Goal: Task Accomplishment & Management: Use online tool/utility

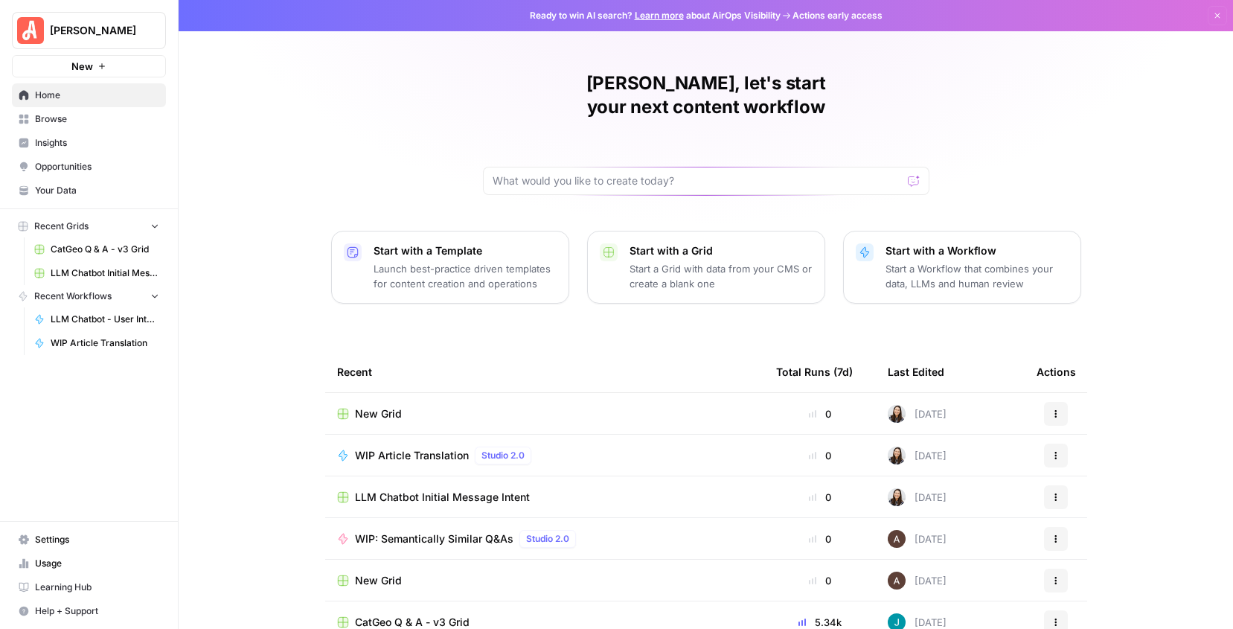
scroll to position [41, 0]
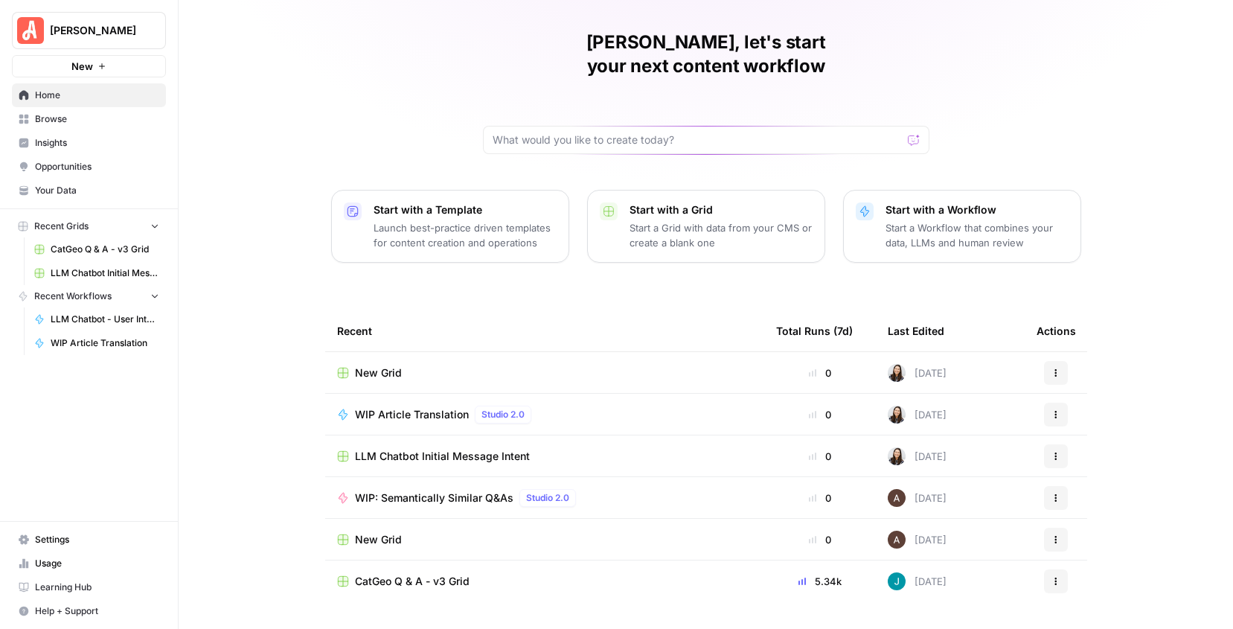
click at [373, 365] on span "New Grid" at bounding box center [378, 372] width 47 height 15
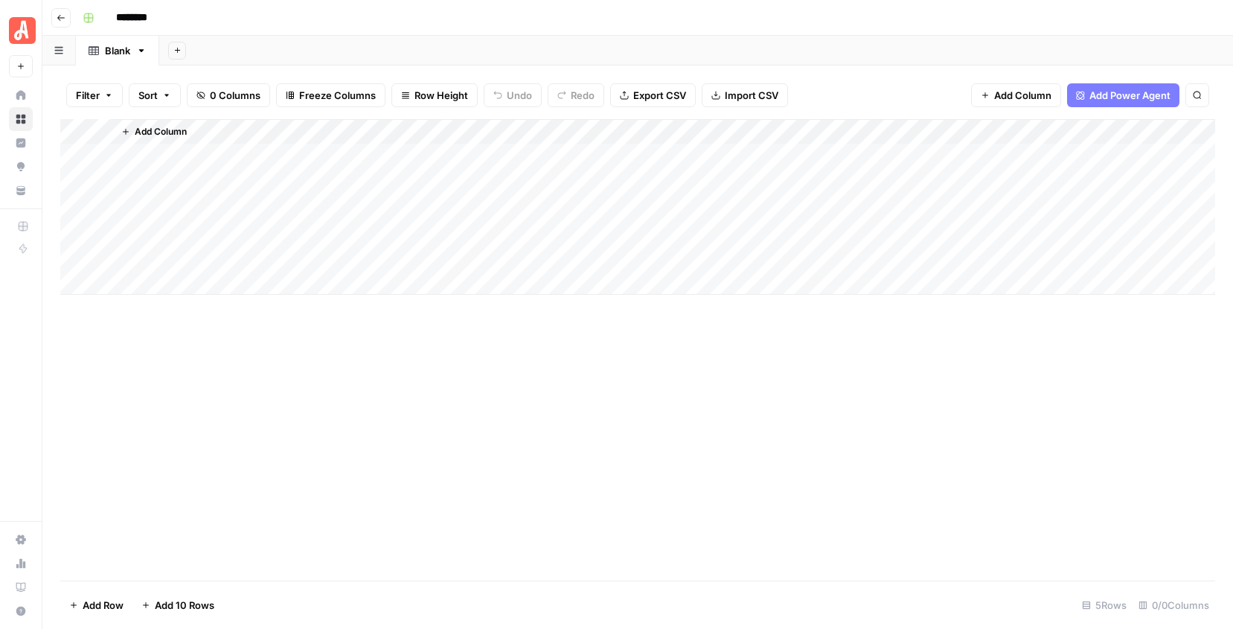
click at [65, 21] on icon "button" at bounding box center [61, 17] width 9 height 9
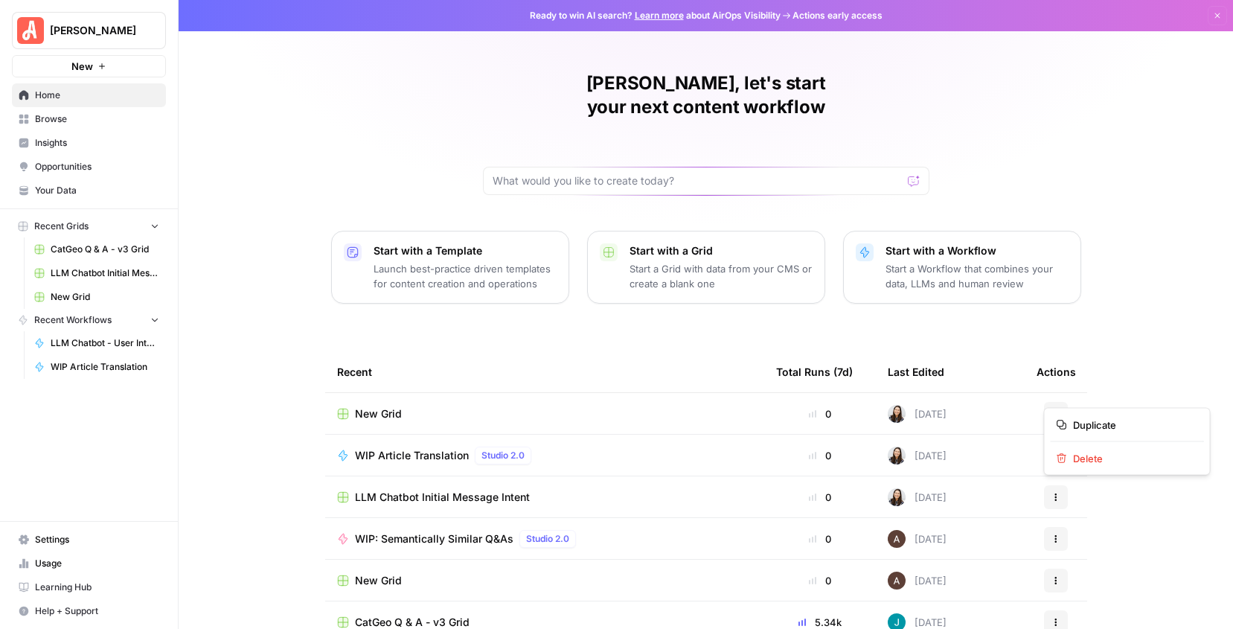
click at [1059, 409] on icon "button" at bounding box center [1055, 413] width 9 height 9
click at [1064, 455] on icon "button" at bounding box center [1061, 458] width 10 height 10
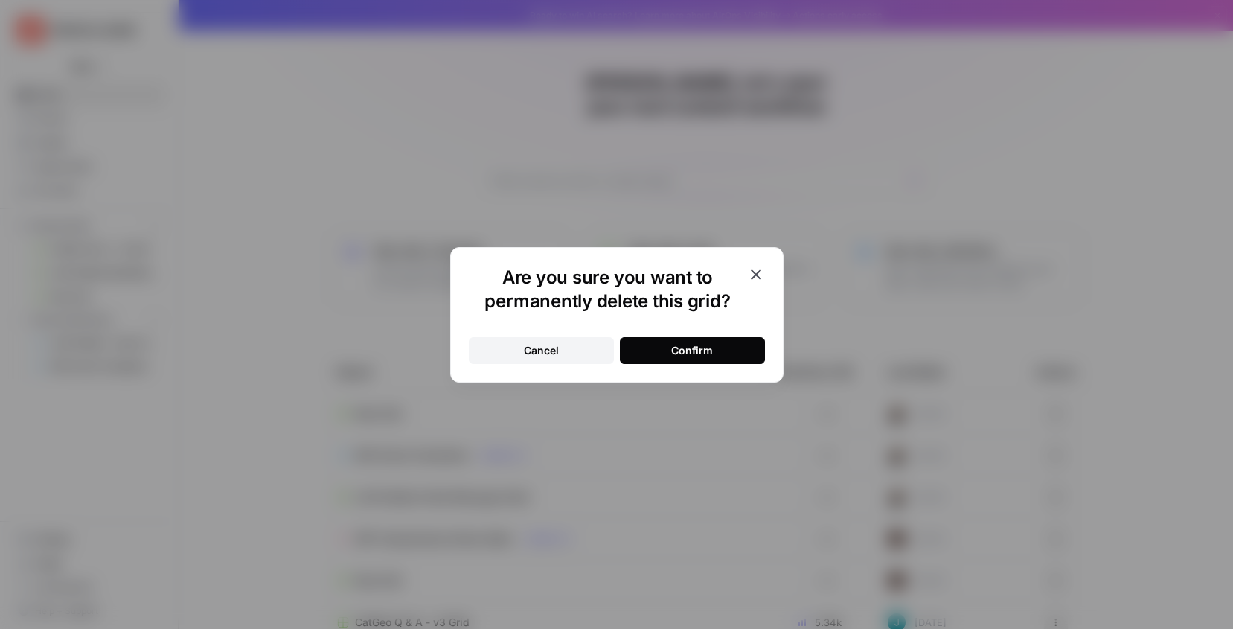
click at [684, 344] on div "Confirm" at bounding box center [692, 350] width 42 height 15
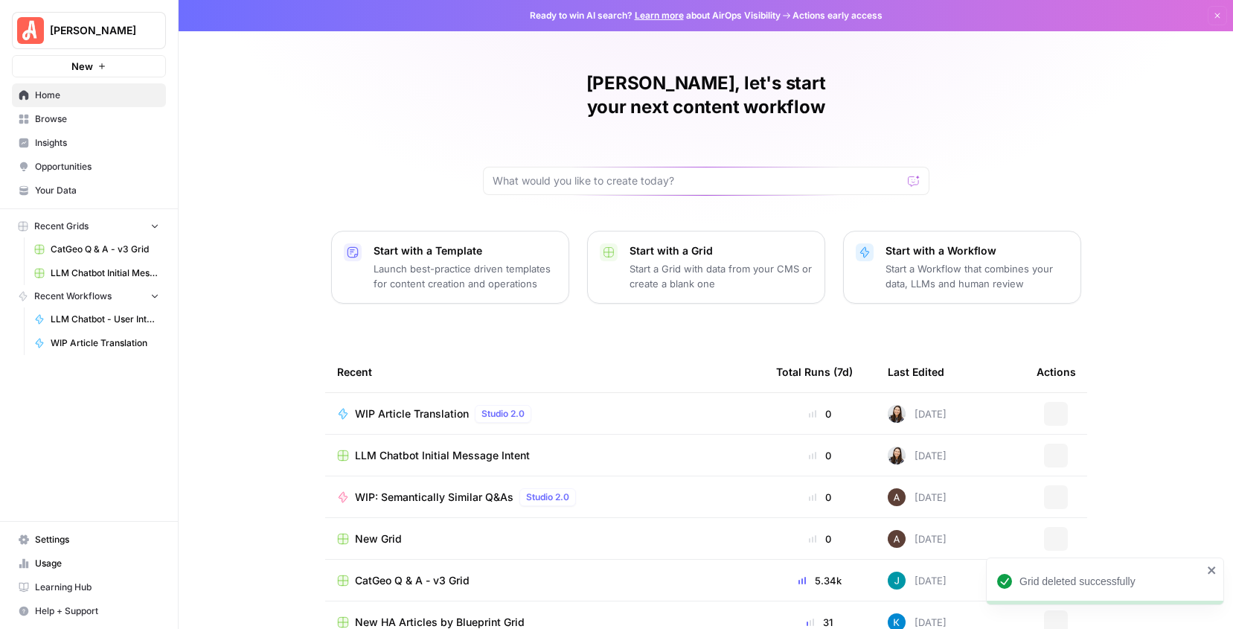
click at [375, 573] on span "CatGeo Q & A - v3 Grid" at bounding box center [412, 580] width 115 height 15
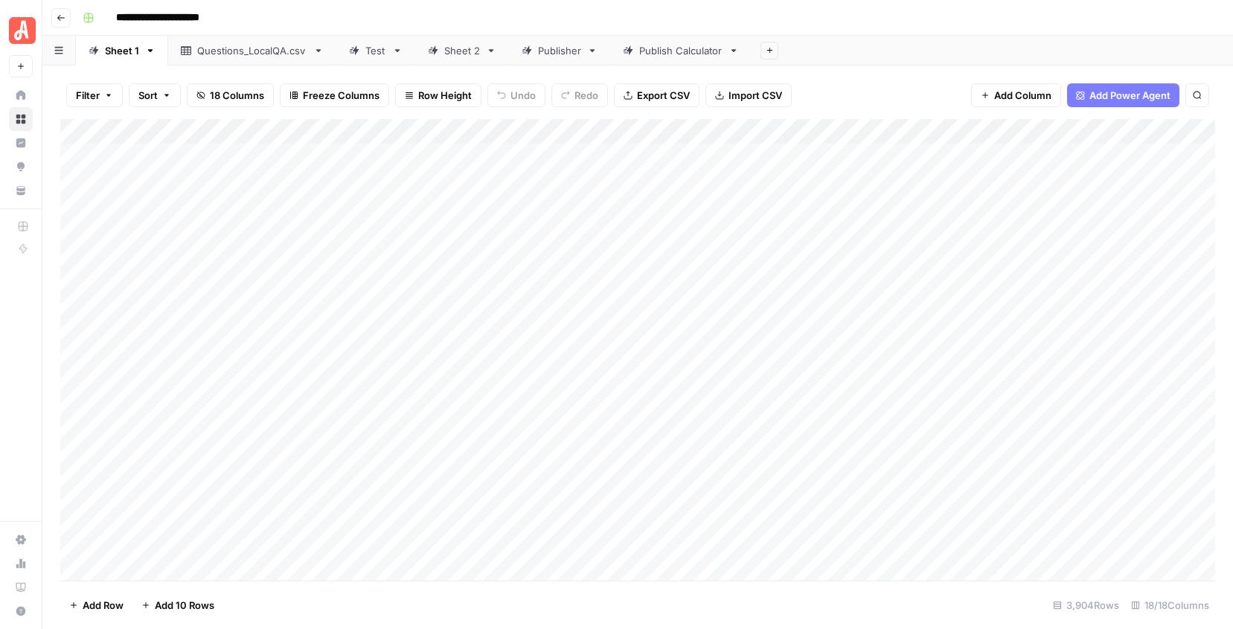
click at [60, 13] on icon "button" at bounding box center [61, 17] width 9 height 9
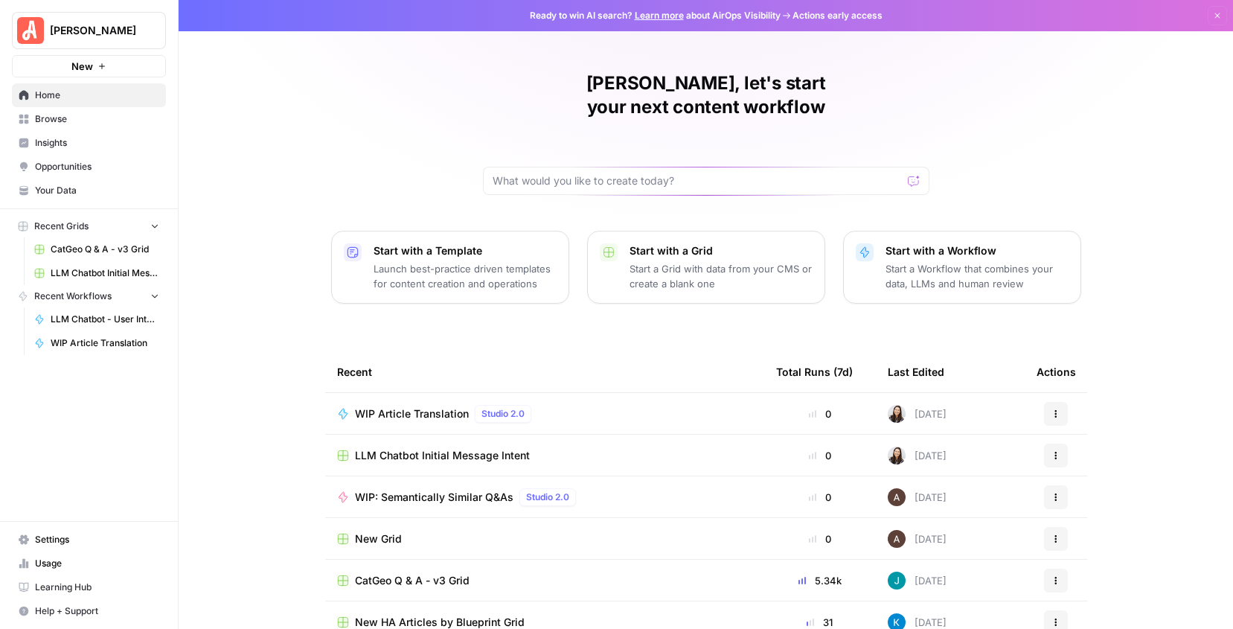
click at [547, 531] on div "New Grid" at bounding box center [544, 538] width 415 height 15
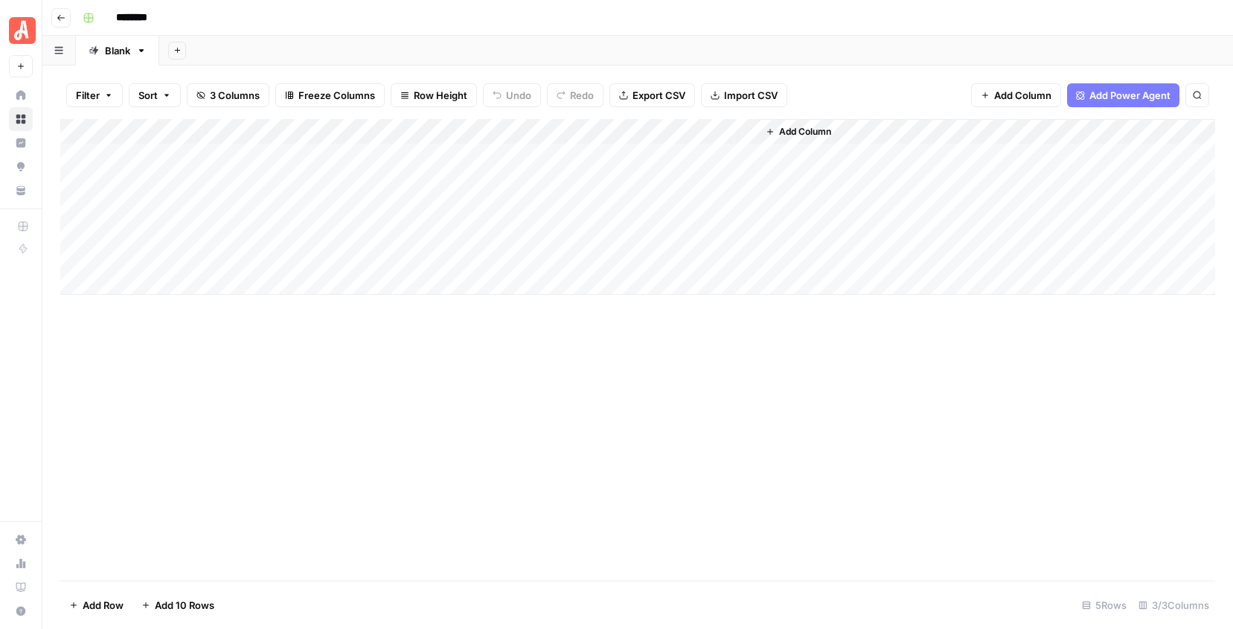
click at [65, 17] on span "Go back" at bounding box center [65, 17] width 1 height 1
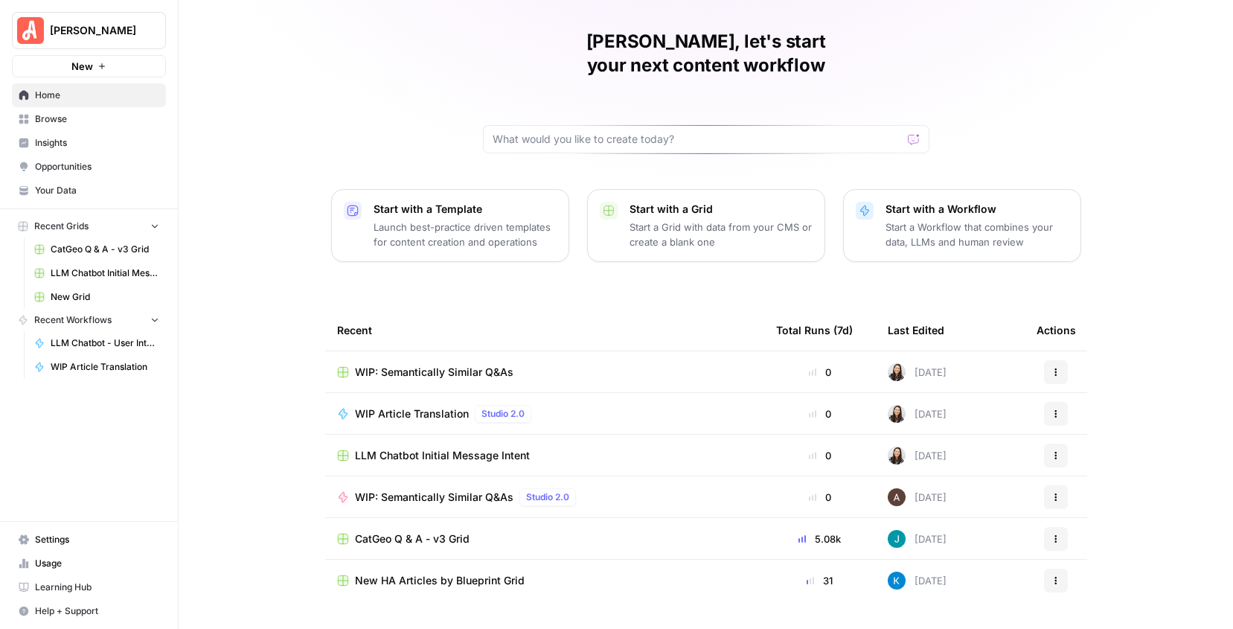
scroll to position [56, 0]
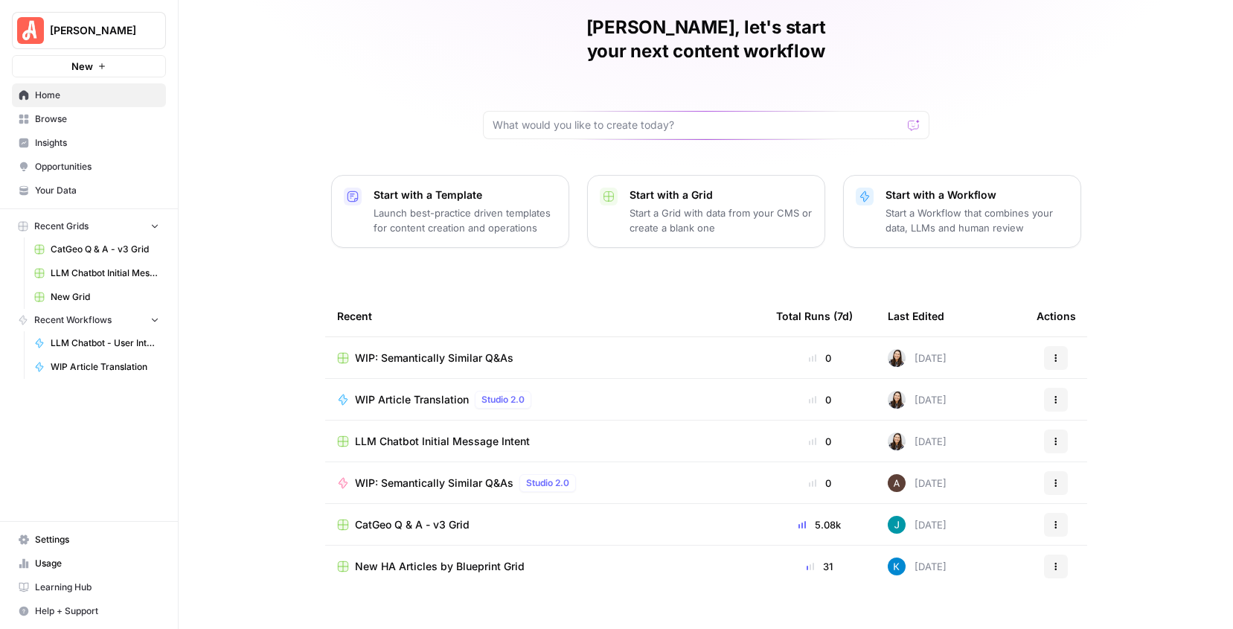
click at [410, 475] on span "WIP: Semantically Similar Q&As" at bounding box center [434, 482] width 158 height 15
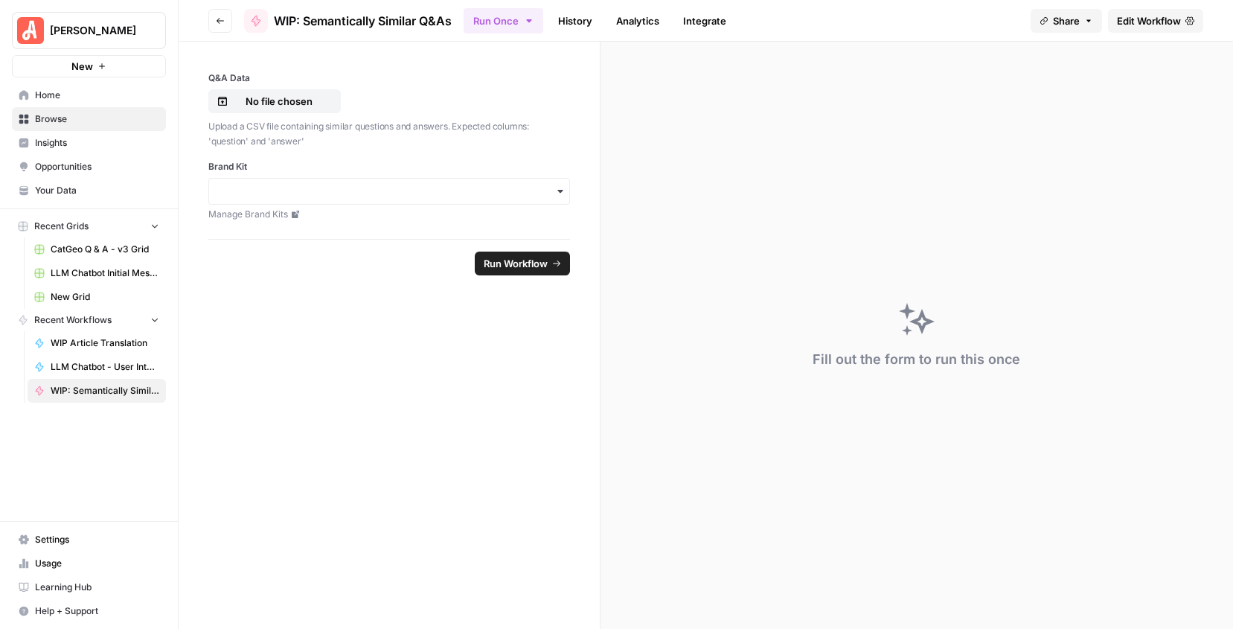
click at [1133, 24] on span "Edit Workflow" at bounding box center [1149, 20] width 64 height 15
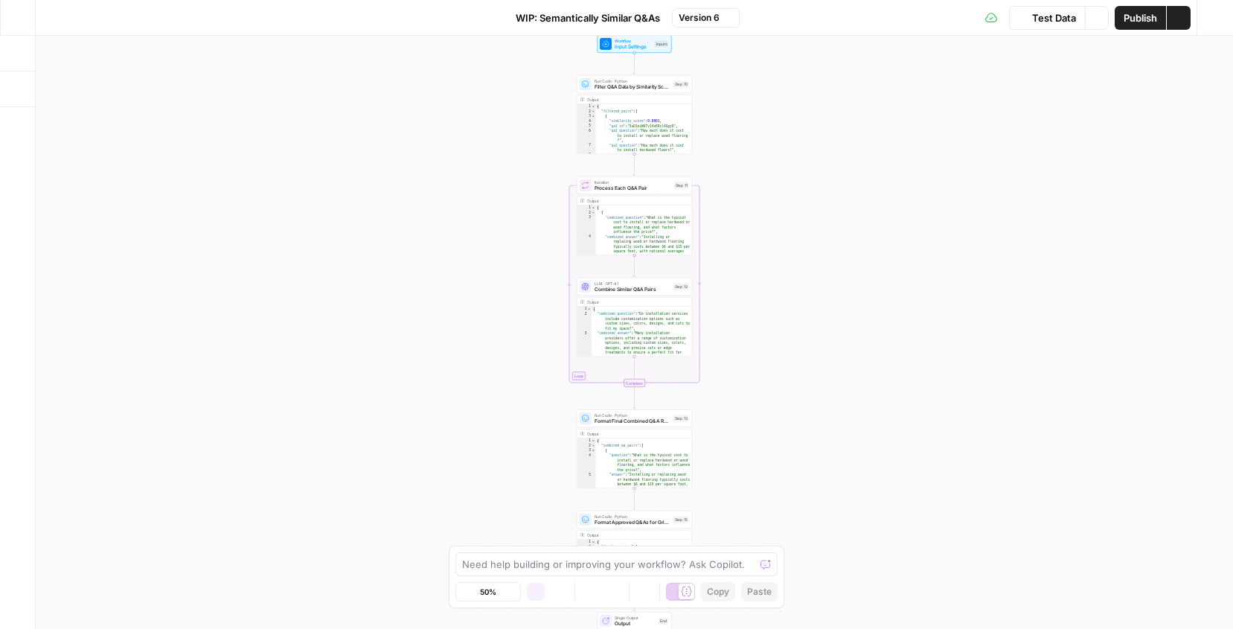
click at [21, 7] on button "Go Back" at bounding box center [17, 17] width 27 height 27
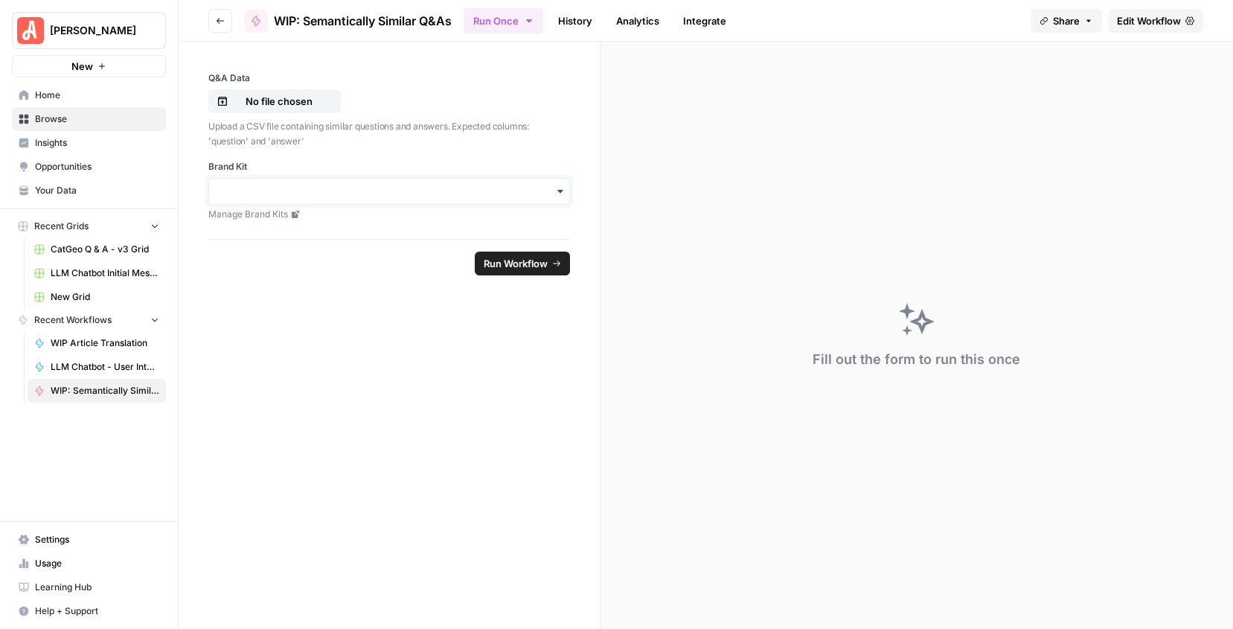
click at [295, 196] on input "Brand Kit" at bounding box center [389, 191] width 342 height 15
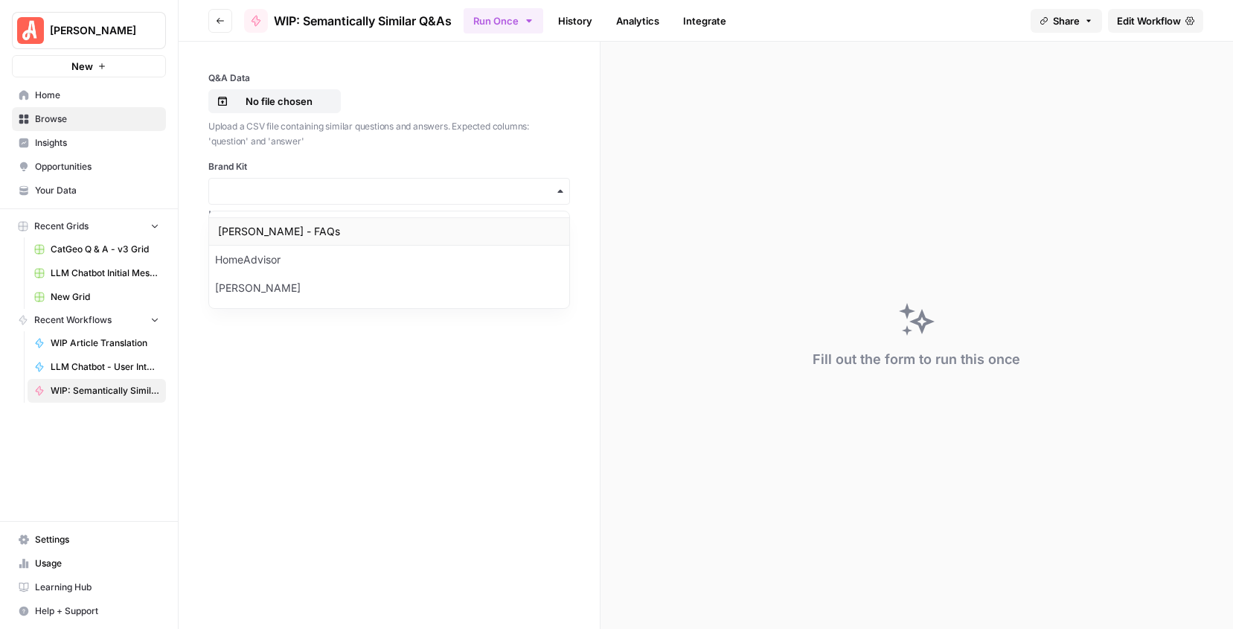
click at [286, 244] on div "Angi - FAQs" at bounding box center [389, 231] width 360 height 28
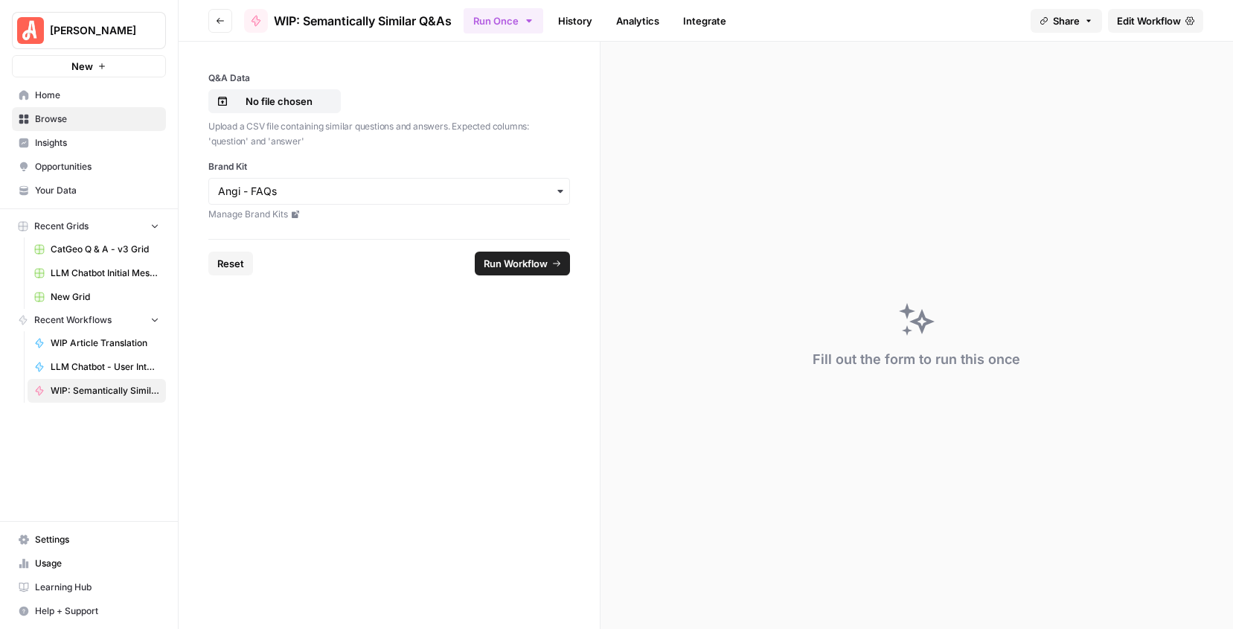
click at [315, 290] on form "Q&A Data No file chosen Upload a CSV file containing similar questions and answ…" at bounding box center [390, 335] width 422 height 587
click at [1165, 22] on span "Edit Workflow" at bounding box center [1149, 20] width 64 height 15
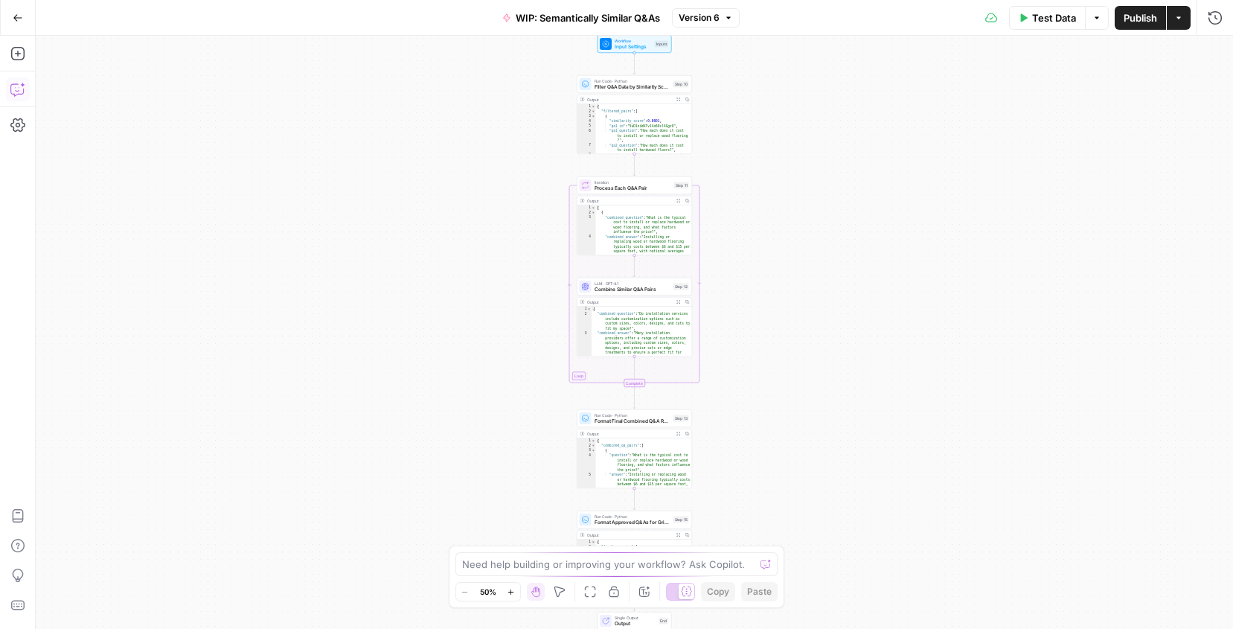
click at [17, 89] on icon "button" at bounding box center [17, 89] width 15 height 15
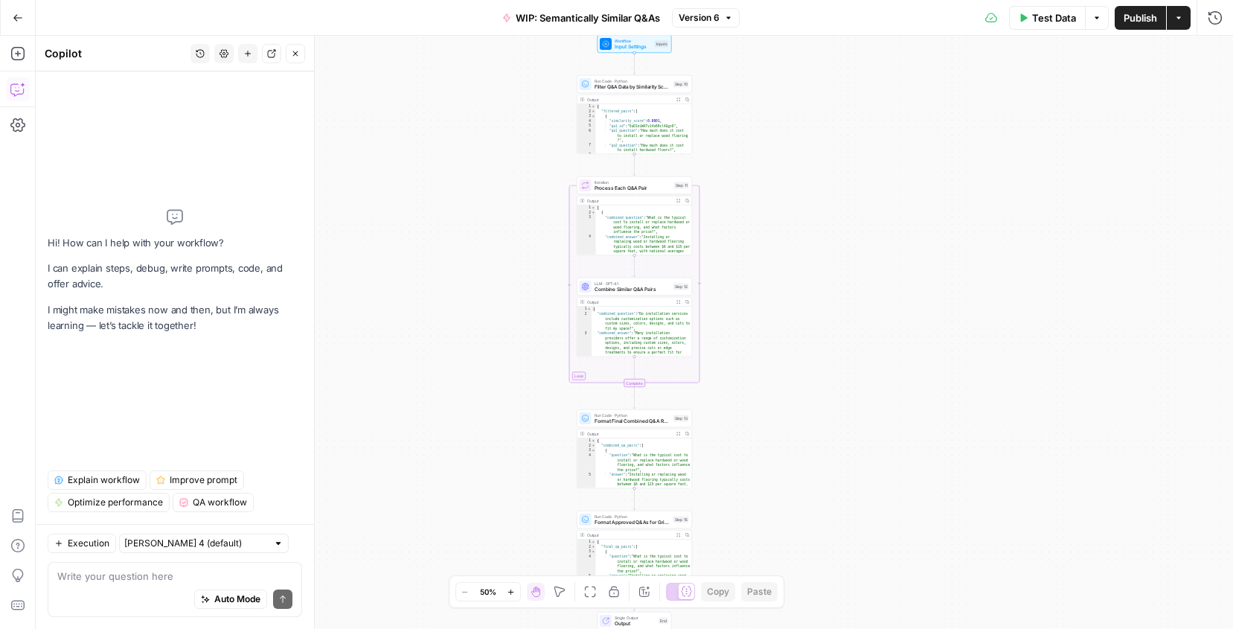
click at [114, 568] on textarea at bounding box center [174, 575] width 235 height 15
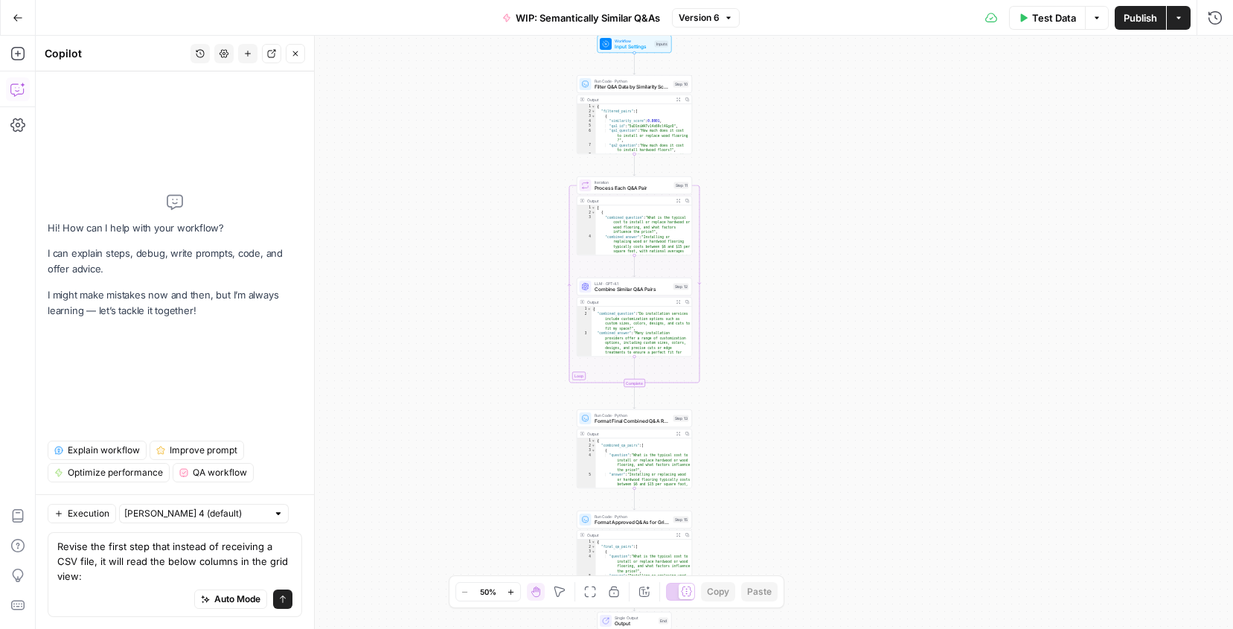
click at [103, 588] on div "Auto Mode Send" at bounding box center [174, 599] width 235 height 33
click at [286, 571] on textarea "Revise the first step that instead of receiving a CSV file, it will read the be…" at bounding box center [174, 561] width 235 height 45
paste textarea "similarity_score"
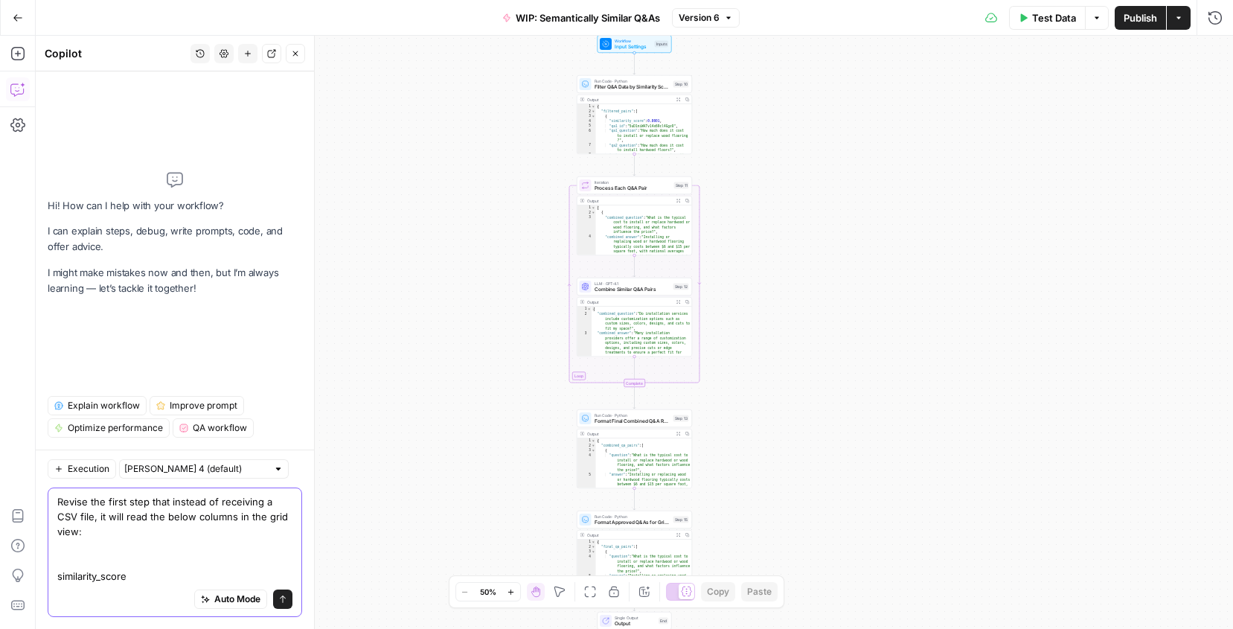
paste textarea "qa1_question"
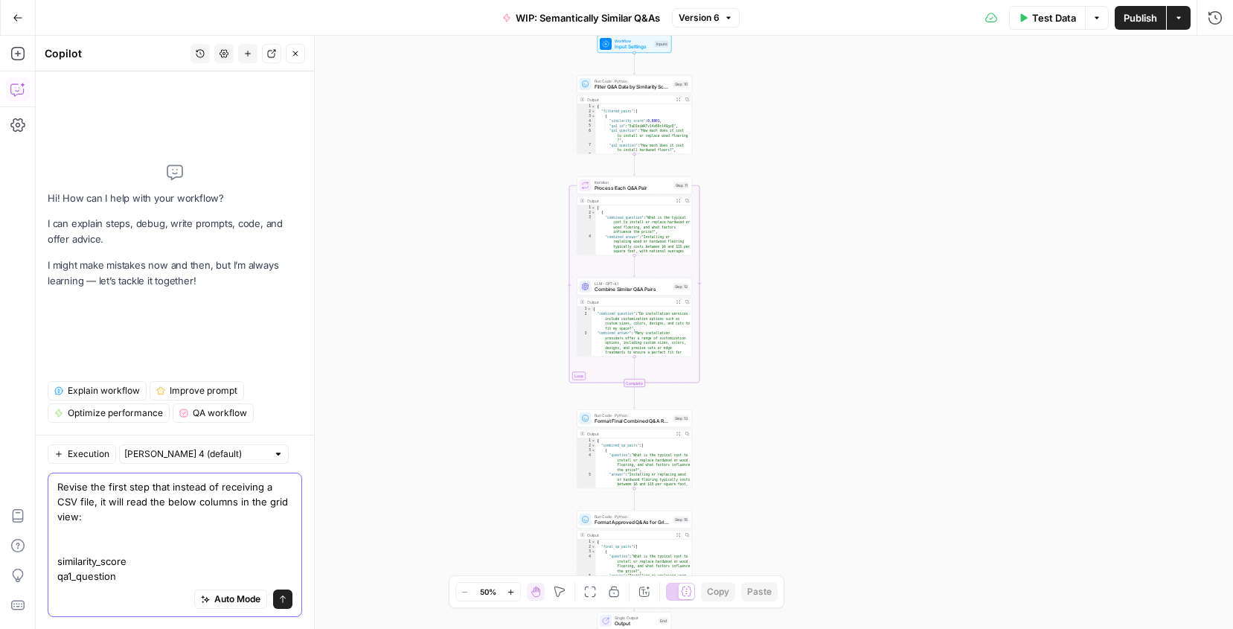
paste textarea "qa2_question"
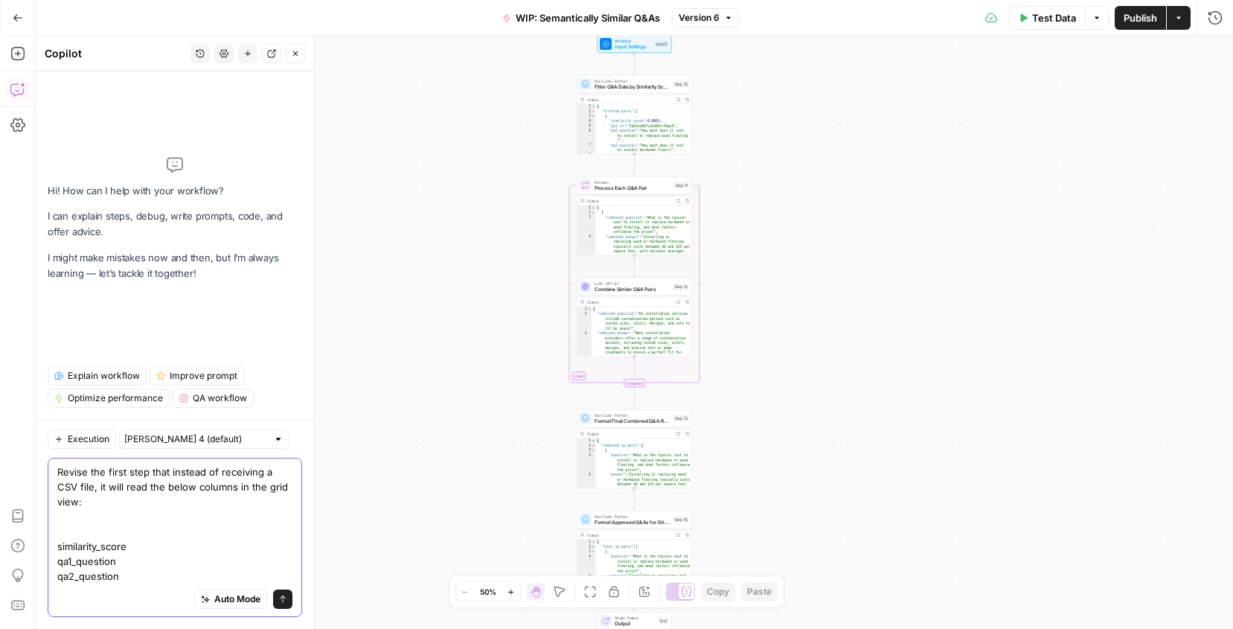
paste textarea "qa1_answer"
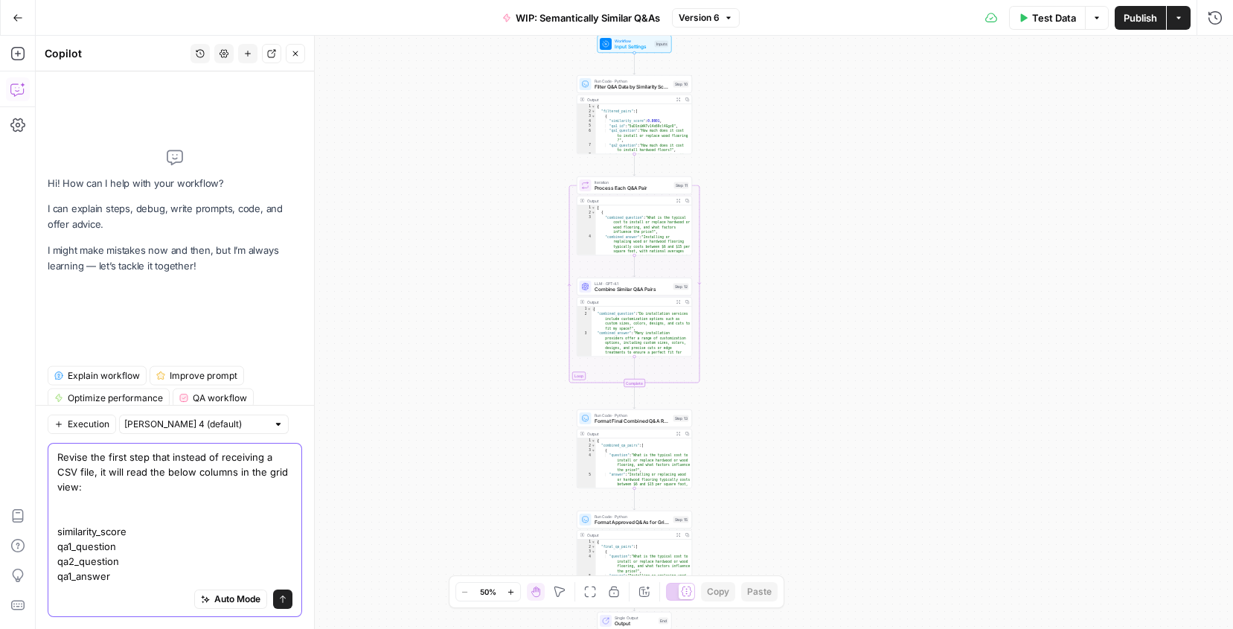
paste textarea "qa2_answer"
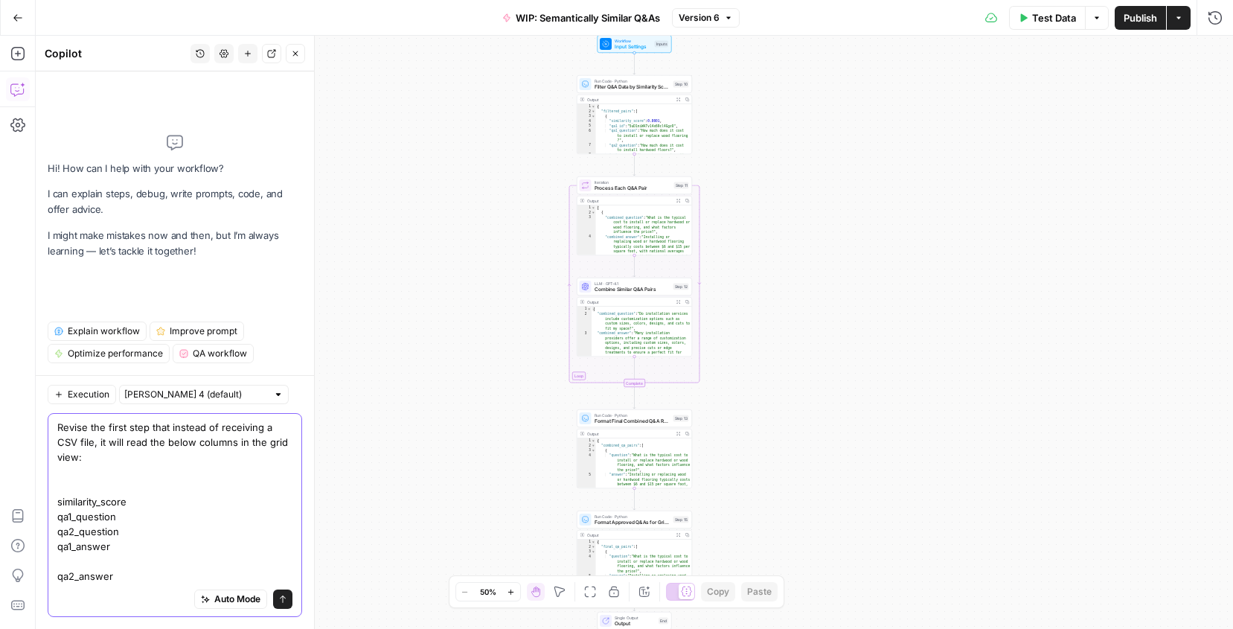
click at [69, 559] on textarea "Revise the first step that instead of receiving a CSV file, it will read the be…" at bounding box center [174, 502] width 235 height 164
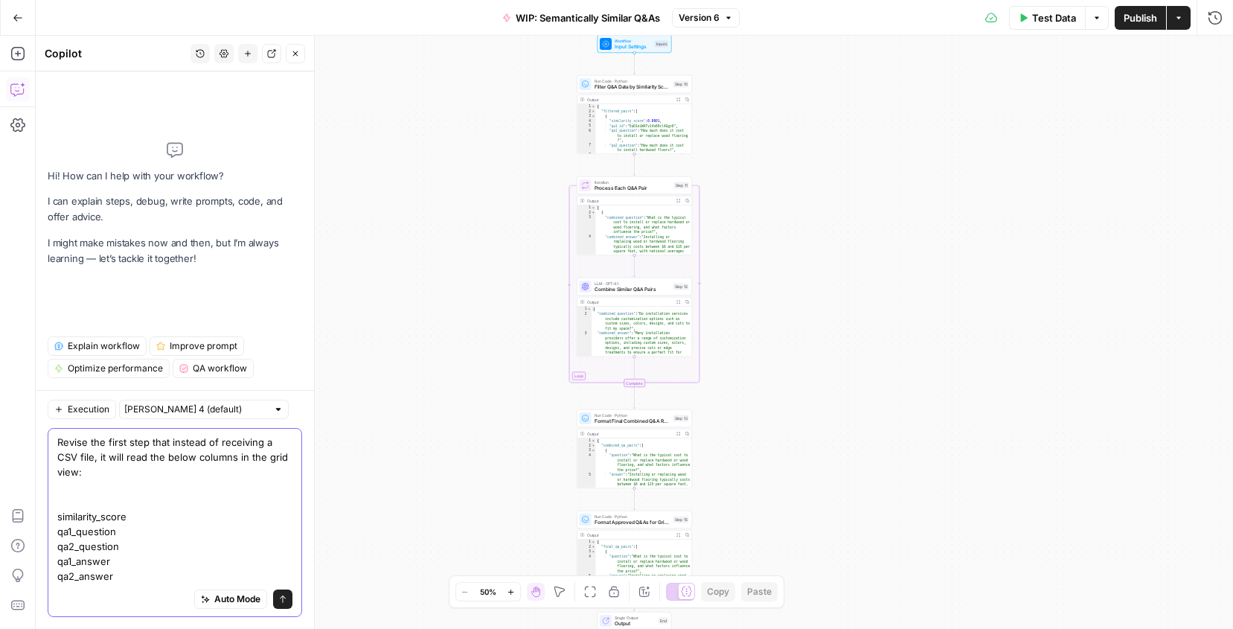
type textarea "Revise the first step that instead of receiving a CSV file, it will read the be…"
click at [286, 600] on icon "submit" at bounding box center [282, 598] width 9 height 9
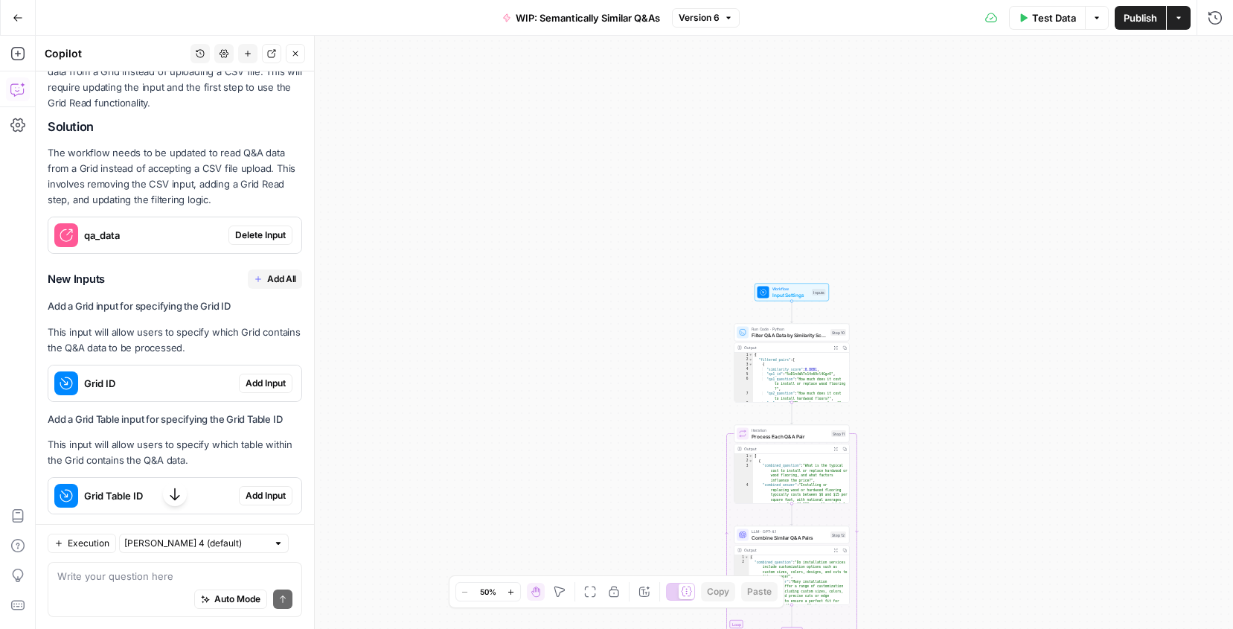
scroll to position [309, 0]
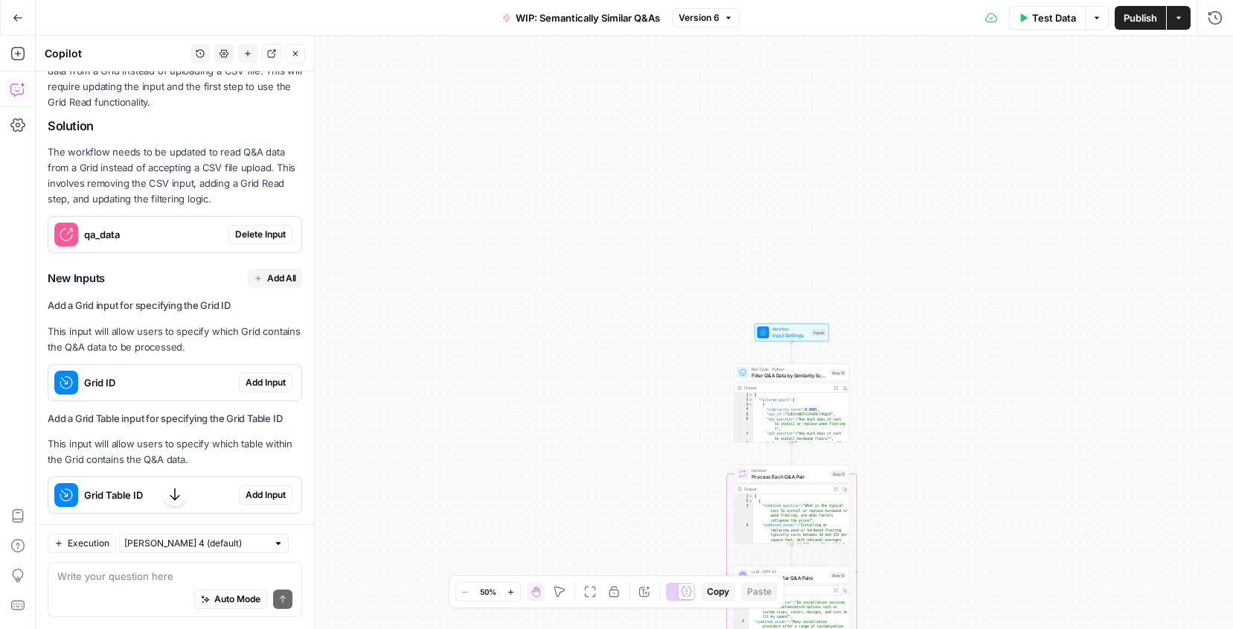
click at [260, 231] on span "Delete Input" at bounding box center [260, 234] width 51 height 13
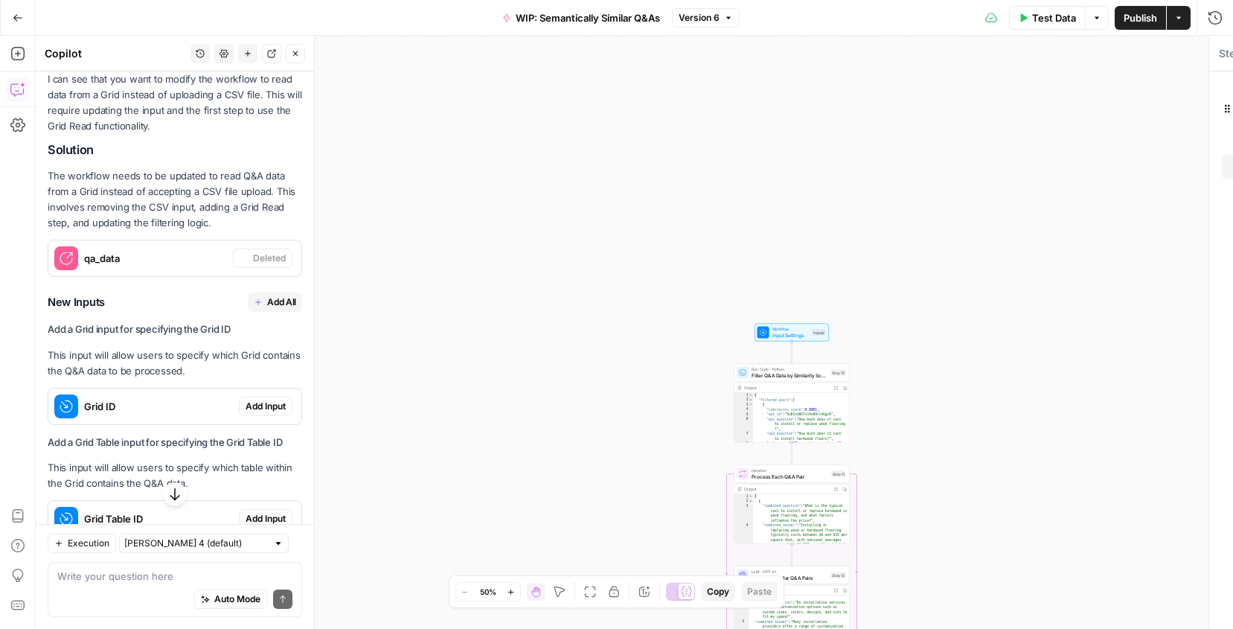
scroll to position [333, 0]
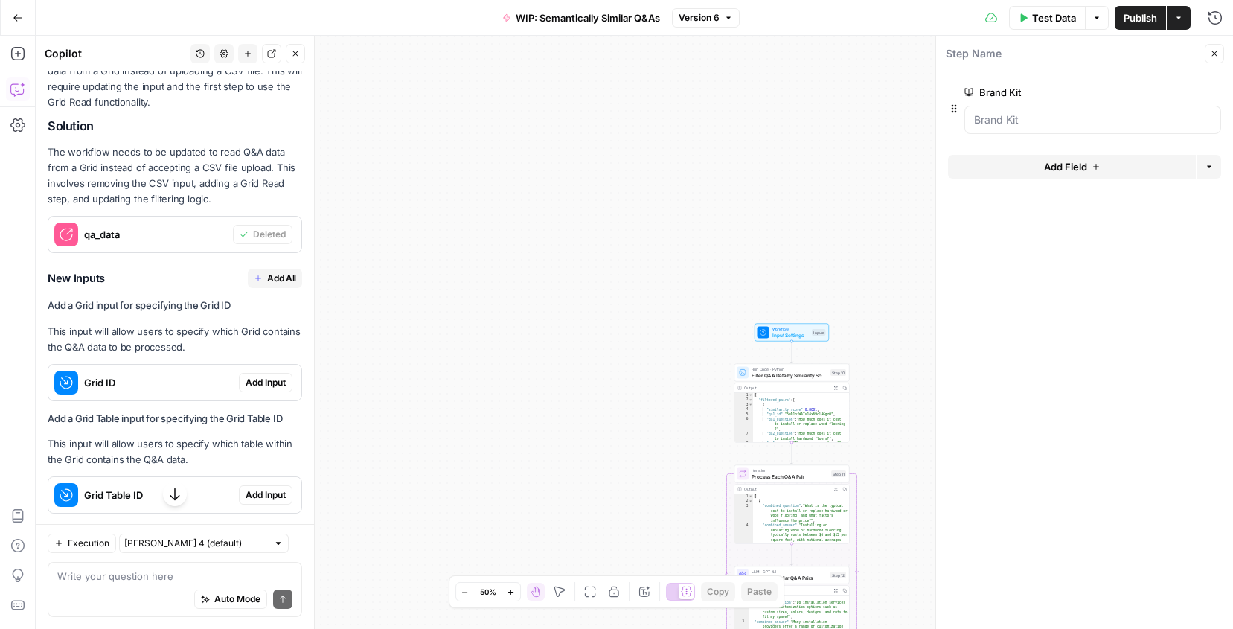
click at [266, 281] on button "Add All" at bounding box center [275, 278] width 54 height 19
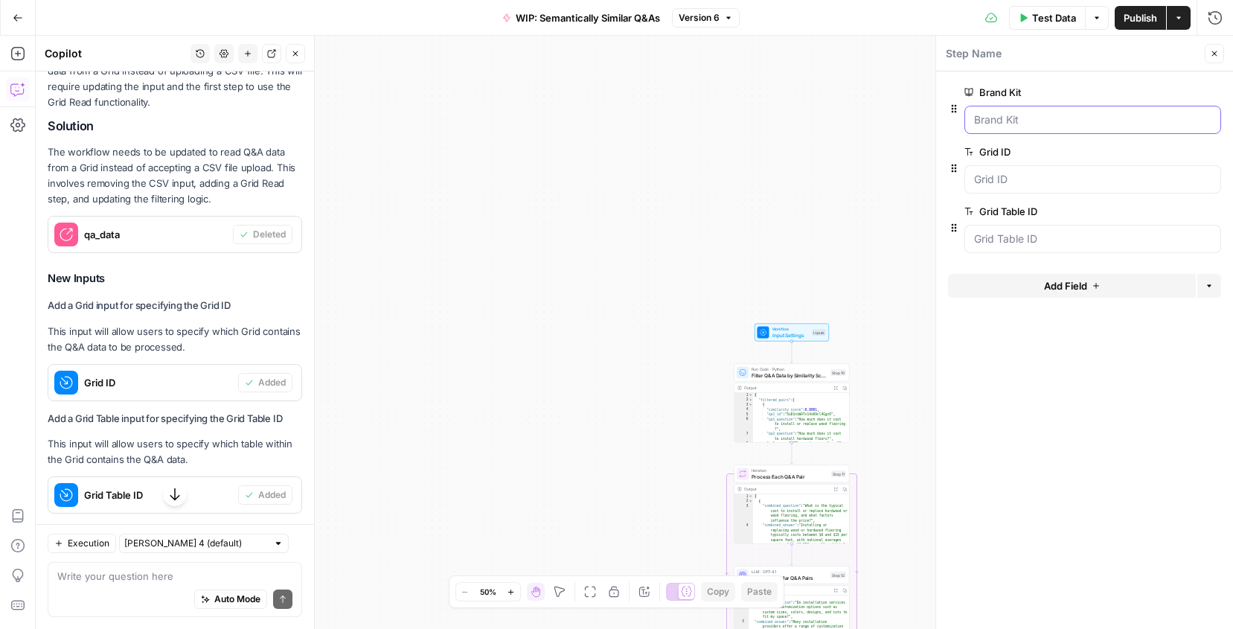
click at [1037, 122] on Kit "Brand Kit" at bounding box center [1092, 119] width 237 height 15
click at [1119, 119] on Kit "Brand Kit" at bounding box center [1092, 119] width 237 height 15
click at [1168, 89] on span "edit field" at bounding box center [1165, 92] width 33 height 12
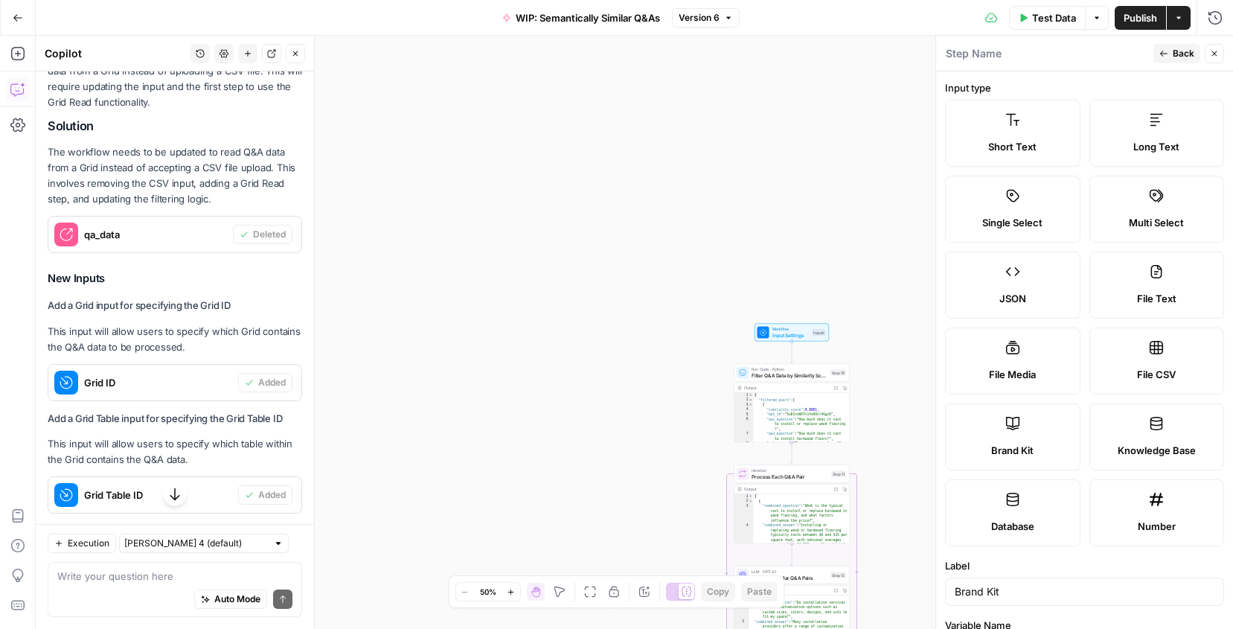
scroll to position [188, 0]
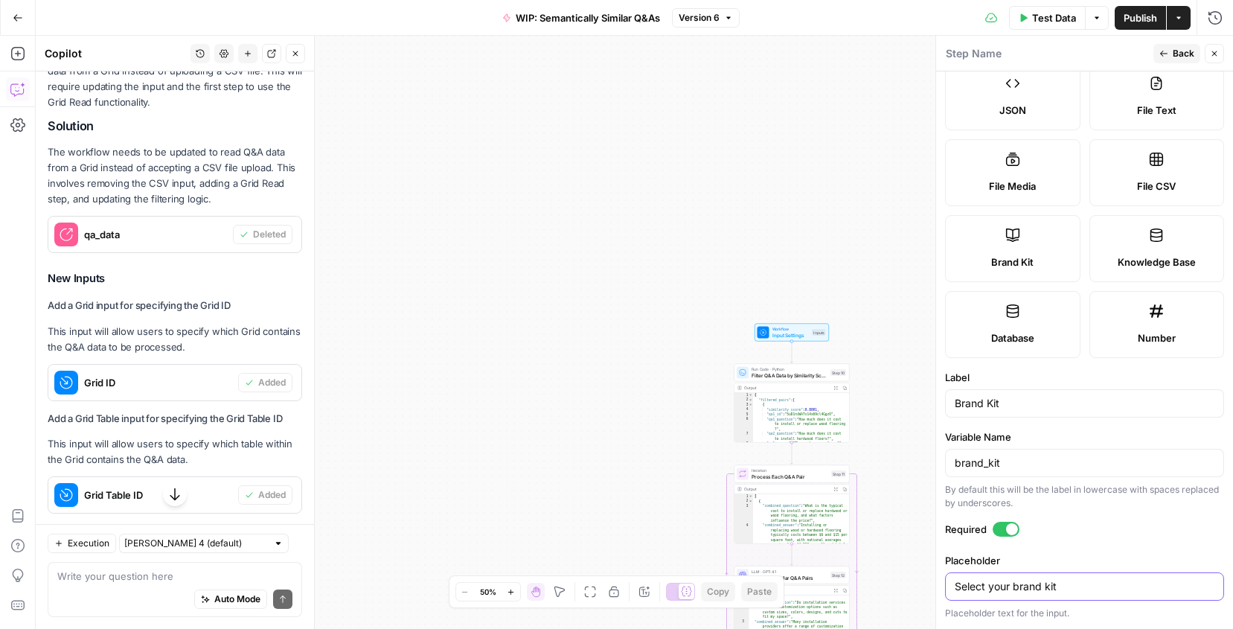
click at [1047, 587] on input "Select your brand kit" at bounding box center [1085, 586] width 260 height 15
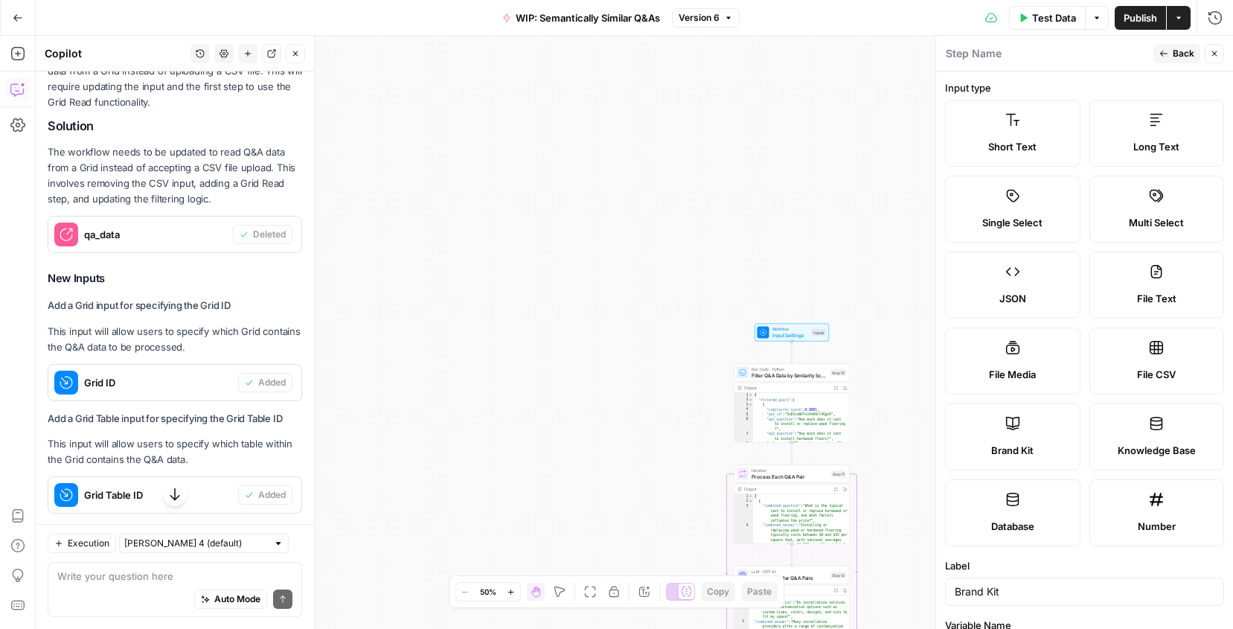
click at [1169, 54] on button "Back" at bounding box center [1176, 53] width 47 height 19
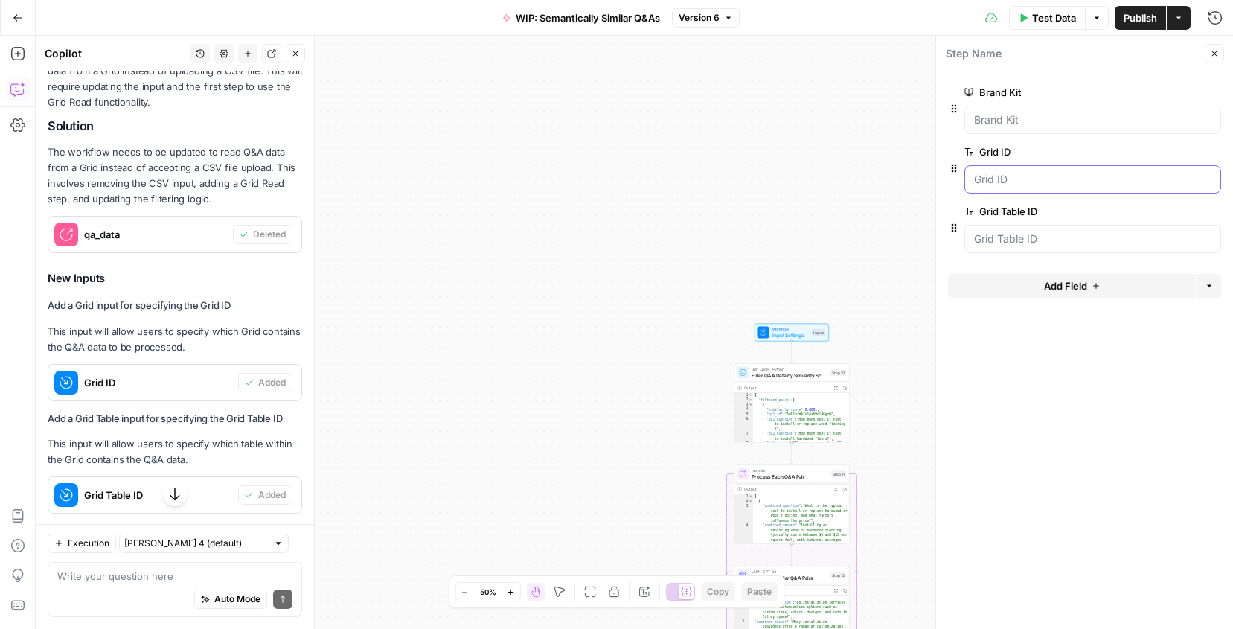
click at [1072, 180] on ID "Grid ID" at bounding box center [1092, 179] width 237 height 15
click at [1159, 152] on span "edit field" at bounding box center [1165, 152] width 33 height 12
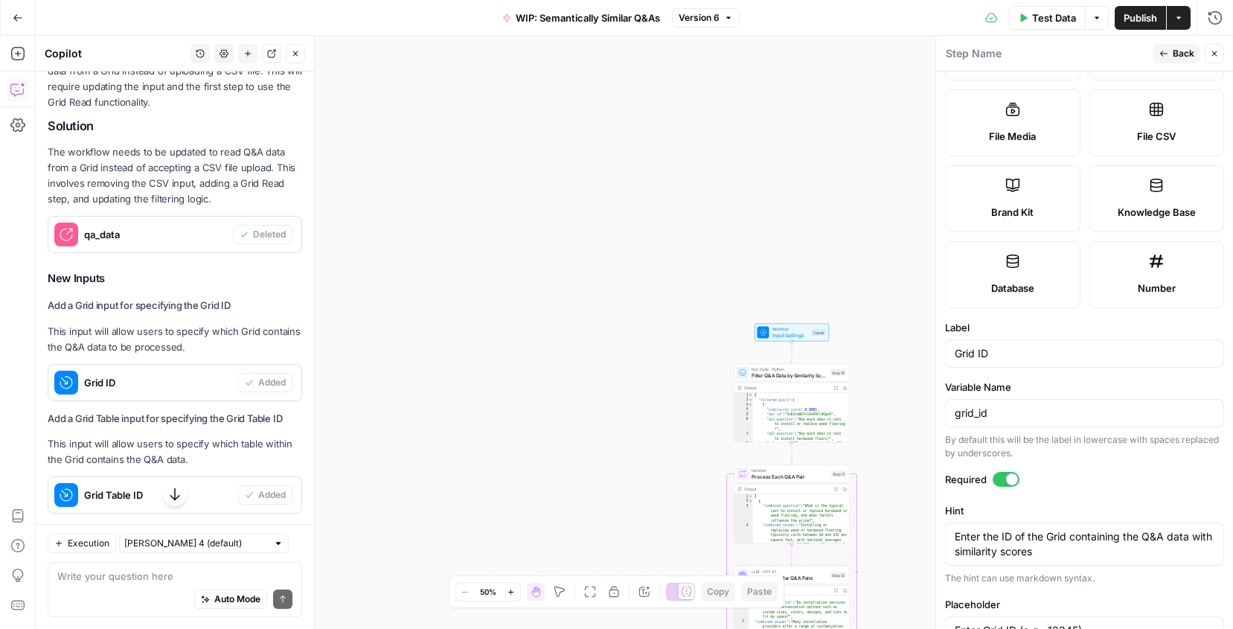
scroll to position [362, 0]
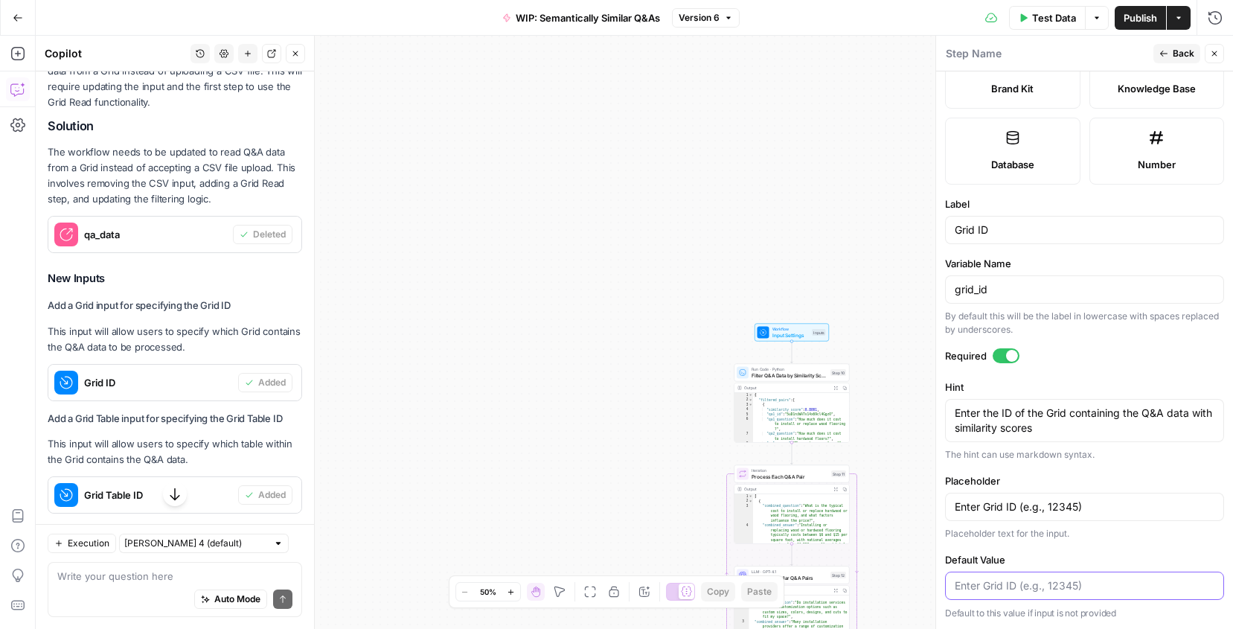
click at [1048, 582] on input "Default Value" at bounding box center [1085, 585] width 260 height 15
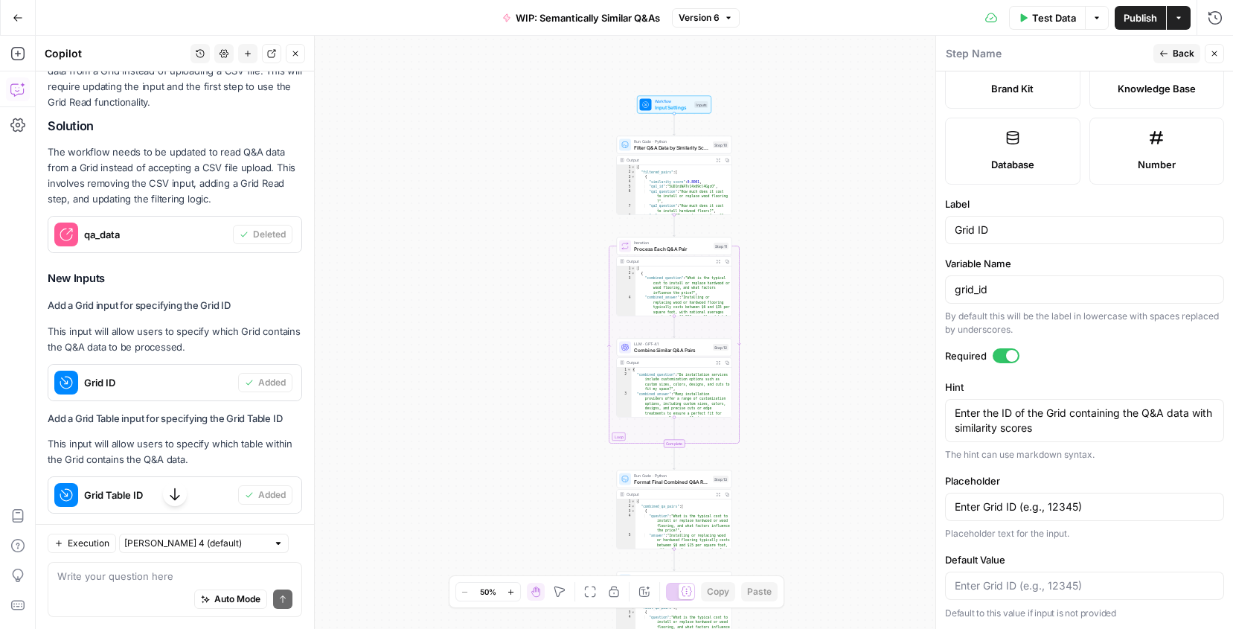
drag, startPoint x: 677, startPoint y: 429, endPoint x: 559, endPoint y: 200, distance: 257.2
click at [559, 200] on div "Workflow Input Settings Inputs Run Code · Python Filter Q&A Data by Similarity …" at bounding box center [634, 332] width 1197 height 593
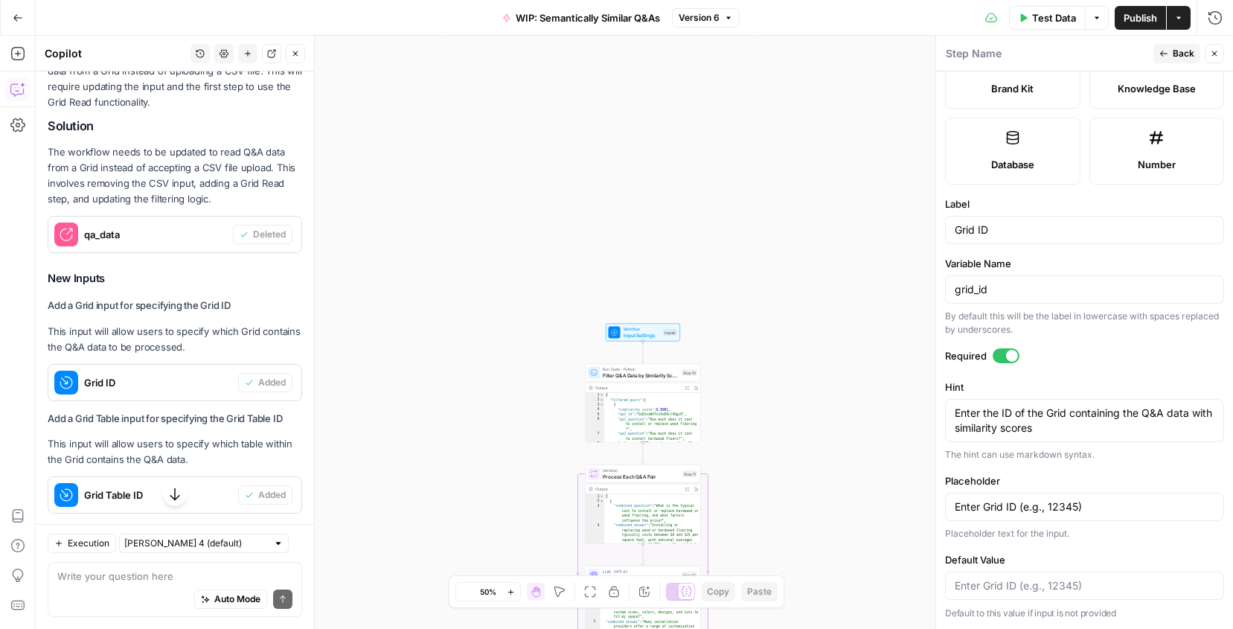
scroll to position [553, 0]
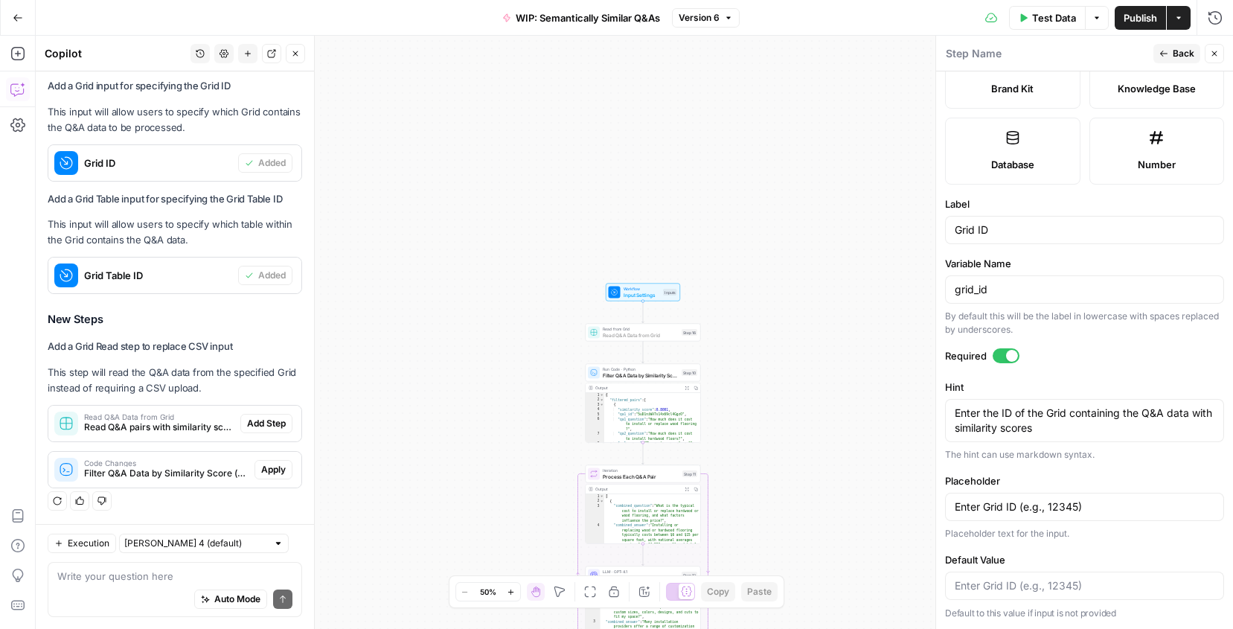
click at [272, 420] on span "Add Step" at bounding box center [266, 423] width 39 height 13
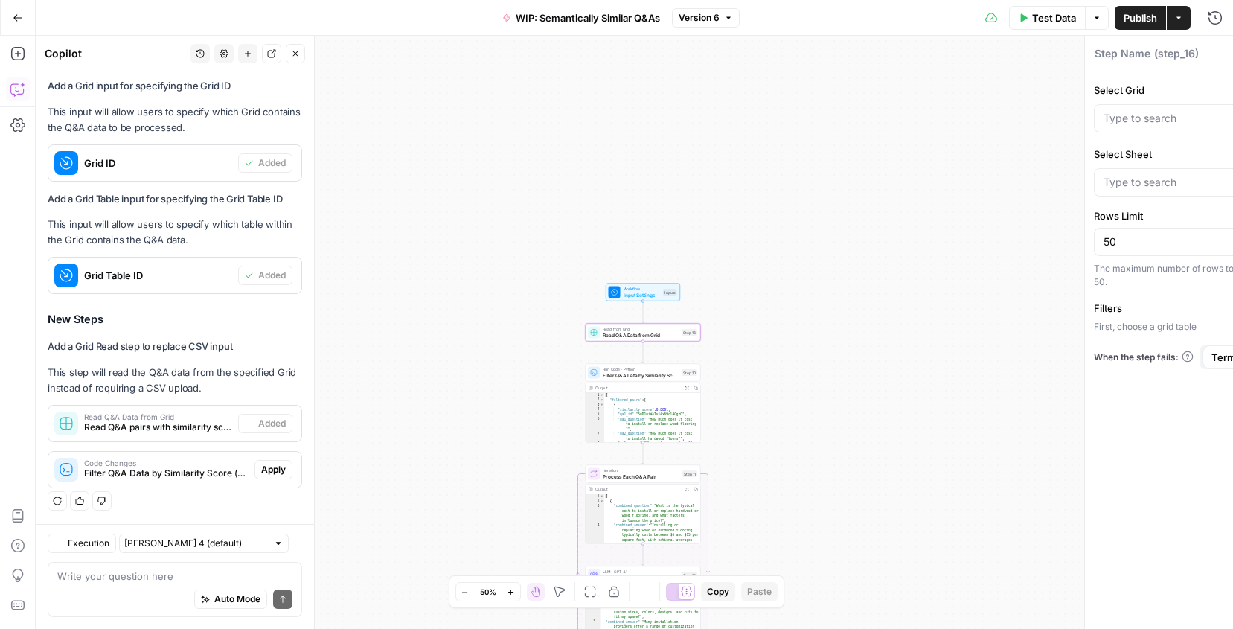
type textarea "Read Q&A Data from Grid"
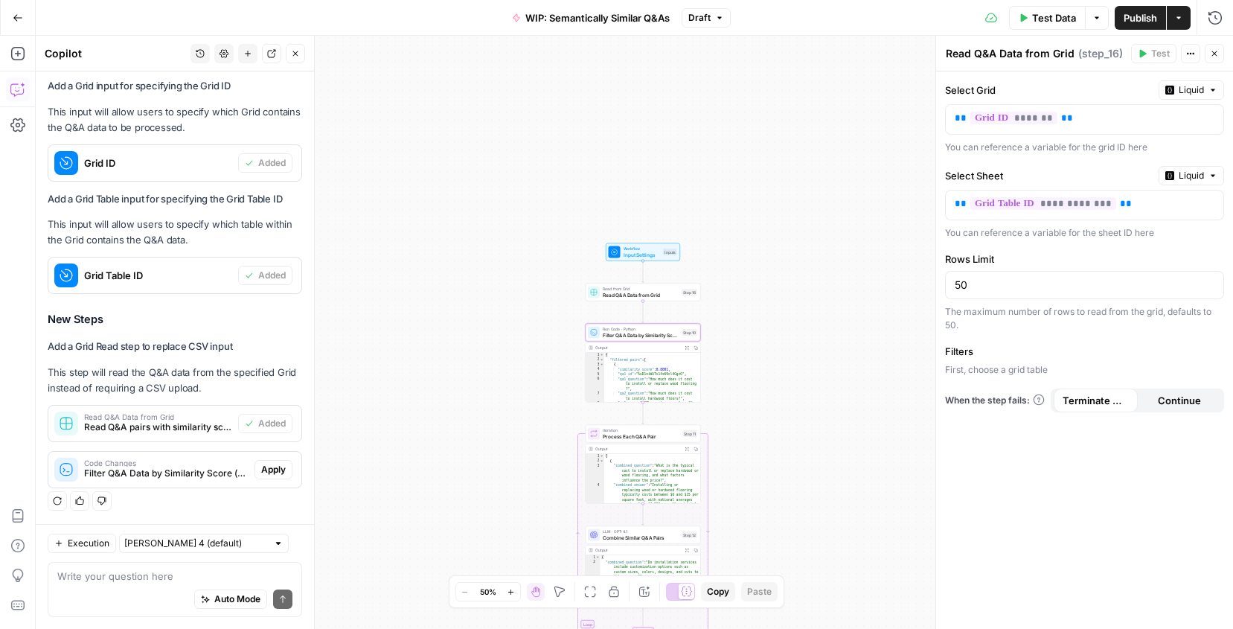
click at [279, 470] on span "Apply" at bounding box center [273, 469] width 25 height 13
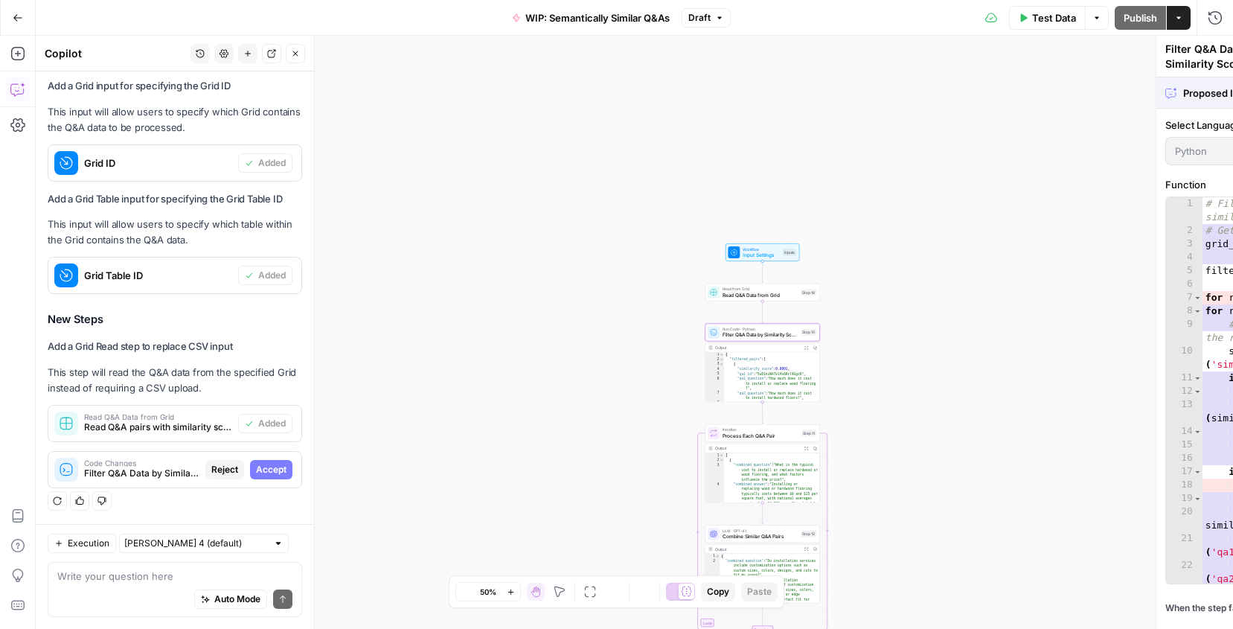
scroll to position [529, 0]
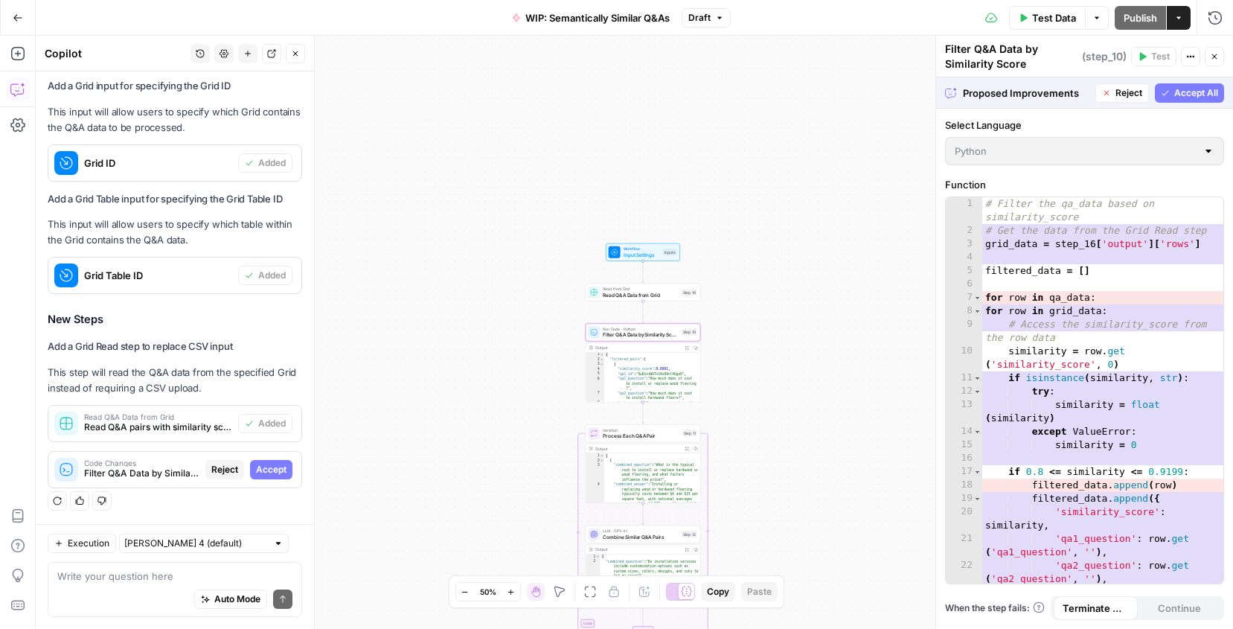
click at [279, 463] on span "Accept" at bounding box center [271, 469] width 31 height 13
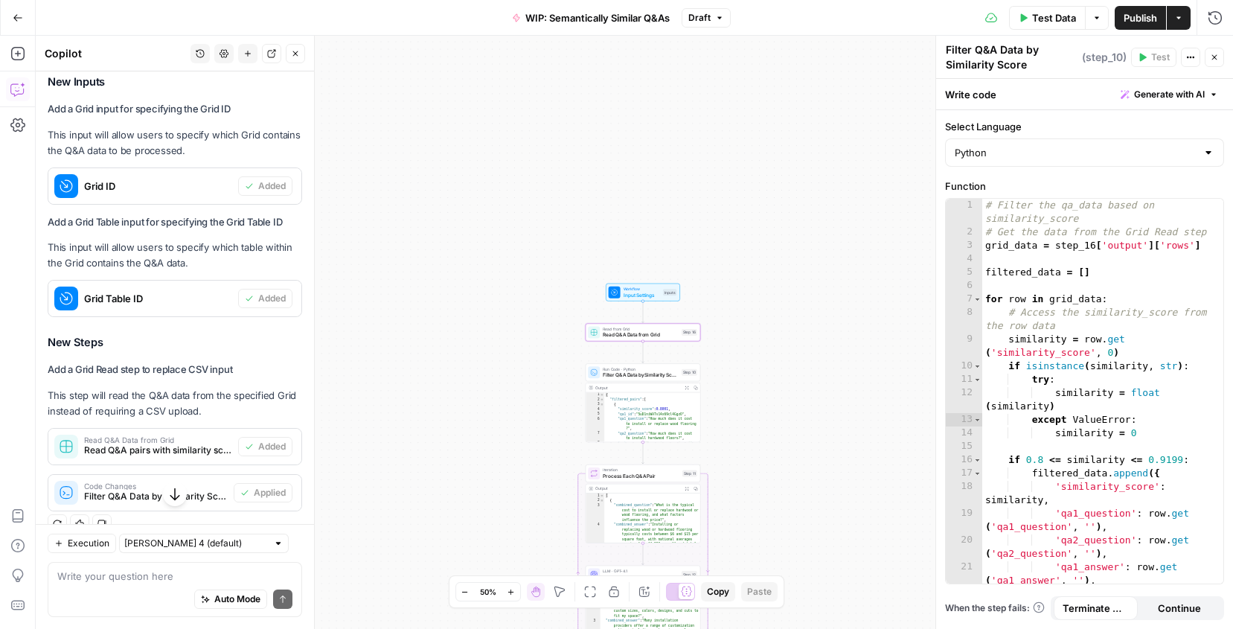
scroll to position [553, 0]
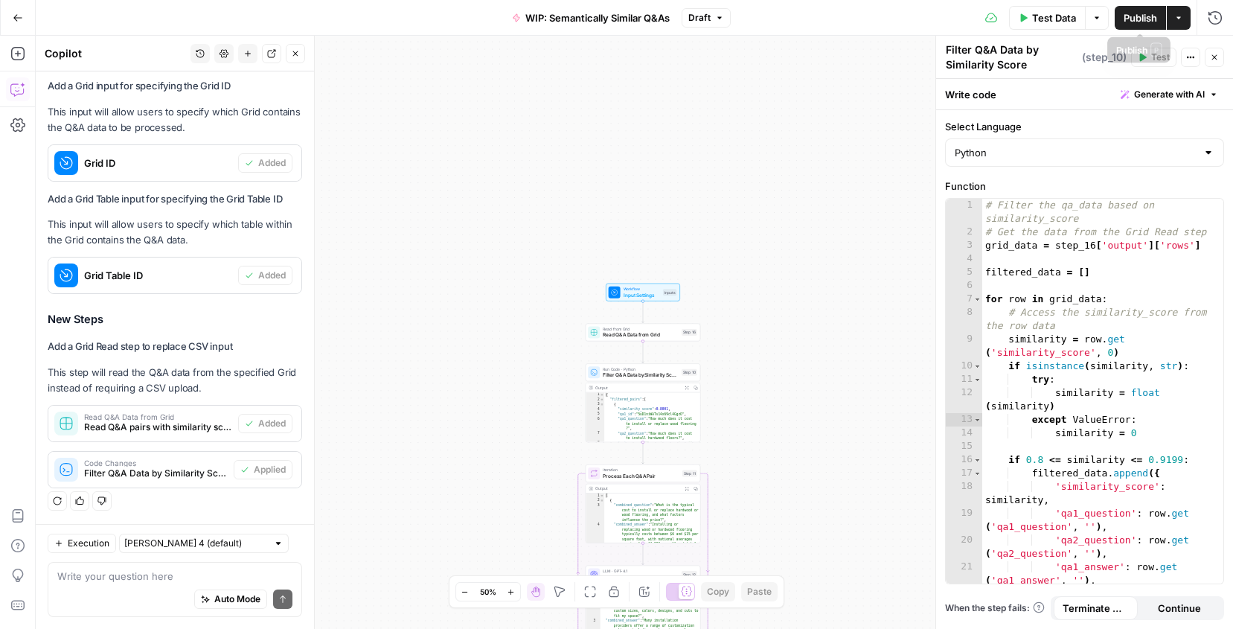
click at [1141, 13] on span "Publish" at bounding box center [1139, 17] width 33 height 15
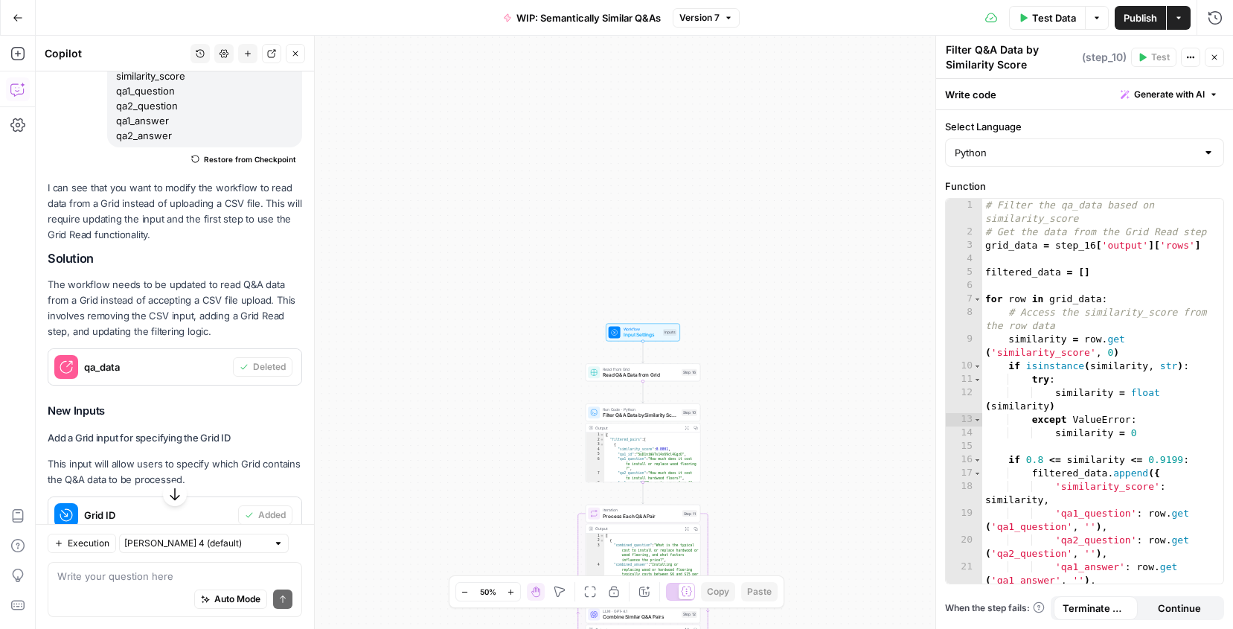
scroll to position [198, 0]
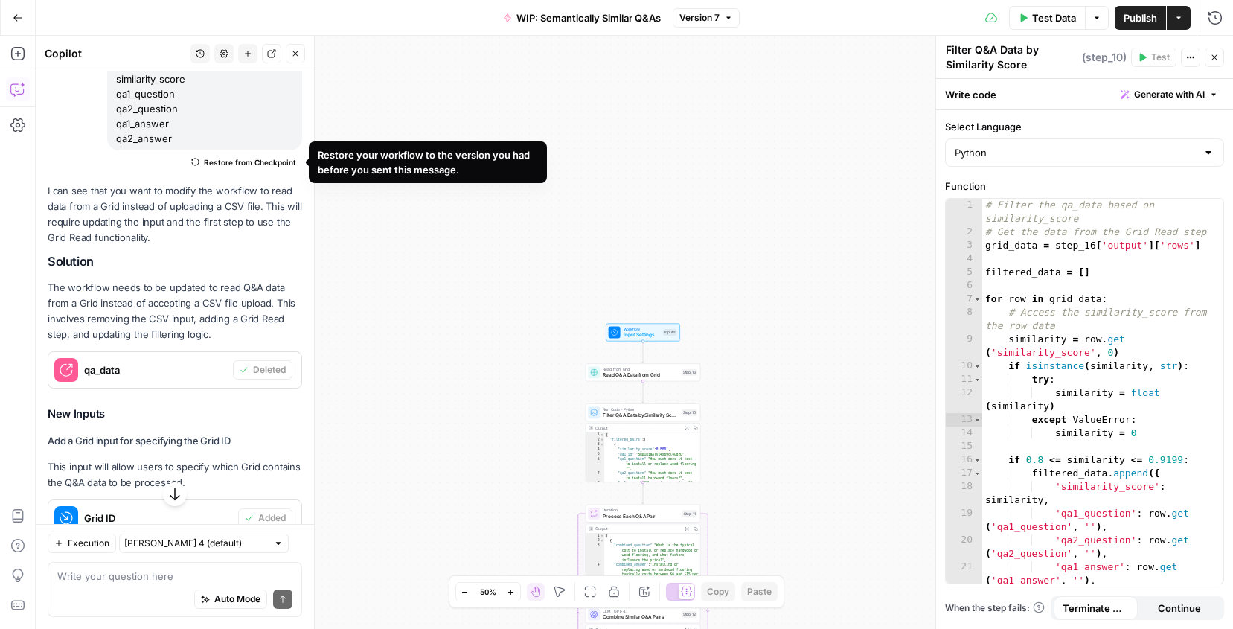
click at [270, 160] on span "Restore from Checkpoint" at bounding box center [250, 162] width 92 height 12
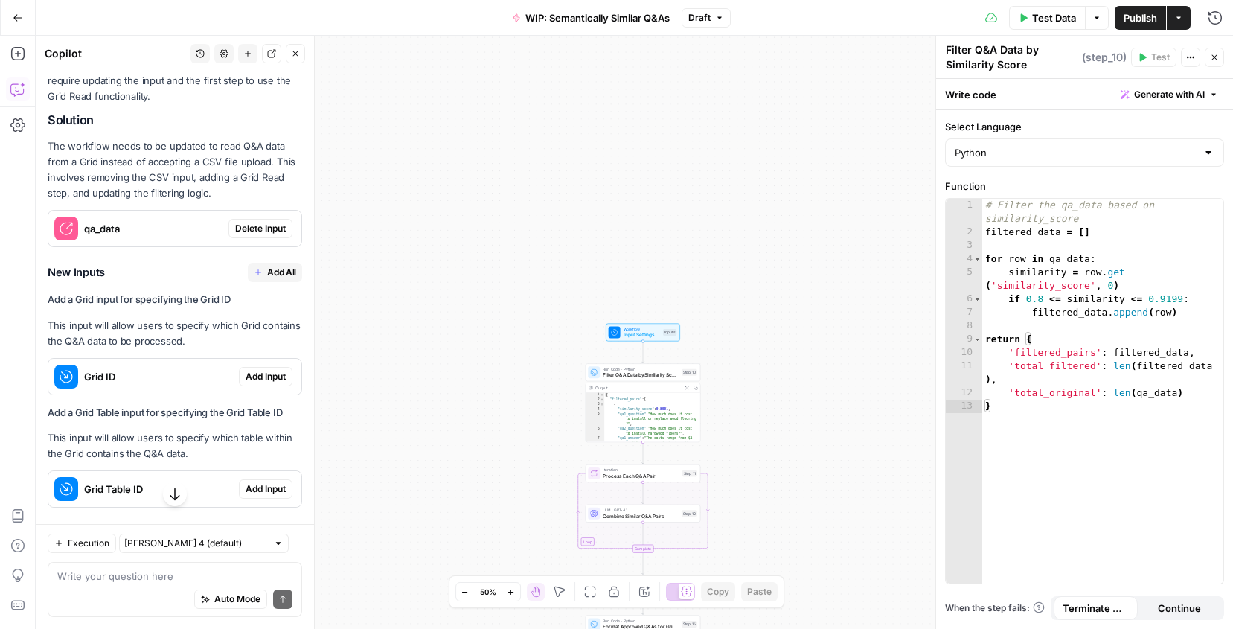
scroll to position [323, 0]
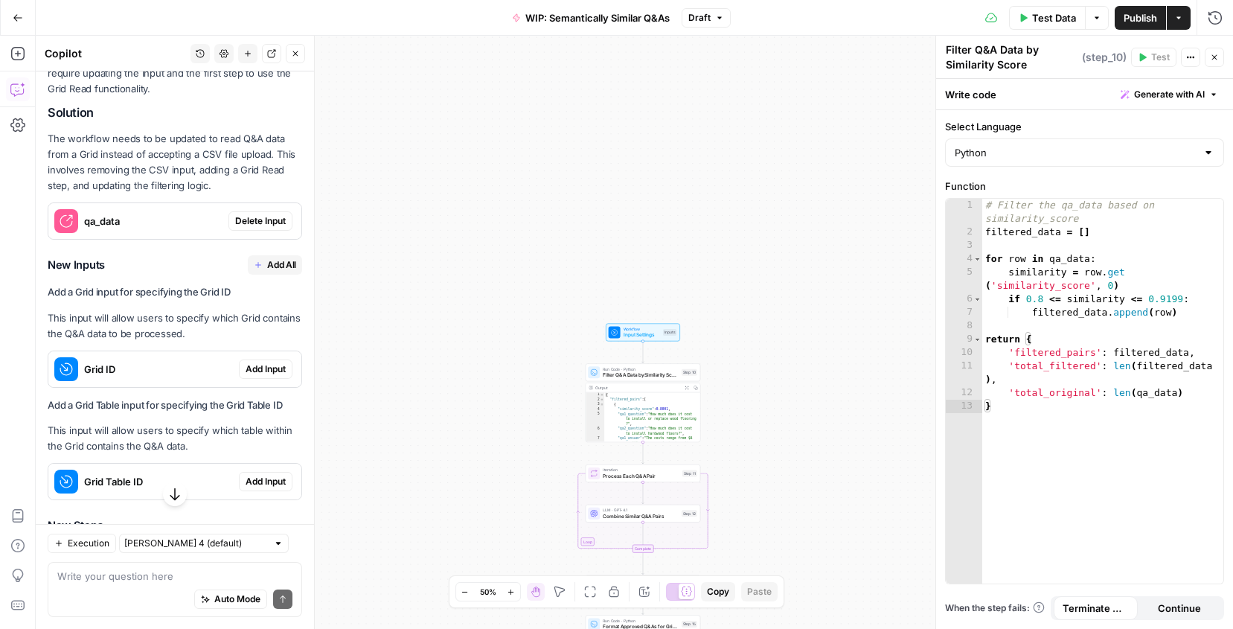
click at [244, 225] on span "Delete Input" at bounding box center [260, 220] width 51 height 13
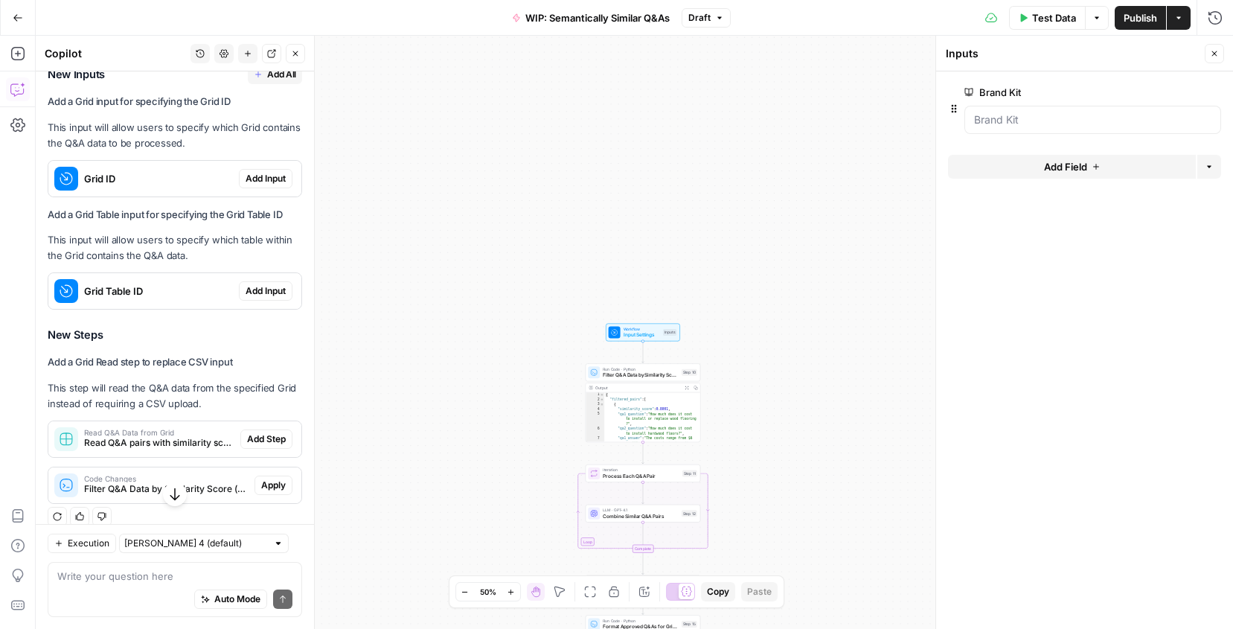
scroll to position [553, 0]
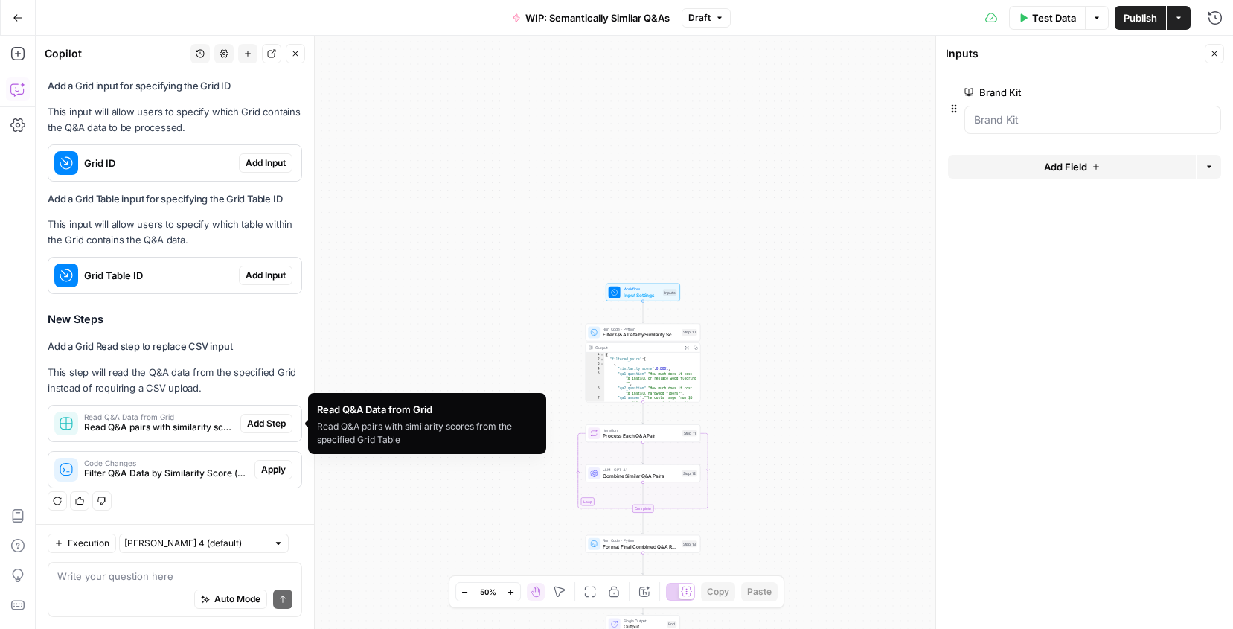
click at [193, 431] on span "Read Q&A pairs with similarity scores from the specified Grid Table" at bounding box center [159, 426] width 150 height 13
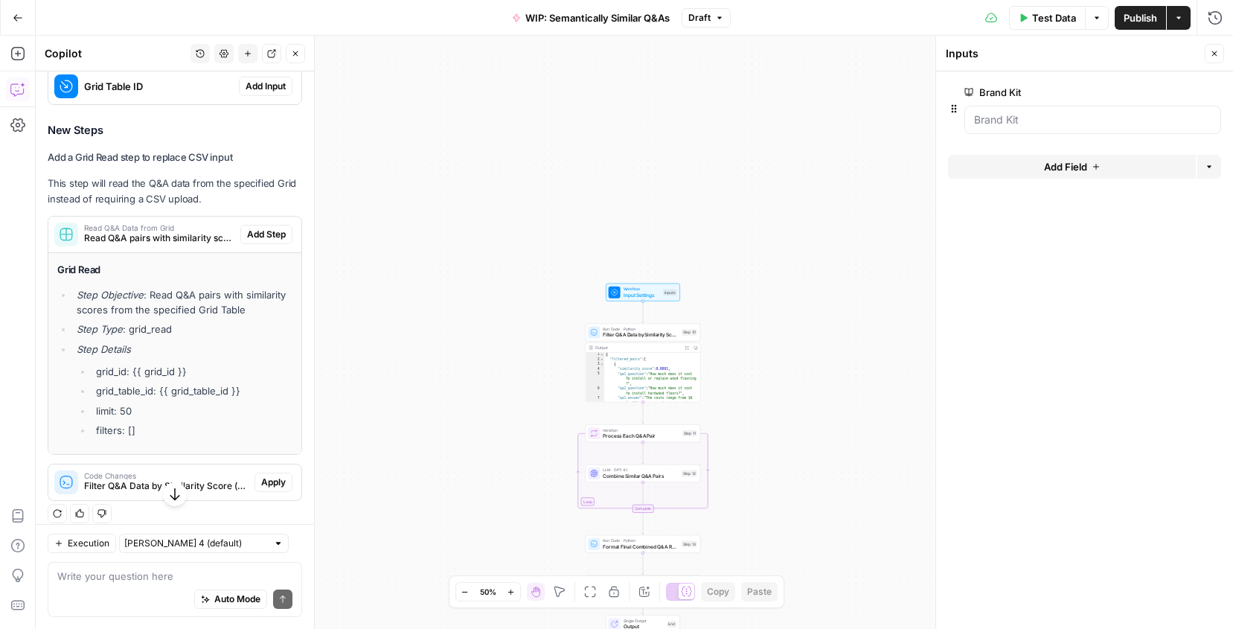
scroll to position [754, 0]
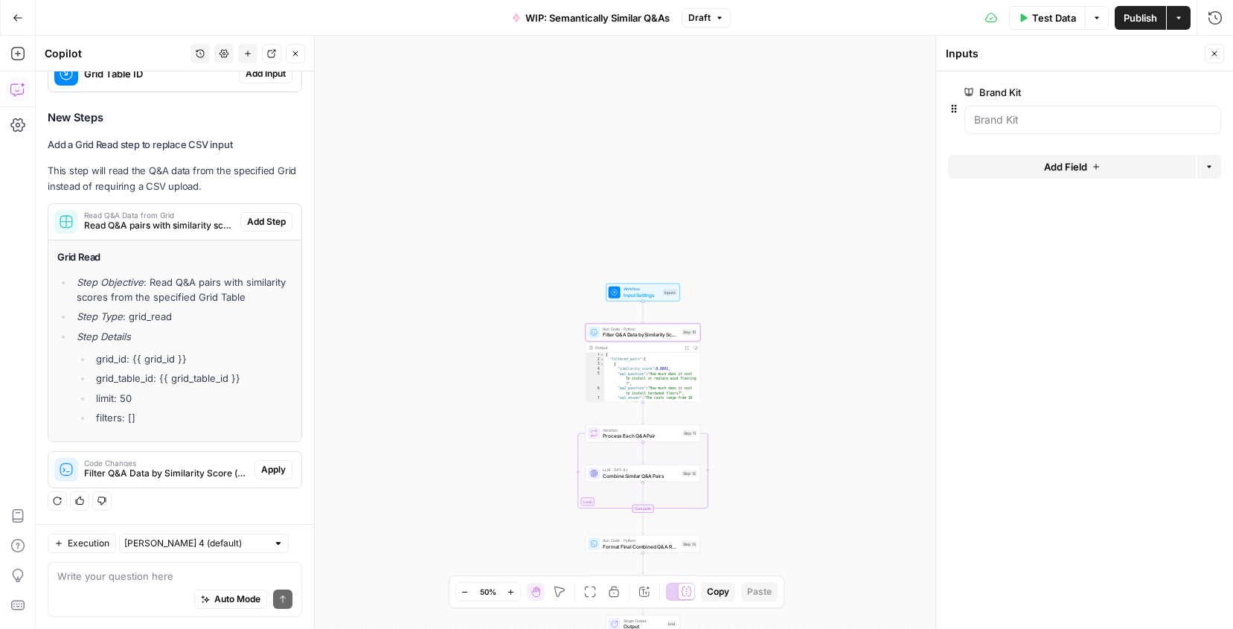
click at [178, 485] on div "Code Changes Filter Q&A Data by Similarity Score (step_10)" at bounding box center [151, 470] width 206 height 36
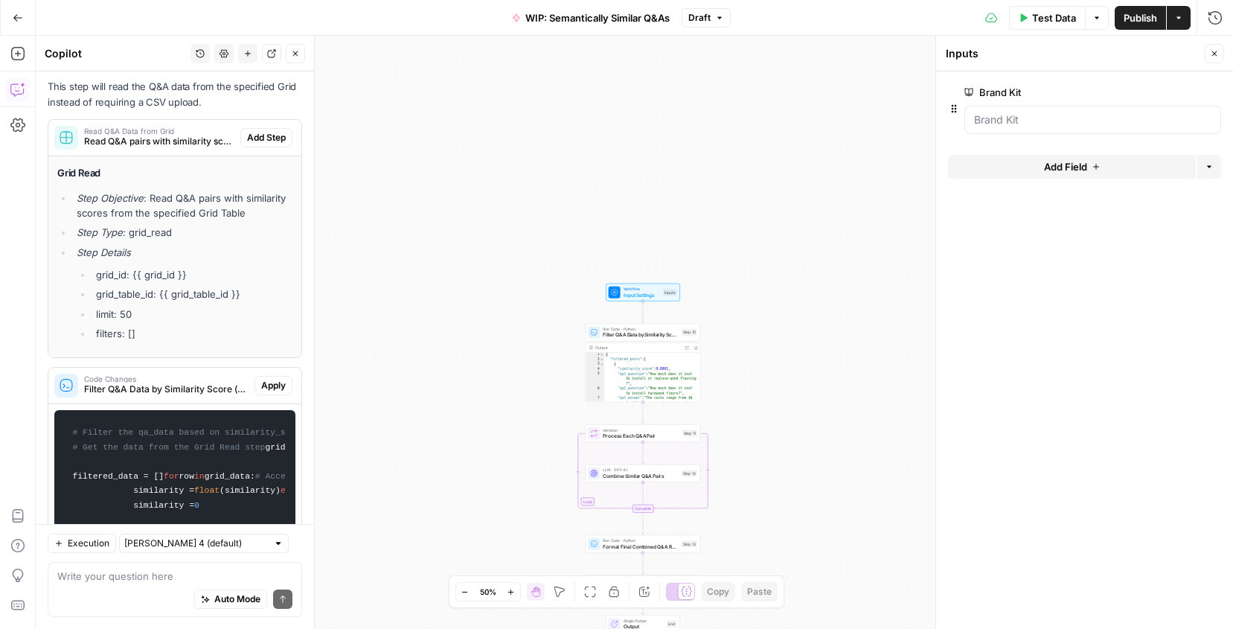
scroll to position [840, 0]
click at [1143, 19] on span "Publish" at bounding box center [1139, 17] width 33 height 15
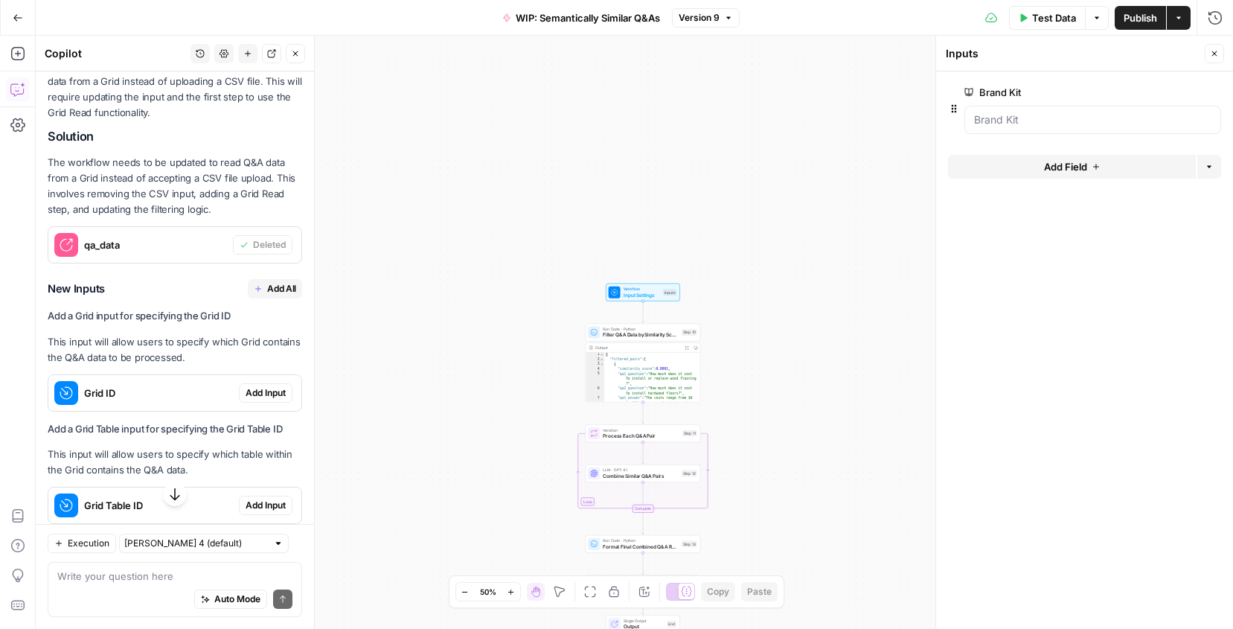
scroll to position [411, 0]
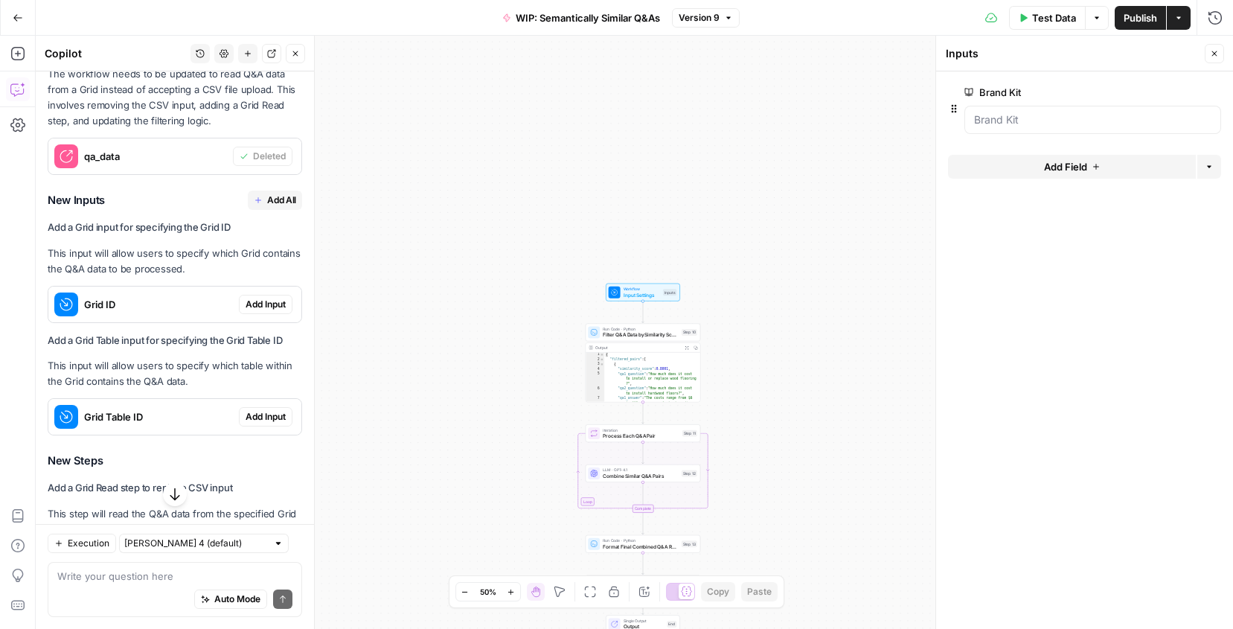
click at [269, 205] on span "Add All" at bounding box center [281, 199] width 29 height 13
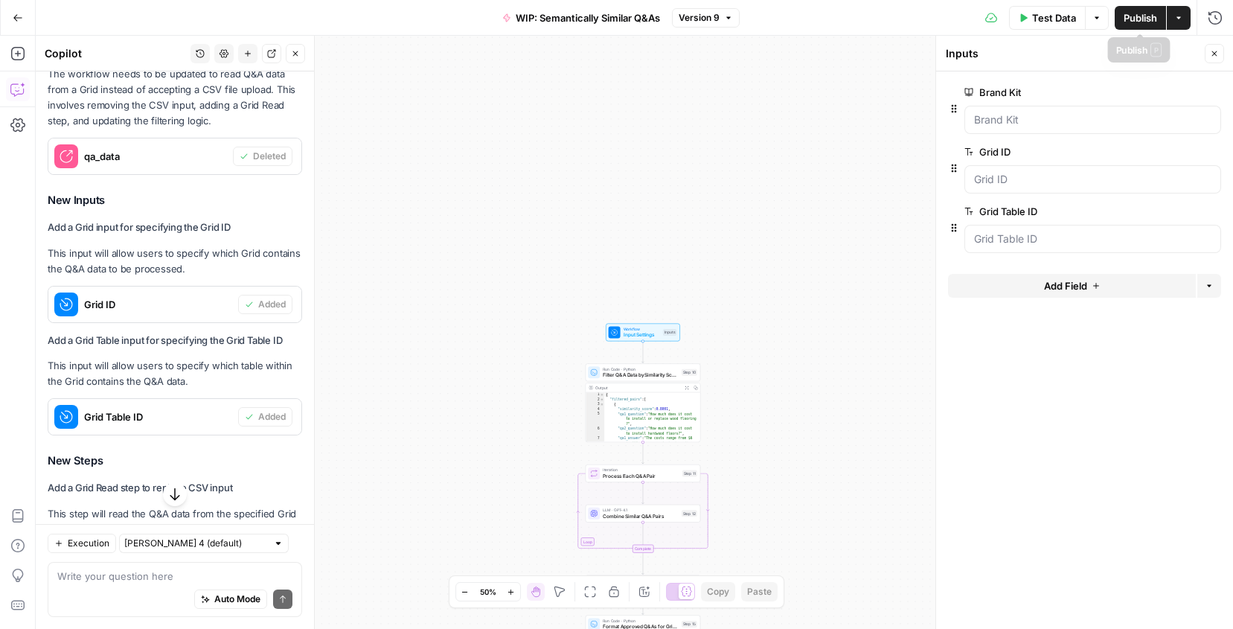
click at [1139, 21] on span "Publish" at bounding box center [1139, 17] width 33 height 15
click at [180, 498] on icon "button" at bounding box center [174, 494] width 15 height 15
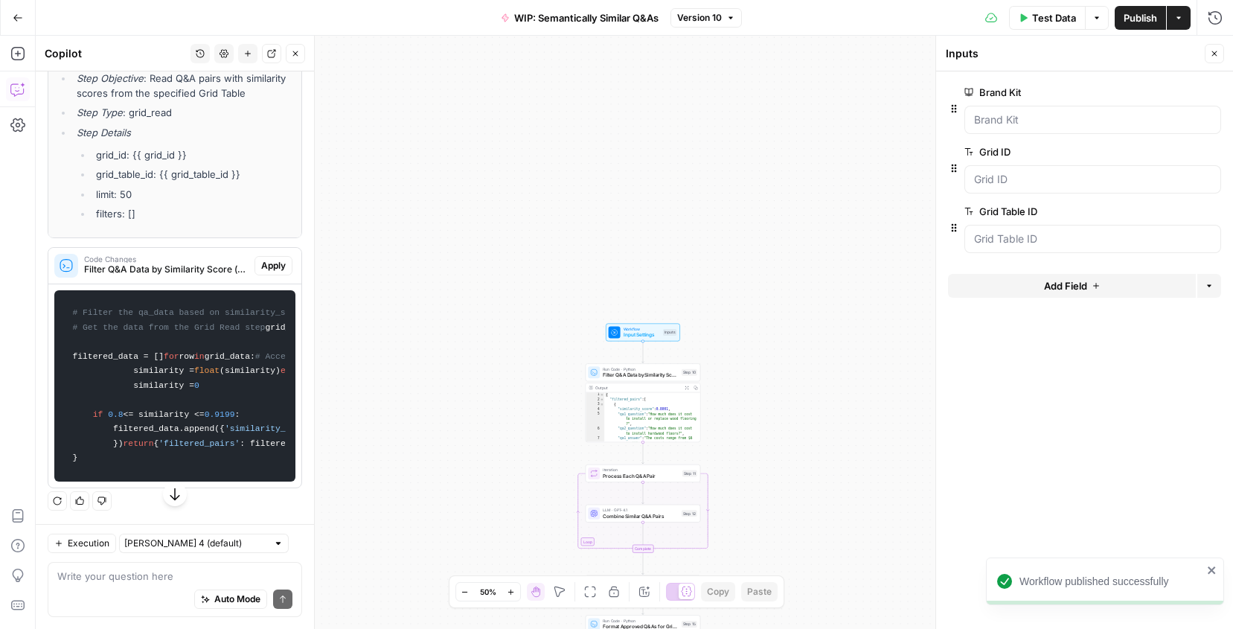
scroll to position [1219, 0]
click at [169, 582] on textarea at bounding box center [174, 575] width 235 height 15
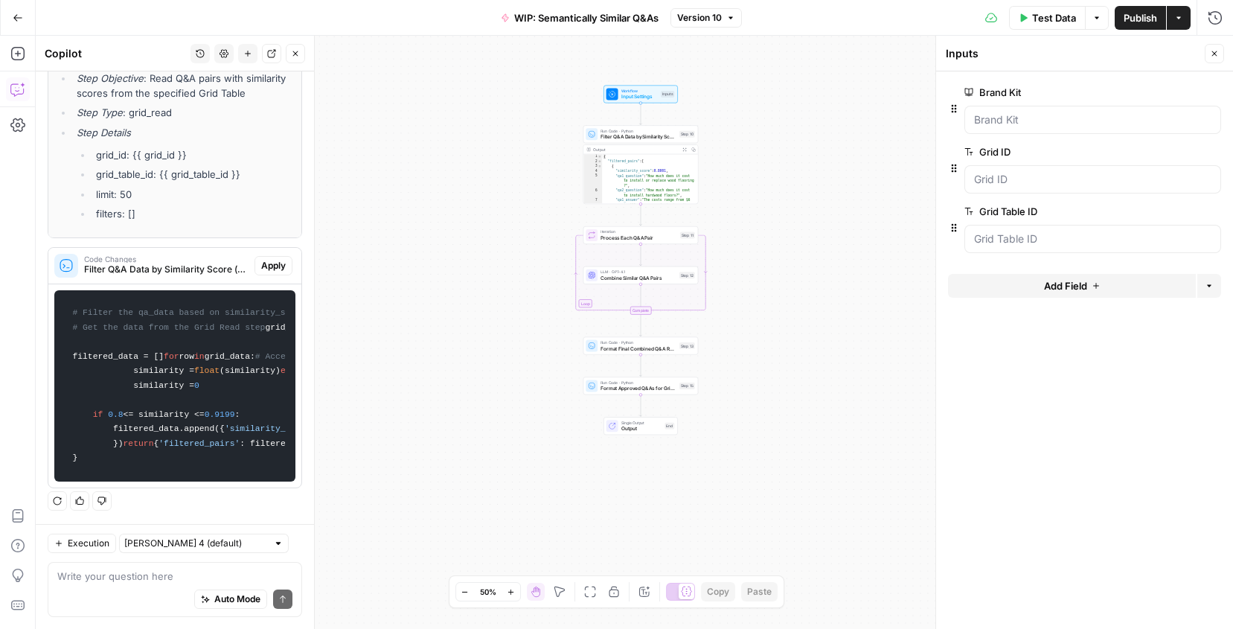
drag, startPoint x: 507, startPoint y: 461, endPoint x: 506, endPoint y: 205, distance: 255.9
click at [507, 205] on div "Workflow Input Settings Inputs Run Code · Python Filter Q&A Data by Similarity …" at bounding box center [634, 332] width 1197 height 593
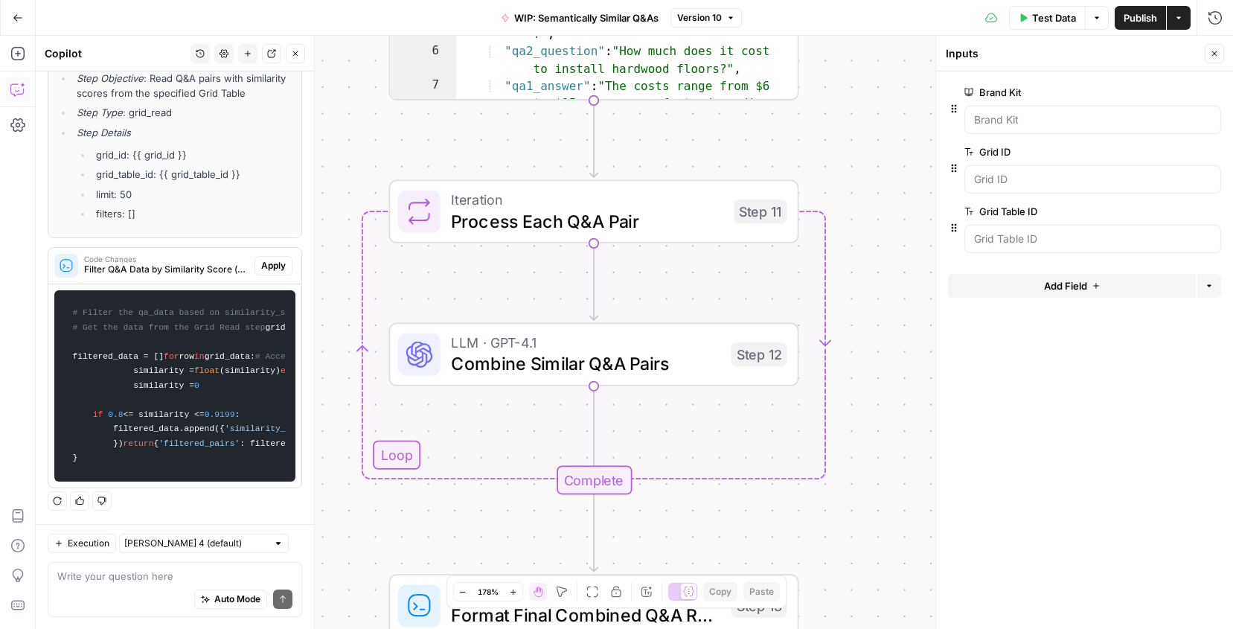
drag, startPoint x: 819, startPoint y: 197, endPoint x: 888, endPoint y: 197, distance: 69.2
click at [889, 197] on div "Workflow Input Settings Inputs Run Code · Python Filter Q&A Data by Similarity …" at bounding box center [634, 332] width 1197 height 593
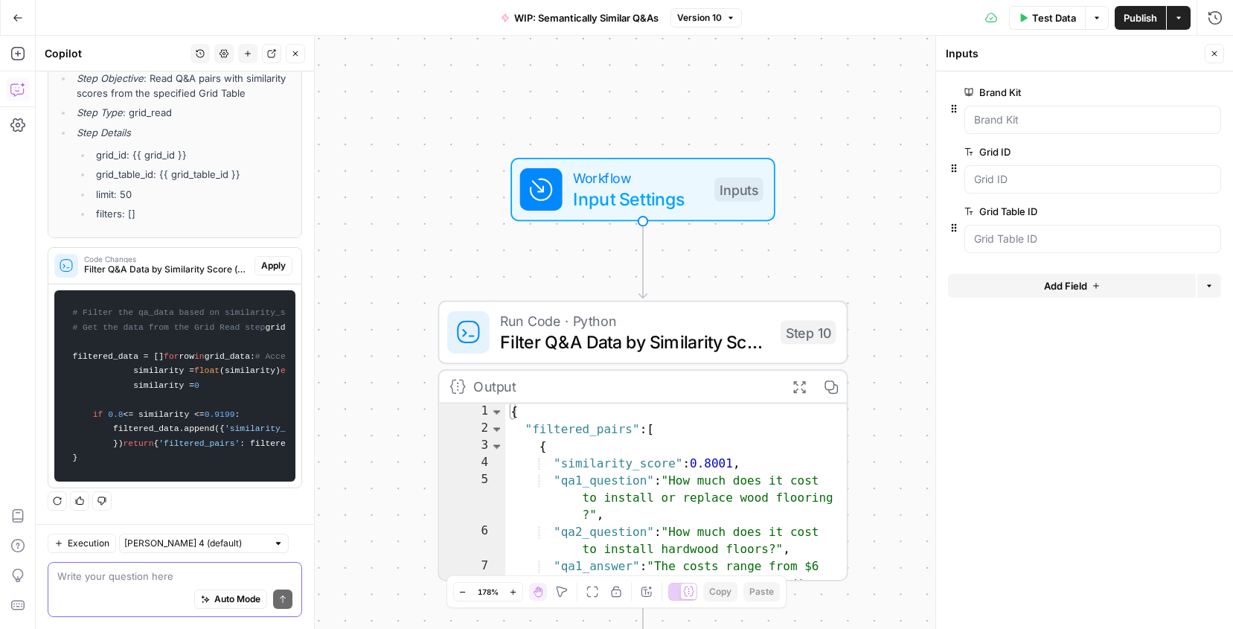
click at [120, 583] on textarea at bounding box center [174, 575] width 235 height 15
type textarea "E"
type textarea "Change the iteration step"
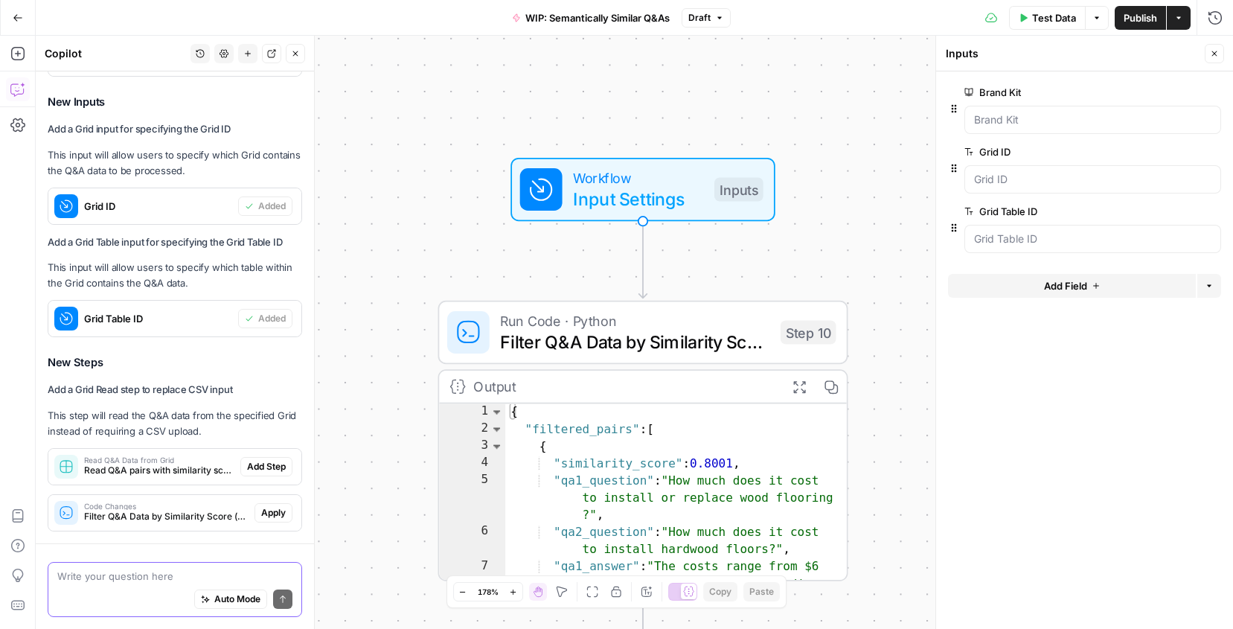
scroll to position [553, 0]
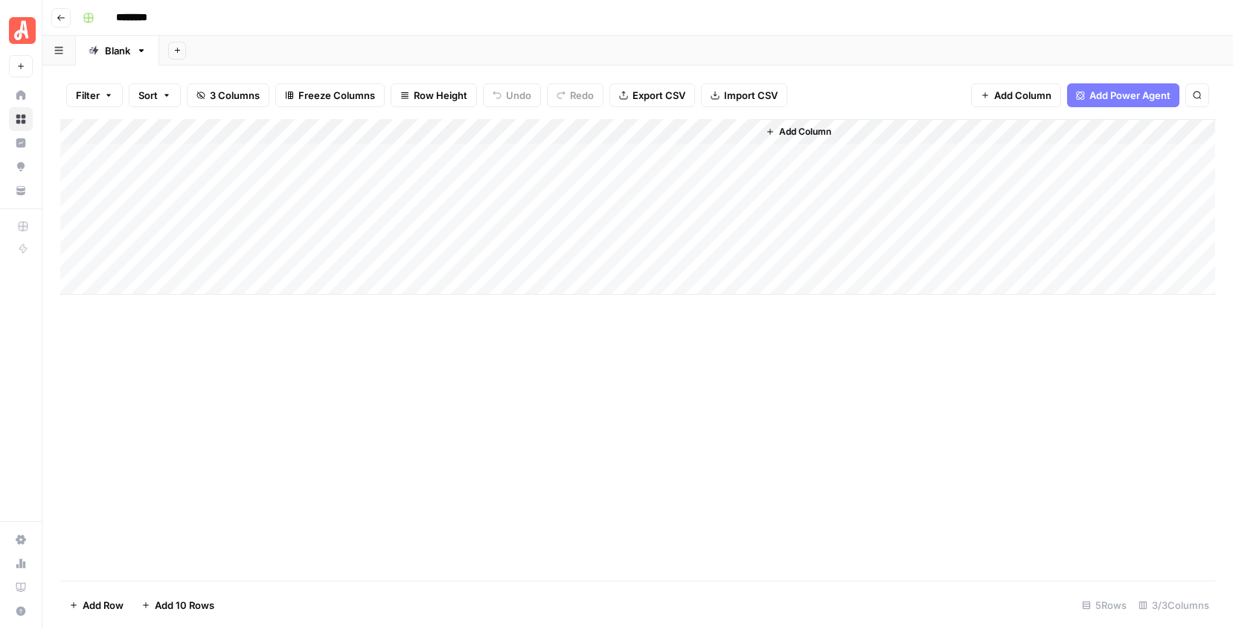
click at [115, 21] on input "********" at bounding box center [150, 18] width 83 height 24
type input "*"
type input "**********"
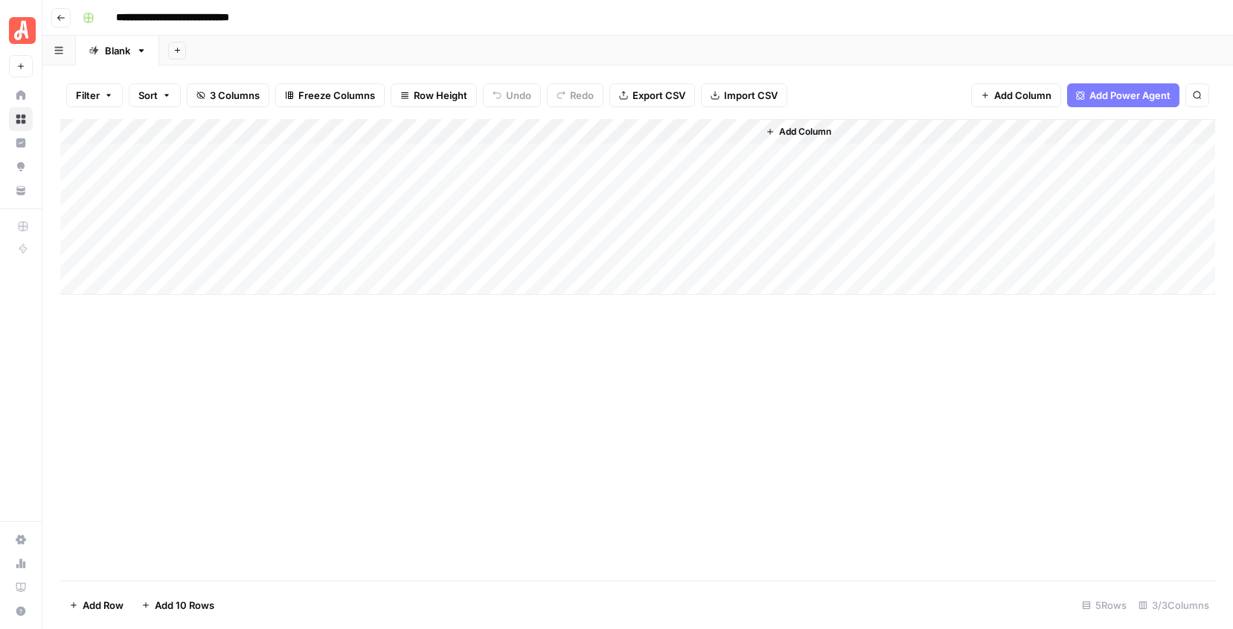
click at [173, 374] on div "Add Column" at bounding box center [637, 349] width 1155 height 461
click at [755, 91] on span "Import CSV" at bounding box center [751, 95] width 54 height 15
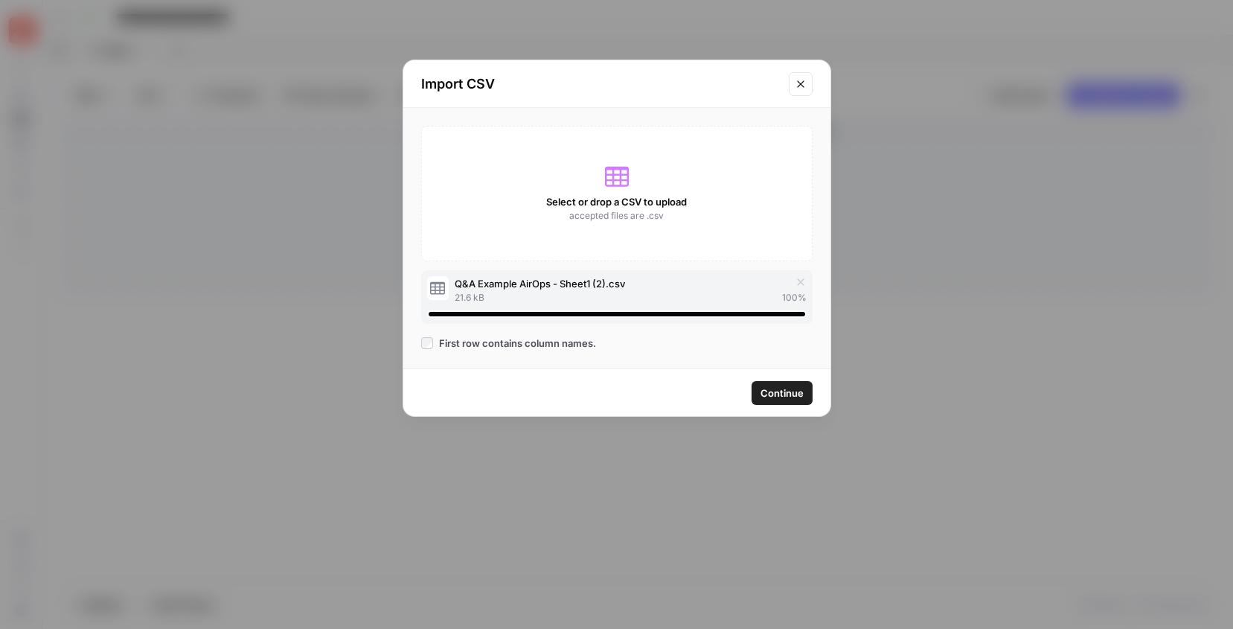
click at [774, 390] on span "Continue" at bounding box center [781, 392] width 43 height 15
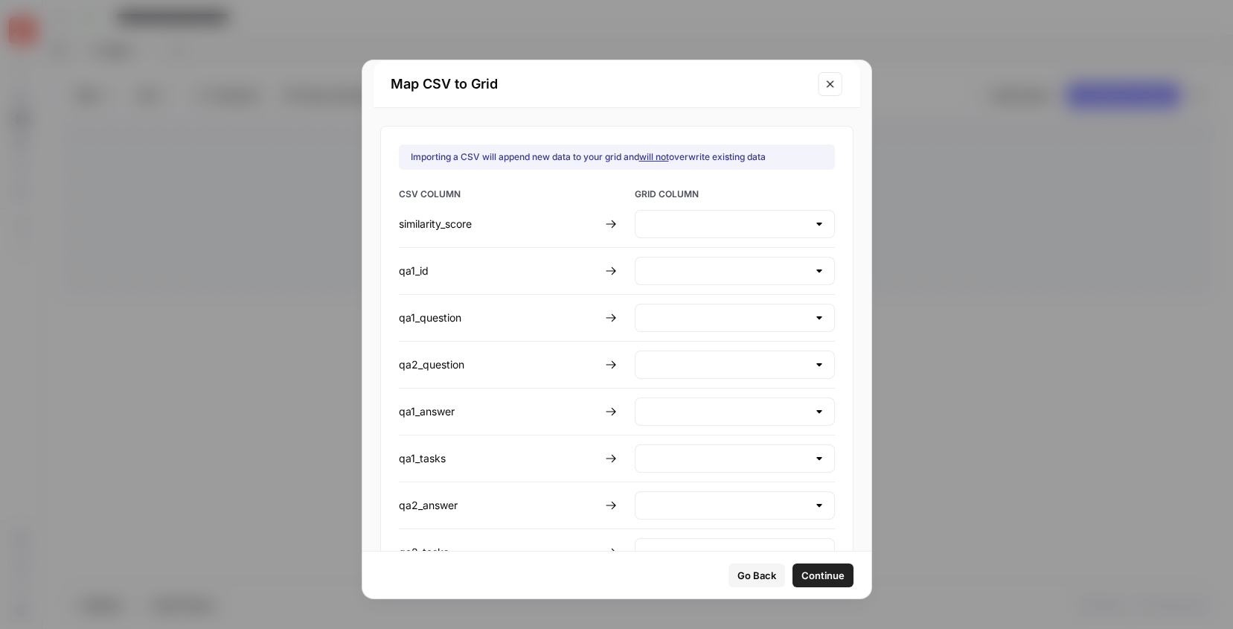
type input "Create new column"
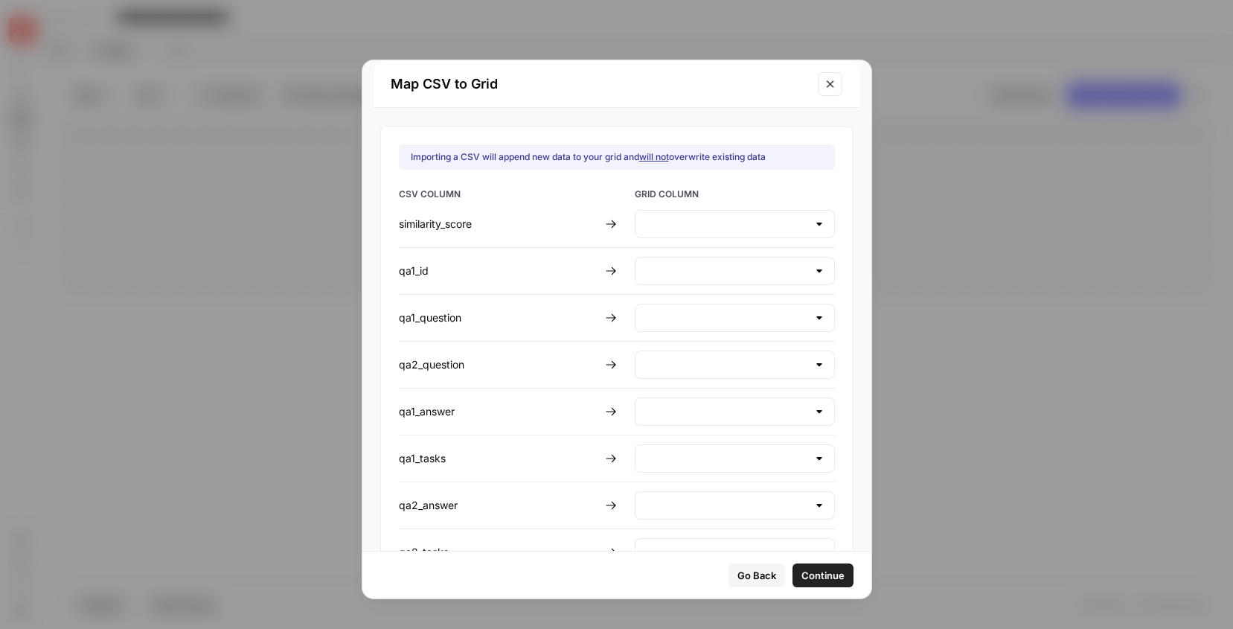
type input "Create new column"
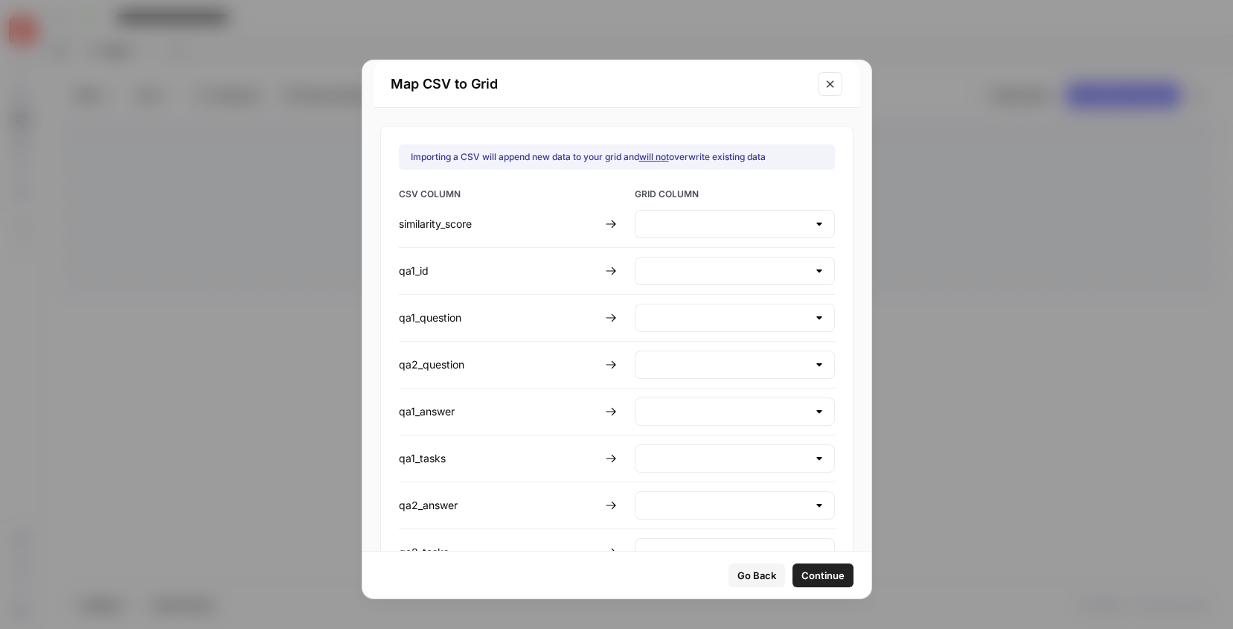
type input "Create new column"
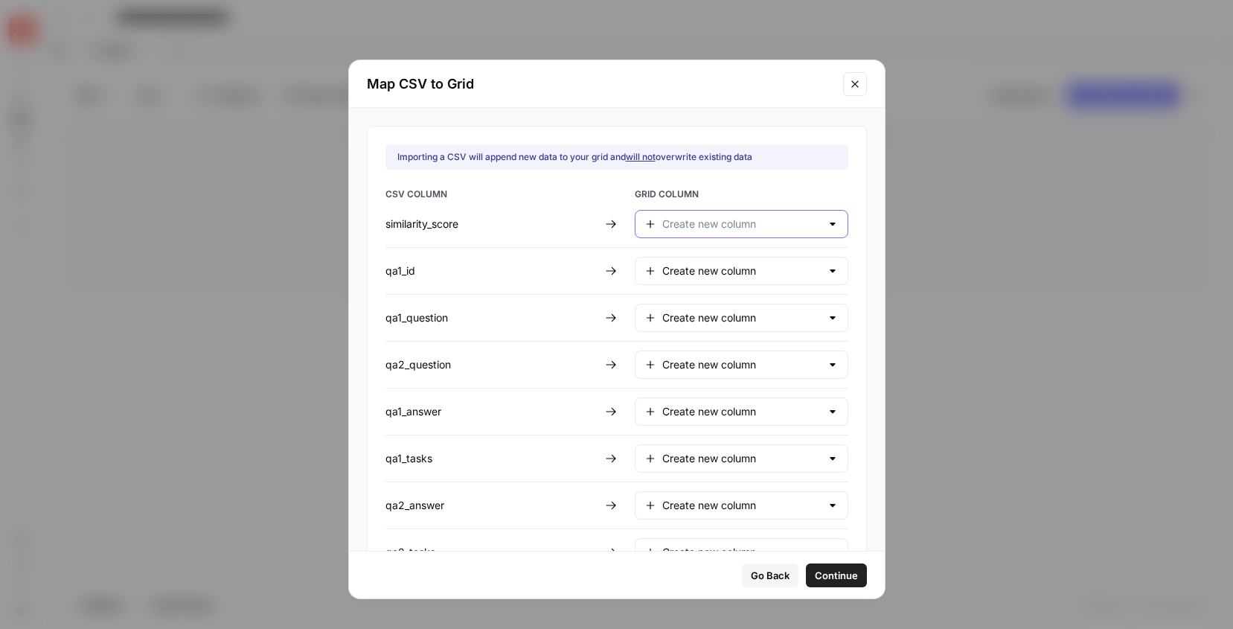
click at [715, 228] on input "text" at bounding box center [741, 223] width 158 height 15
type input "Create new column"
click at [705, 98] on div "Map CSV to Grid" at bounding box center [617, 84] width 536 height 48
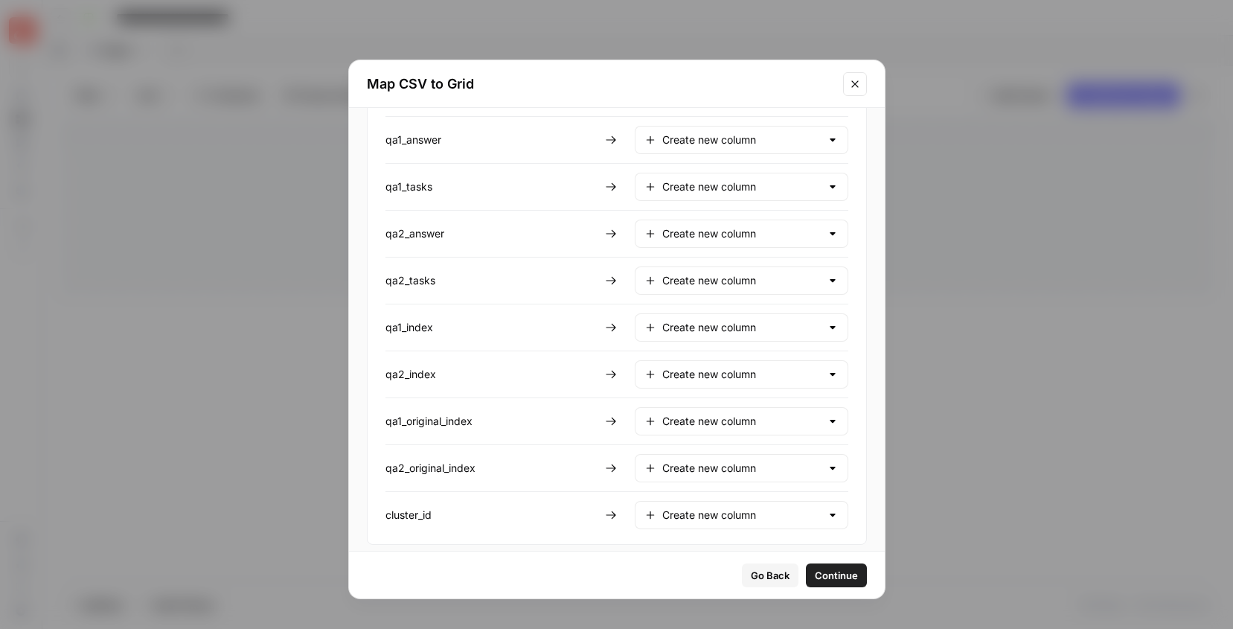
scroll to position [277, 0]
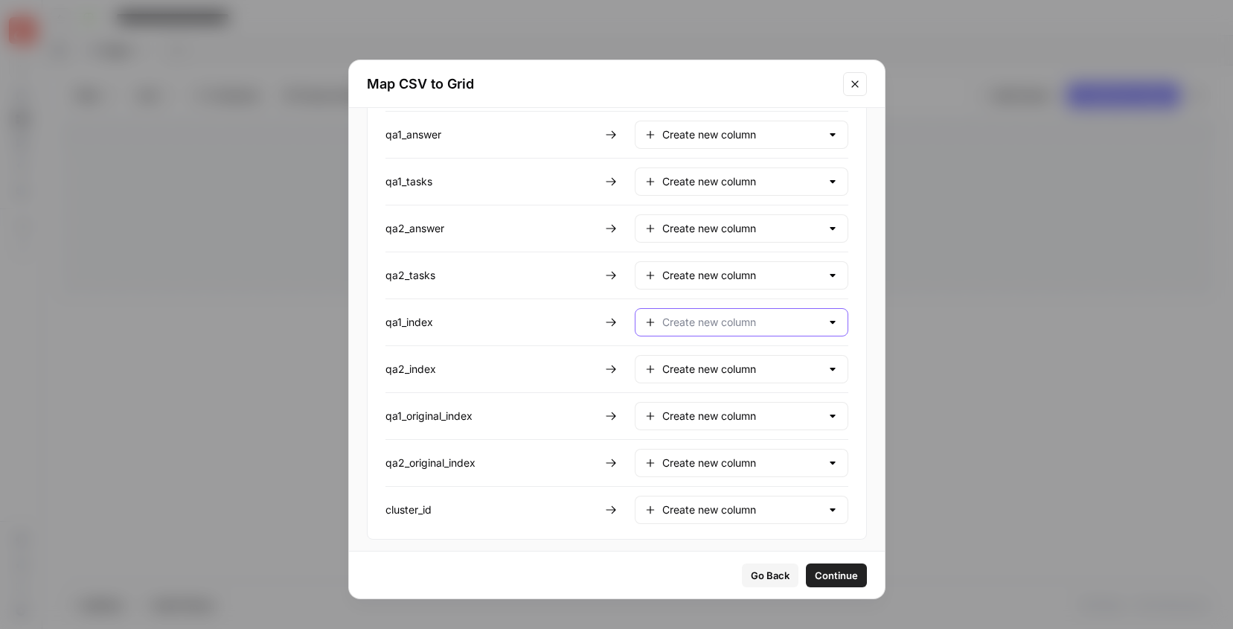
click at [702, 322] on input "text" at bounding box center [741, 322] width 158 height 15
click at [689, 417] on span "Do not import" at bounding box center [728, 421] width 129 height 15
type input "Do not import"
click at [698, 371] on input "text" at bounding box center [741, 369] width 158 height 15
click at [690, 466] on span "Do not import" at bounding box center [728, 468] width 129 height 15
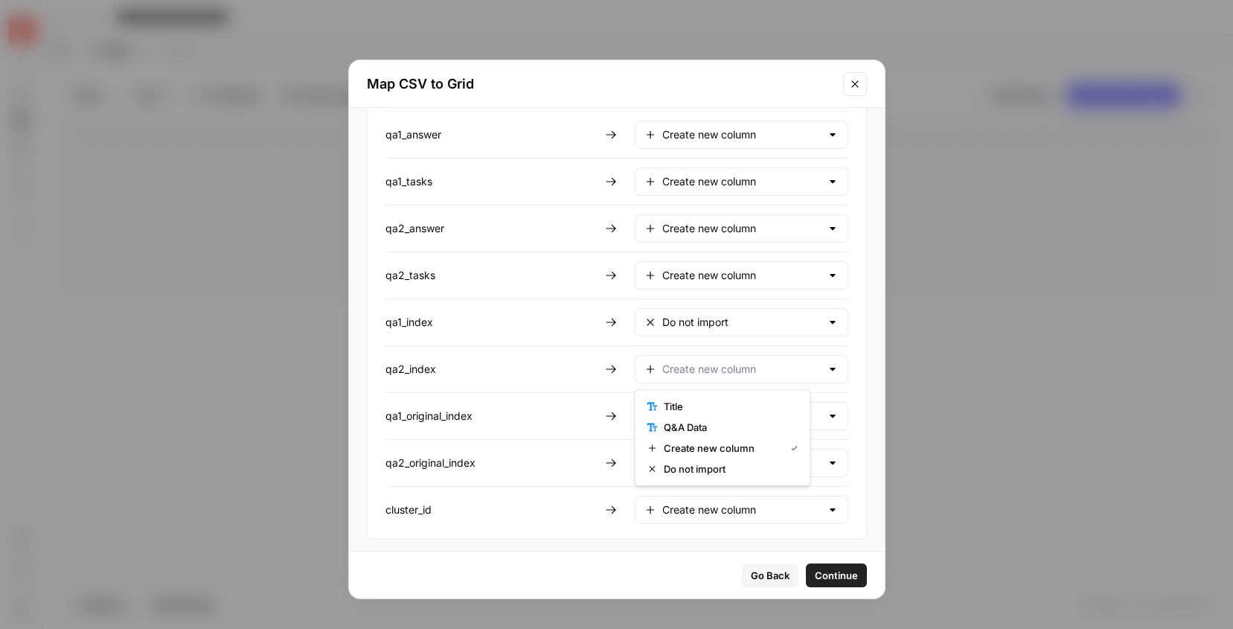
type input "Do not import"
click at [703, 416] on input "text" at bounding box center [741, 415] width 158 height 15
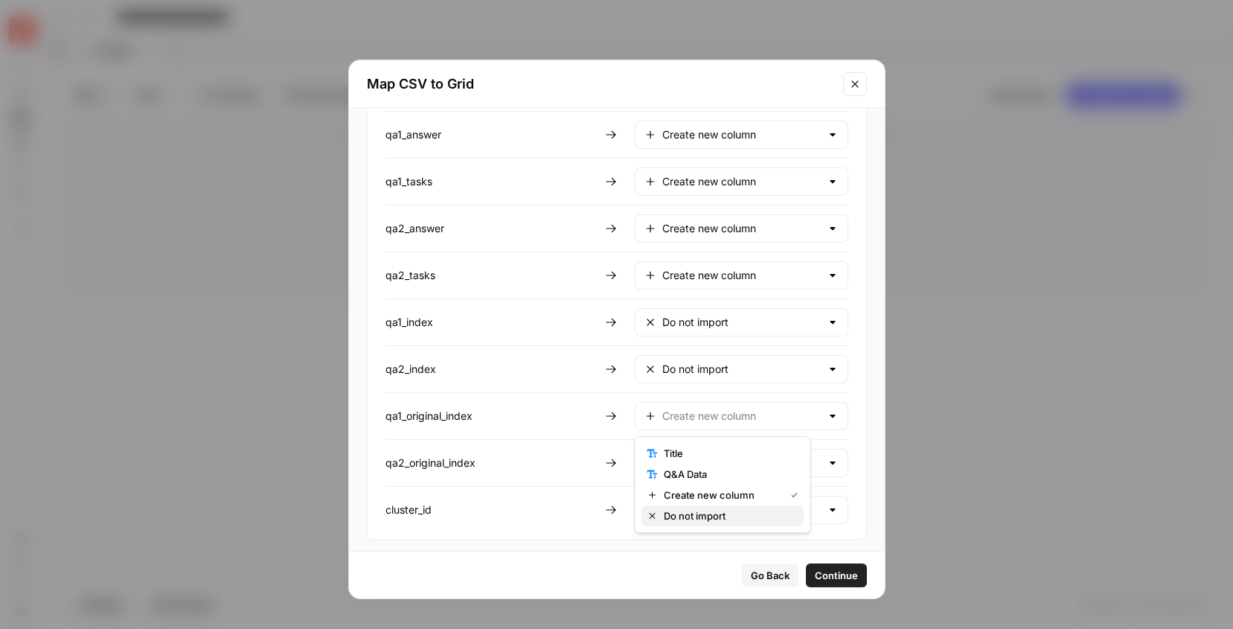
click at [690, 523] on button "Do not import" at bounding box center [722, 515] width 163 height 21
type input "Do not import"
click at [708, 473] on div "Create new column" at bounding box center [742, 463] width 214 height 28
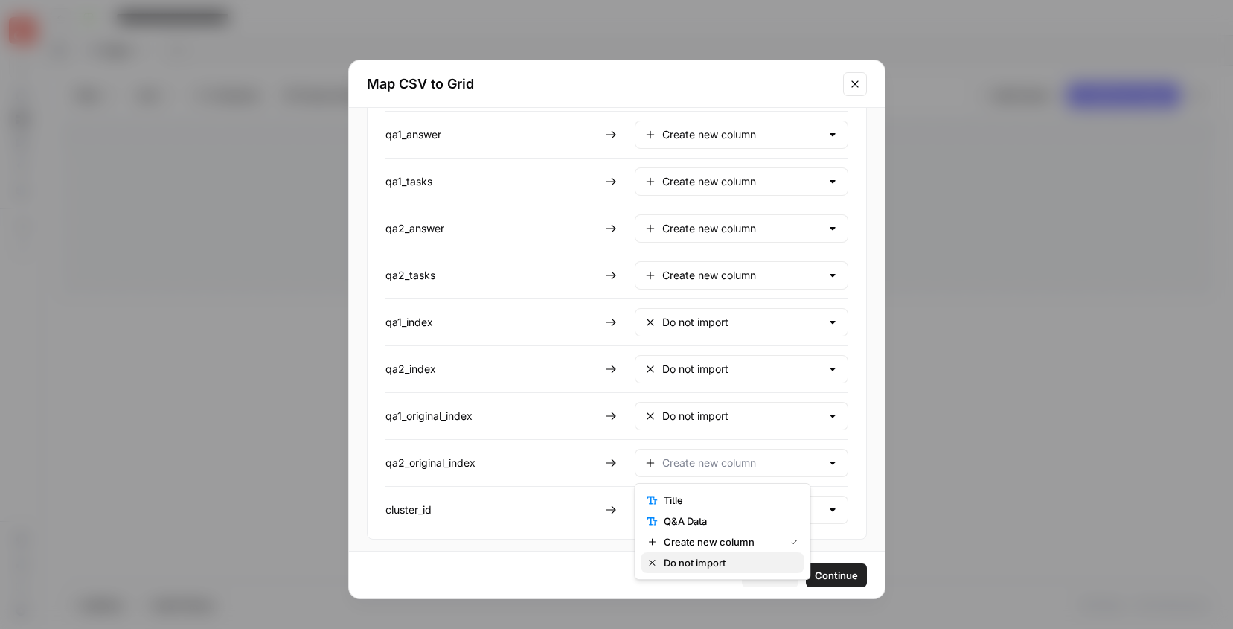
click at [690, 557] on span "Do not import" at bounding box center [728, 562] width 129 height 15
type input "Do not import"
click at [699, 507] on input "text" at bounding box center [741, 509] width 158 height 15
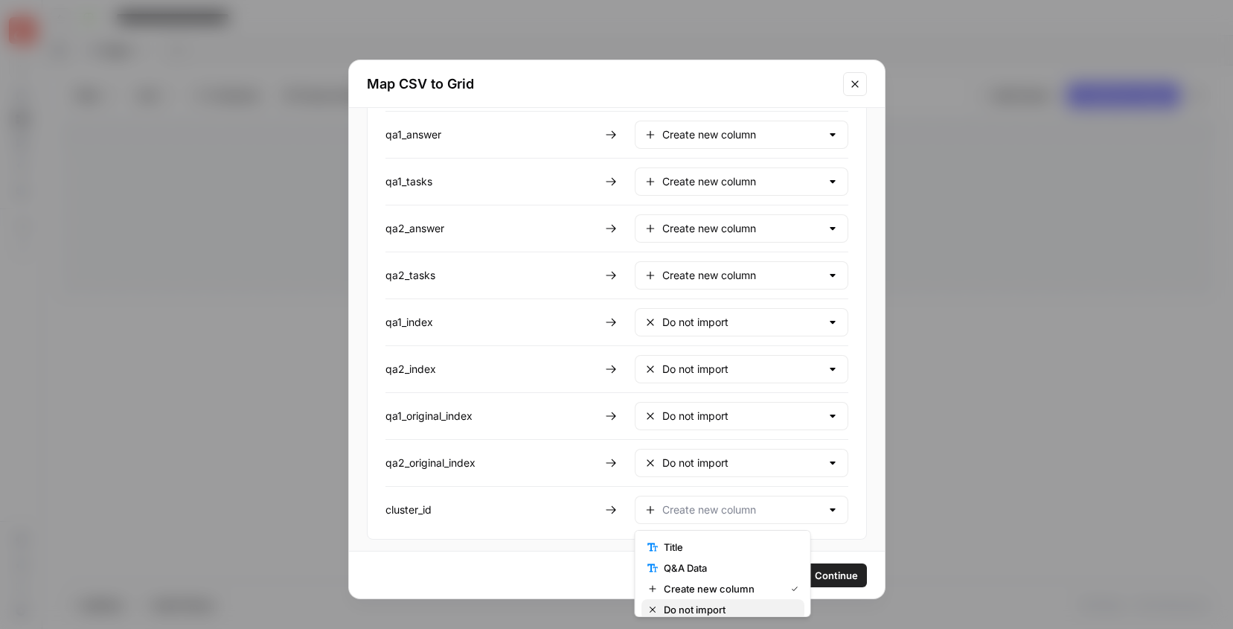
click at [688, 604] on span "Do not import" at bounding box center [728, 609] width 129 height 15
type input "Do not import"
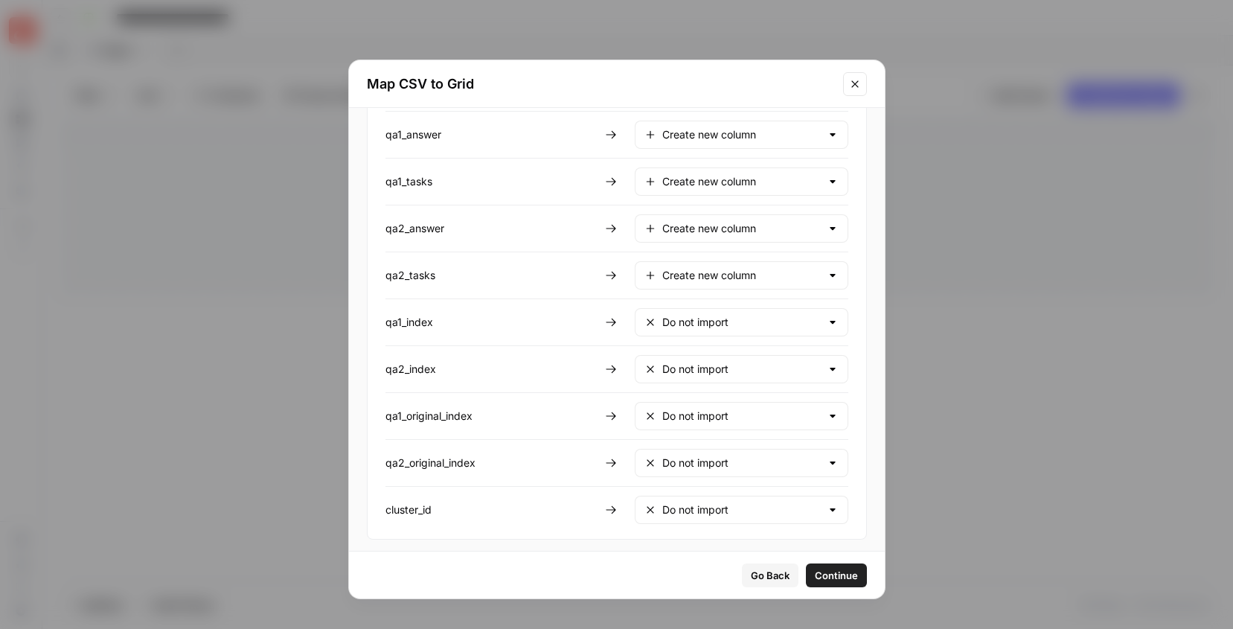
scroll to position [283, 0]
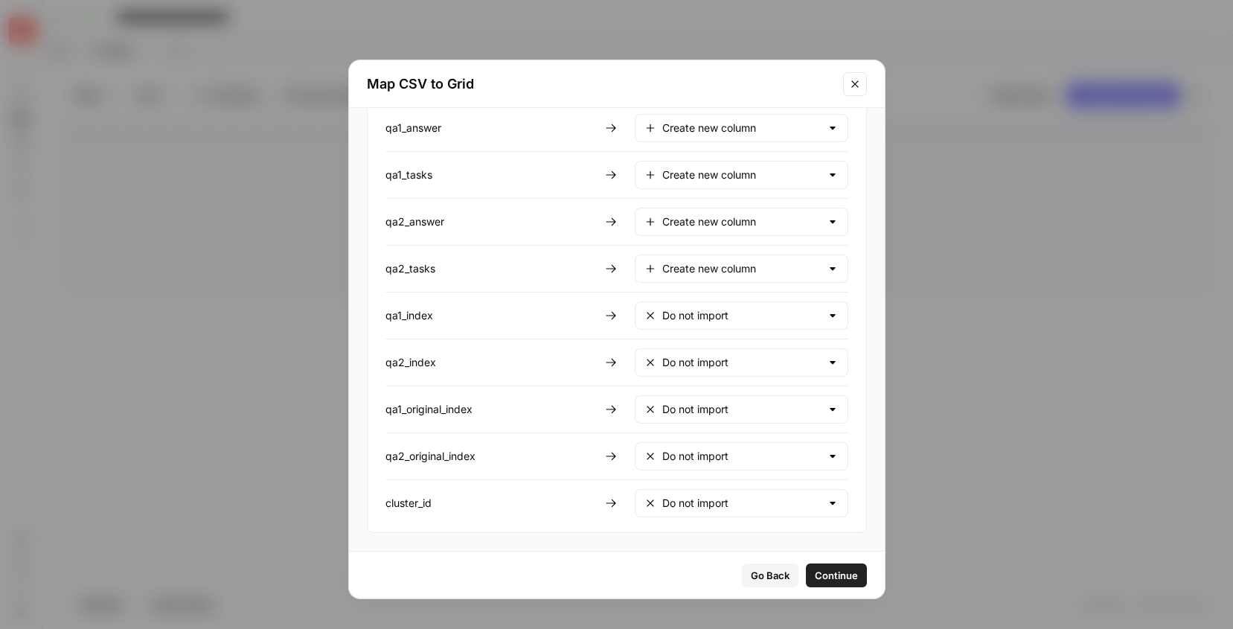
click at [815, 578] on span "Continue" at bounding box center [836, 575] width 43 height 15
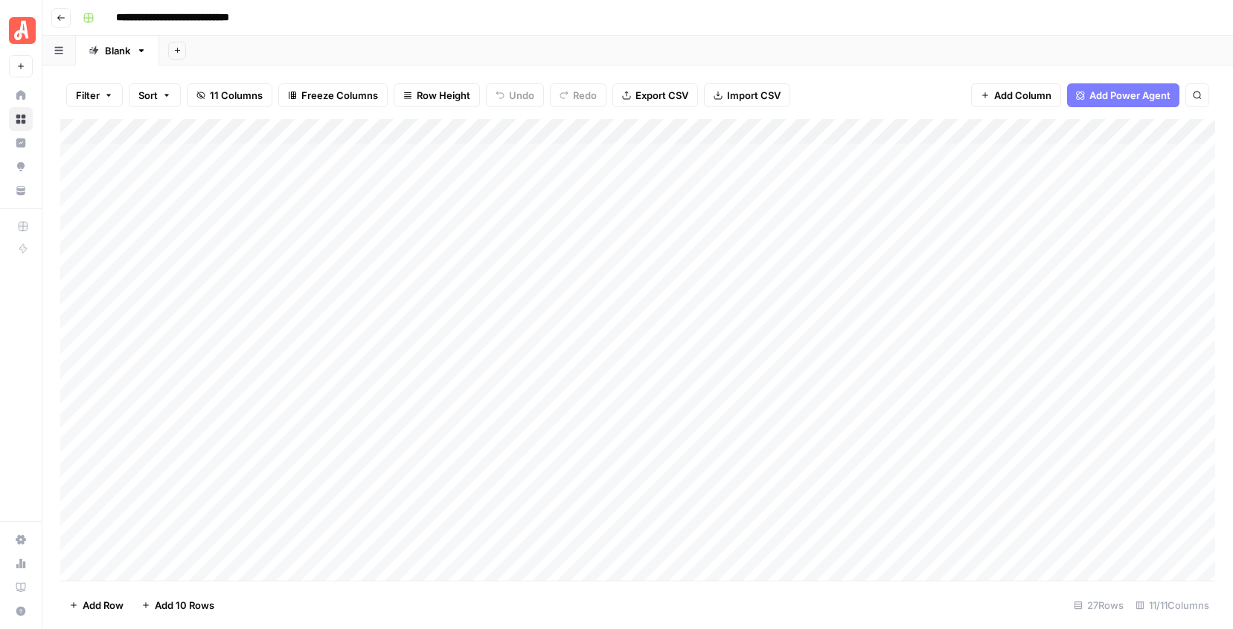
click at [315, 130] on div "Add Column" at bounding box center [637, 349] width 1155 height 461
click at [176, 331] on span "Remove Column" at bounding box center [206, 331] width 130 height 15
click at [565, 150] on span "Delete" at bounding box center [564, 154] width 32 height 15
drag, startPoint x: 478, startPoint y: 128, endPoint x: 882, endPoint y: 134, distance: 403.3
click at [882, 135] on div "Add Column" at bounding box center [637, 349] width 1155 height 461
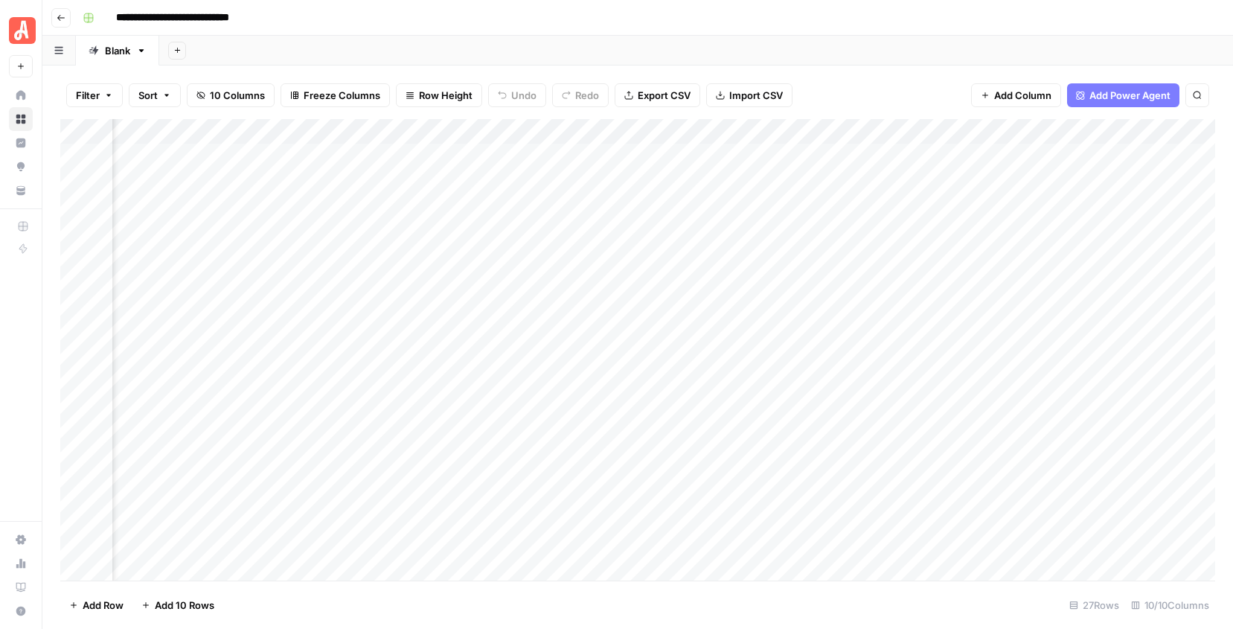
scroll to position [0, 395]
drag, startPoint x: 386, startPoint y: 130, endPoint x: 1060, endPoint y: 161, distance: 674.8
click at [1061, 162] on div "Add Column" at bounding box center [637, 349] width 1155 height 461
drag, startPoint x: 388, startPoint y: 126, endPoint x: 64, endPoint y: 118, distance: 323.7
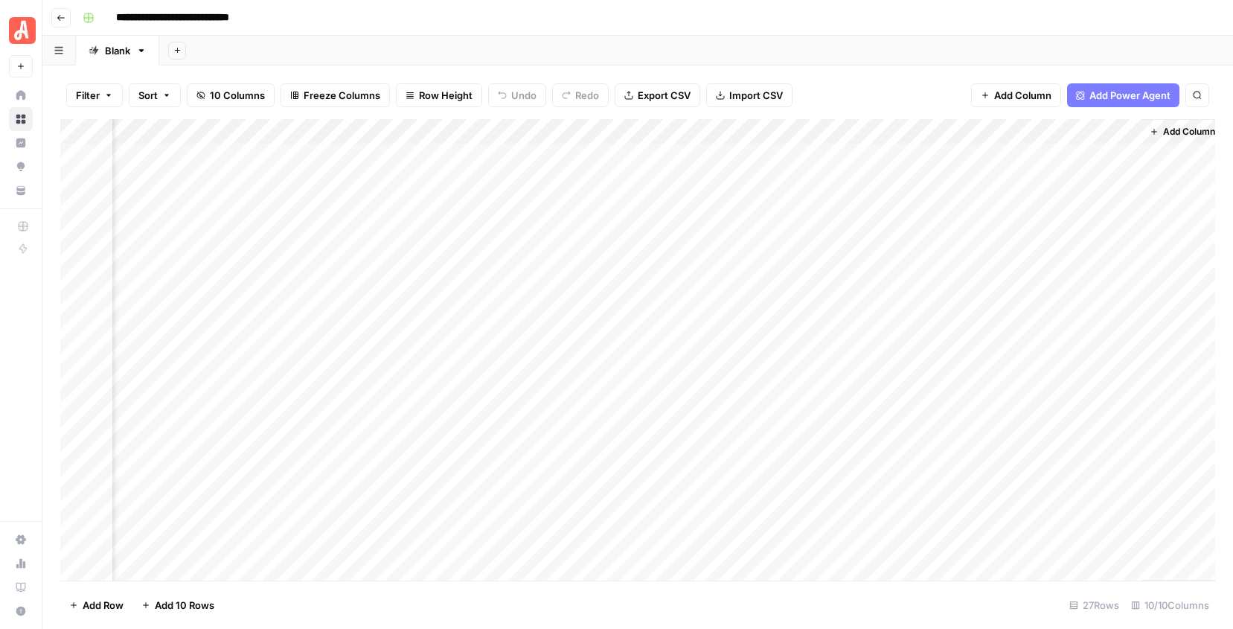
click at [64, 119] on div "Add Column" at bounding box center [637, 349] width 1155 height 461
drag, startPoint x: 1143, startPoint y: 127, endPoint x: 1113, endPoint y: 146, distance: 35.7
click at [1114, 145] on div "Add Column" at bounding box center [637, 349] width 1155 height 461
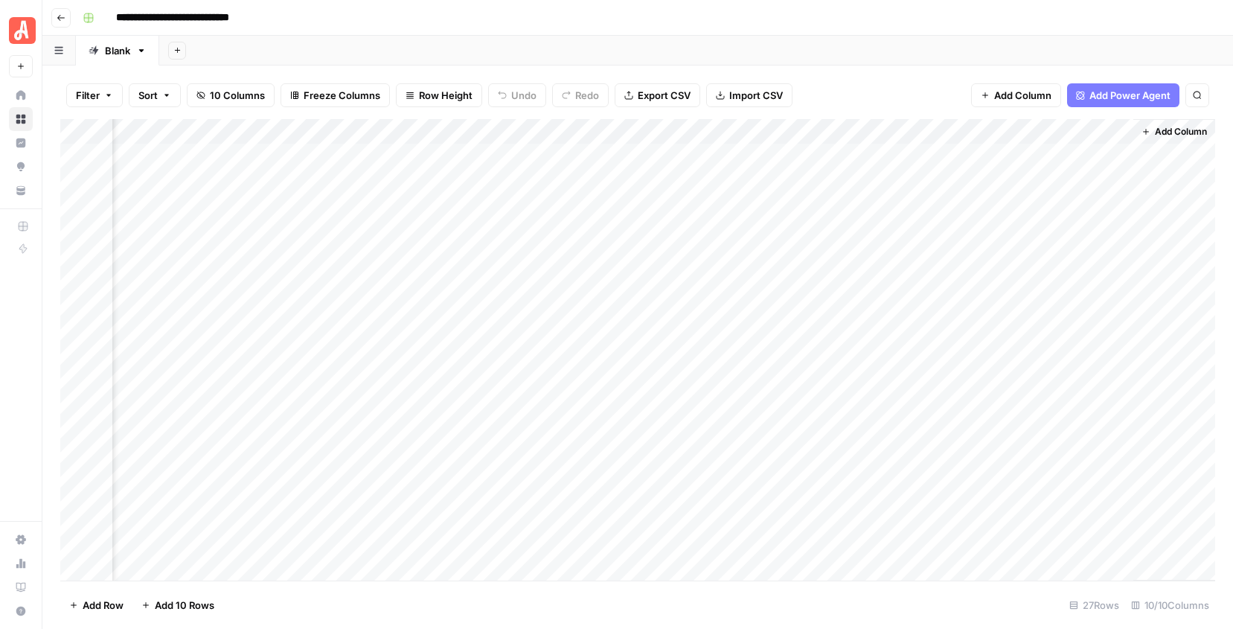
drag, startPoint x: 194, startPoint y: 132, endPoint x: 928, endPoint y: 178, distance: 735.7
click at [931, 178] on div "Add Column" at bounding box center [637, 349] width 1155 height 461
drag, startPoint x: 946, startPoint y: 123, endPoint x: 1071, endPoint y: 124, distance: 125.0
click at [1071, 124] on div "Add Column" at bounding box center [637, 349] width 1155 height 461
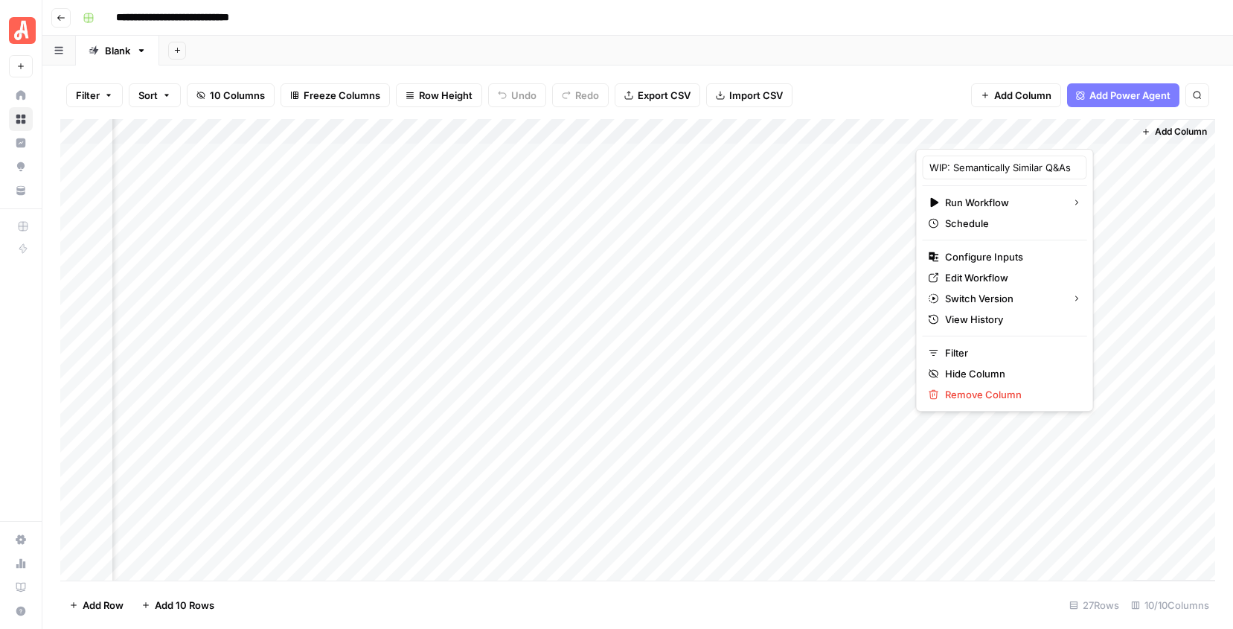
click at [931, 55] on div "Add Sheet" at bounding box center [696, 51] width 1074 height 30
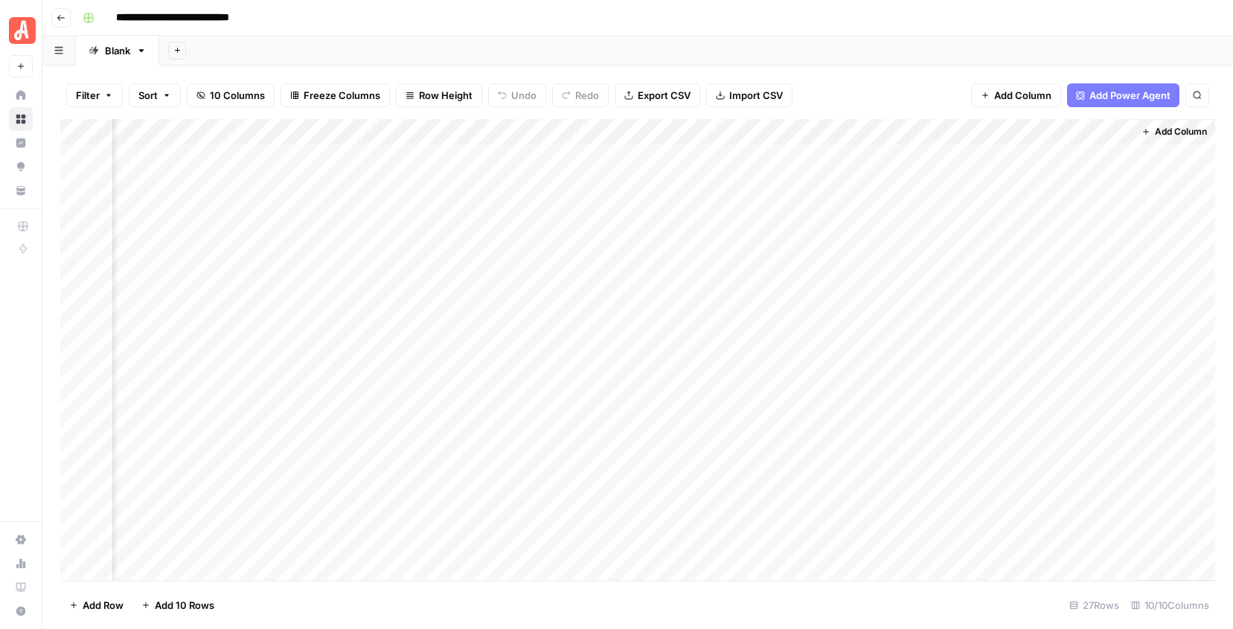
click at [1023, 283] on div "Add Column" at bounding box center [637, 349] width 1155 height 461
click at [1212, 569] on icon "close" at bounding box center [1210, 569] width 7 height 7
click at [378, 129] on div "Add Column" at bounding box center [637, 349] width 1155 height 461
click at [378, 129] on div at bounding box center [394, 134] width 135 height 30
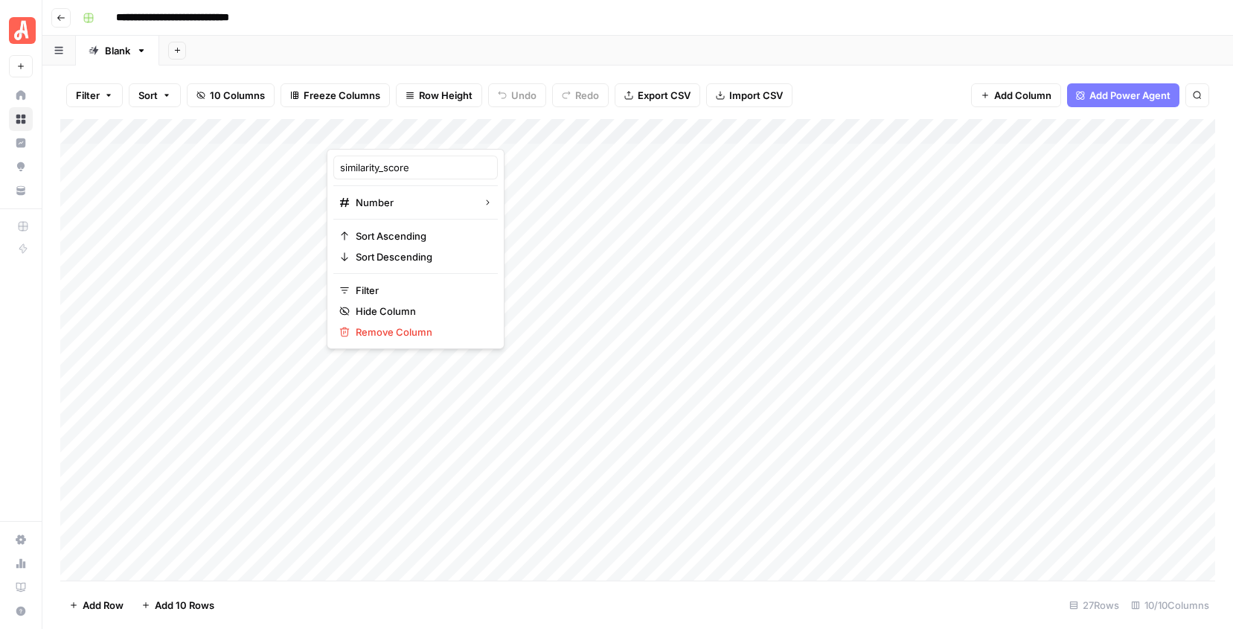
click at [378, 129] on div at bounding box center [394, 134] width 135 height 30
click at [378, 169] on input "similarity_score" at bounding box center [415, 167] width 151 height 15
click at [665, 132] on div "Add Column" at bounding box center [637, 349] width 1155 height 461
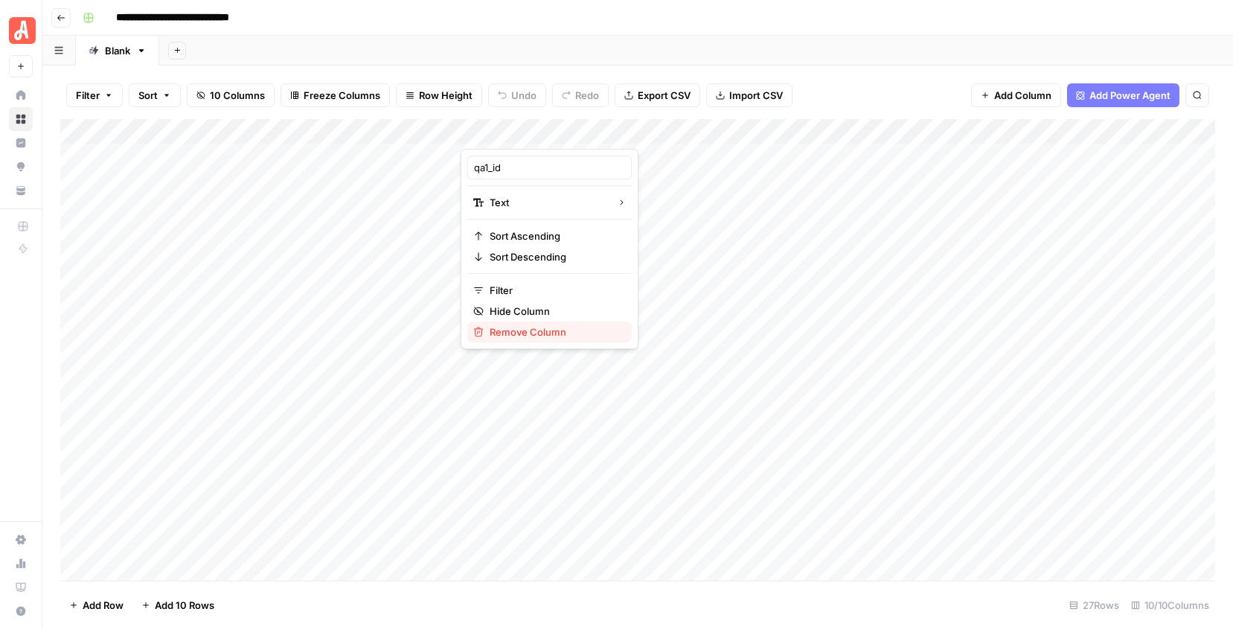
click at [555, 333] on span "Remove Column" at bounding box center [555, 331] width 130 height 15
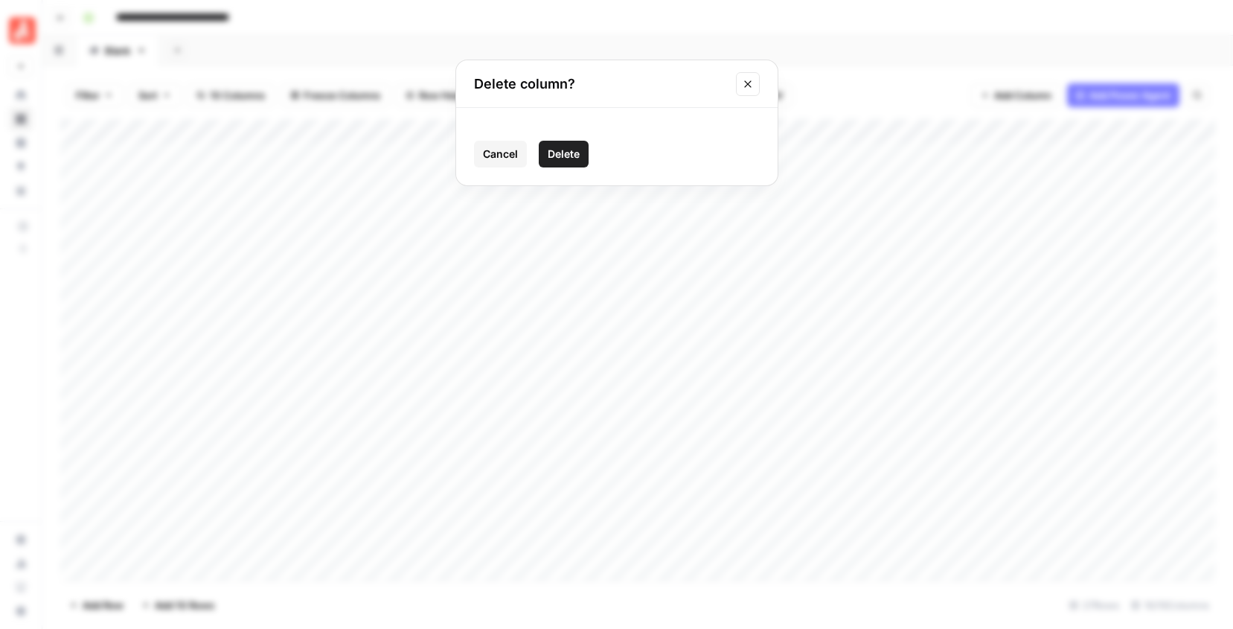
click at [569, 145] on button "Delete" at bounding box center [564, 154] width 50 height 27
click at [516, 131] on div "Add Column" at bounding box center [637, 349] width 1155 height 461
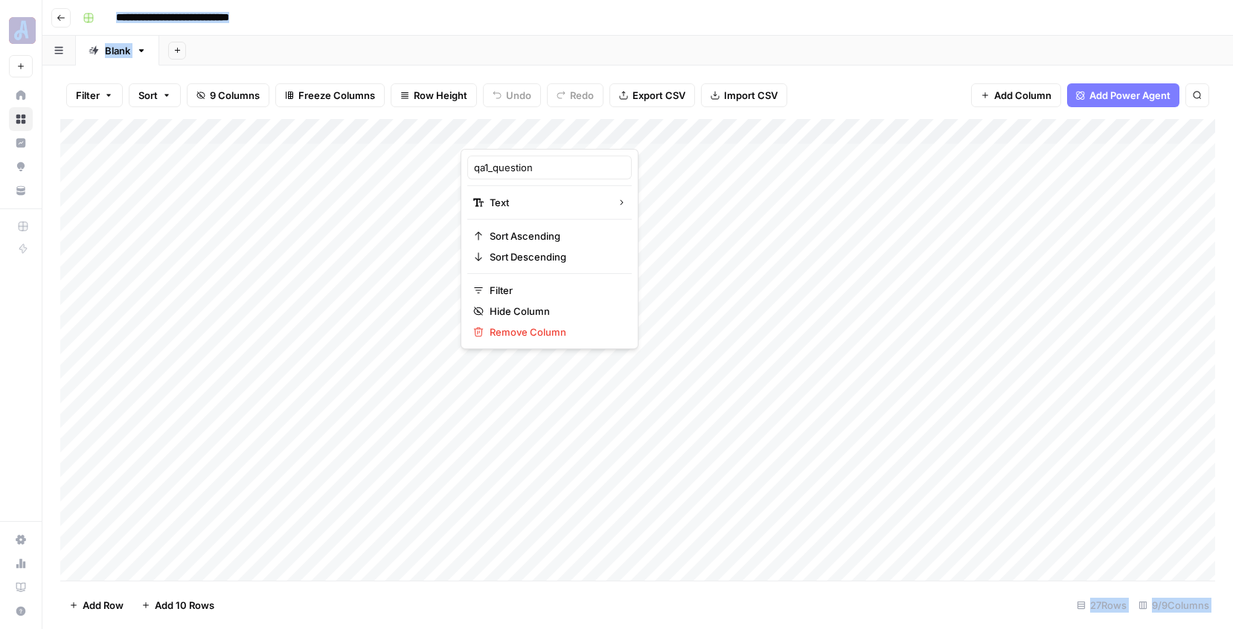
click at [516, 131] on div at bounding box center [568, 134] width 215 height 30
click at [514, 166] on input "qa1_question" at bounding box center [549, 167] width 151 height 15
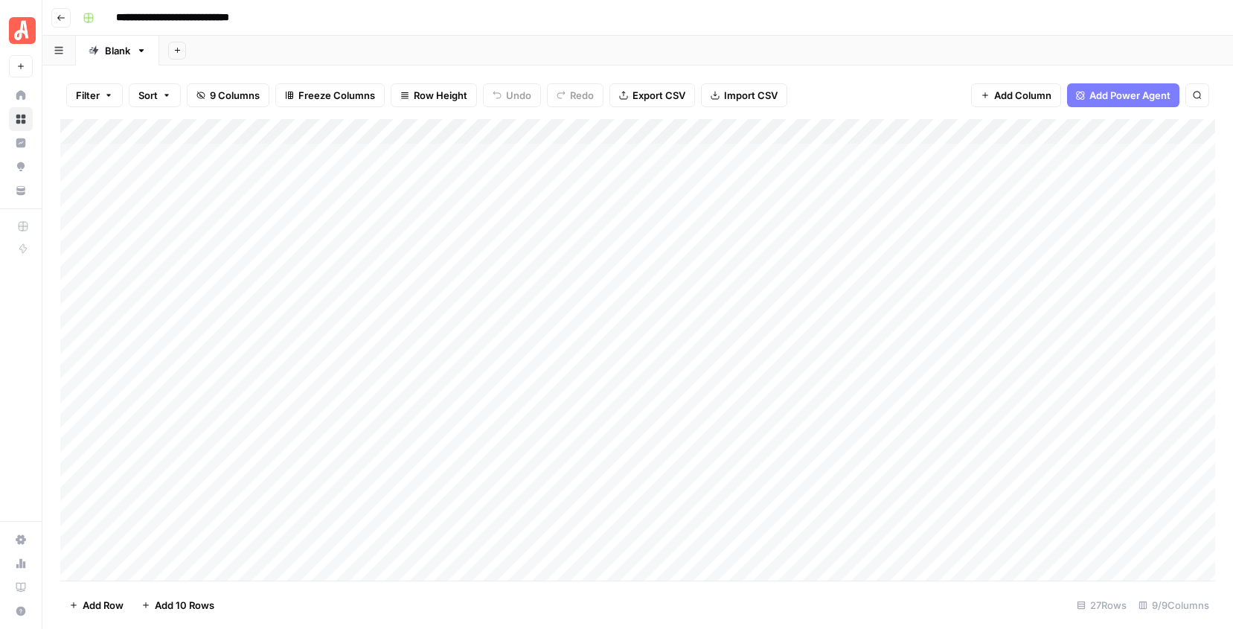
click at [739, 131] on div "Add Column" at bounding box center [637, 349] width 1155 height 461
click at [739, 131] on div at bounding box center [782, 134] width 215 height 30
click at [710, 168] on input "qa2_question" at bounding box center [763, 167] width 151 height 15
click at [710, 169] on input "qa2_question" at bounding box center [763, 167] width 151 height 15
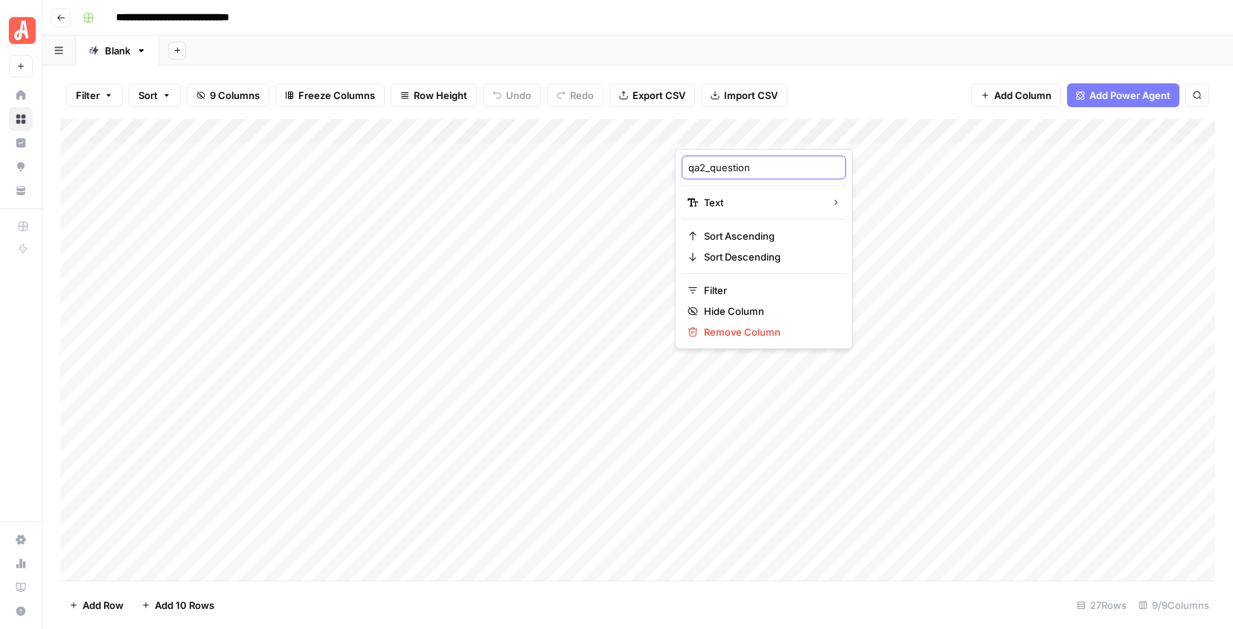
click at [710, 169] on input "qa2_question" at bounding box center [763, 167] width 151 height 15
click at [929, 136] on div "Add Column" at bounding box center [637, 349] width 1155 height 461
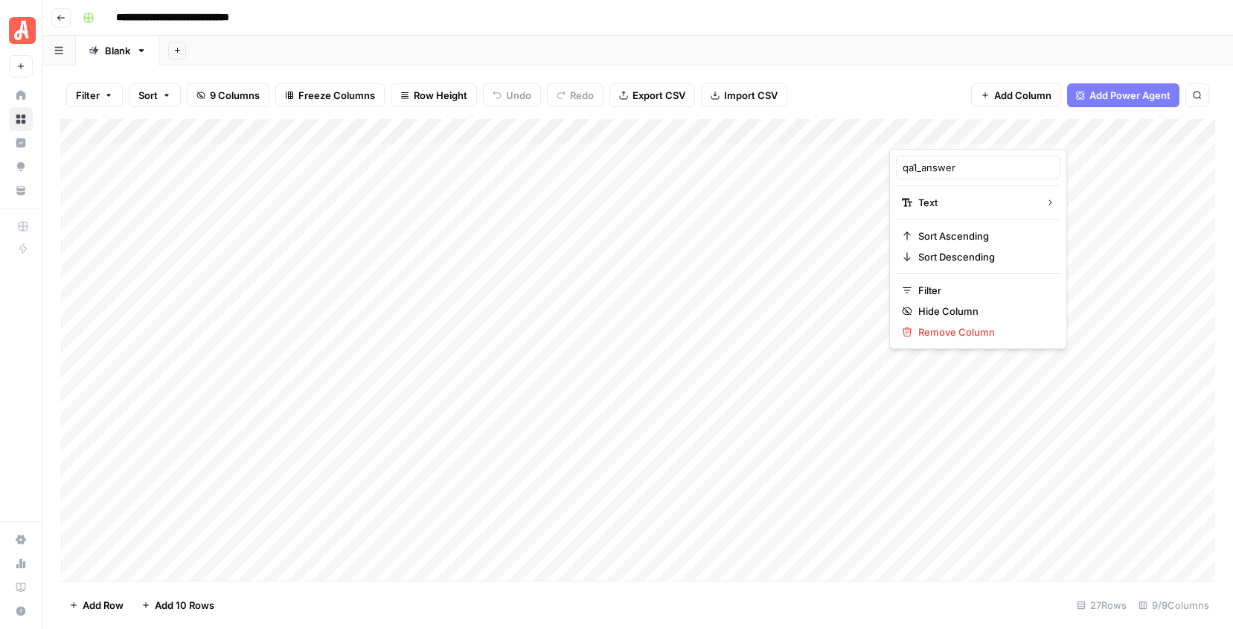
click at [929, 136] on div at bounding box center [996, 134] width 215 height 30
click at [927, 167] on input "qa1_answer" at bounding box center [977, 167] width 151 height 15
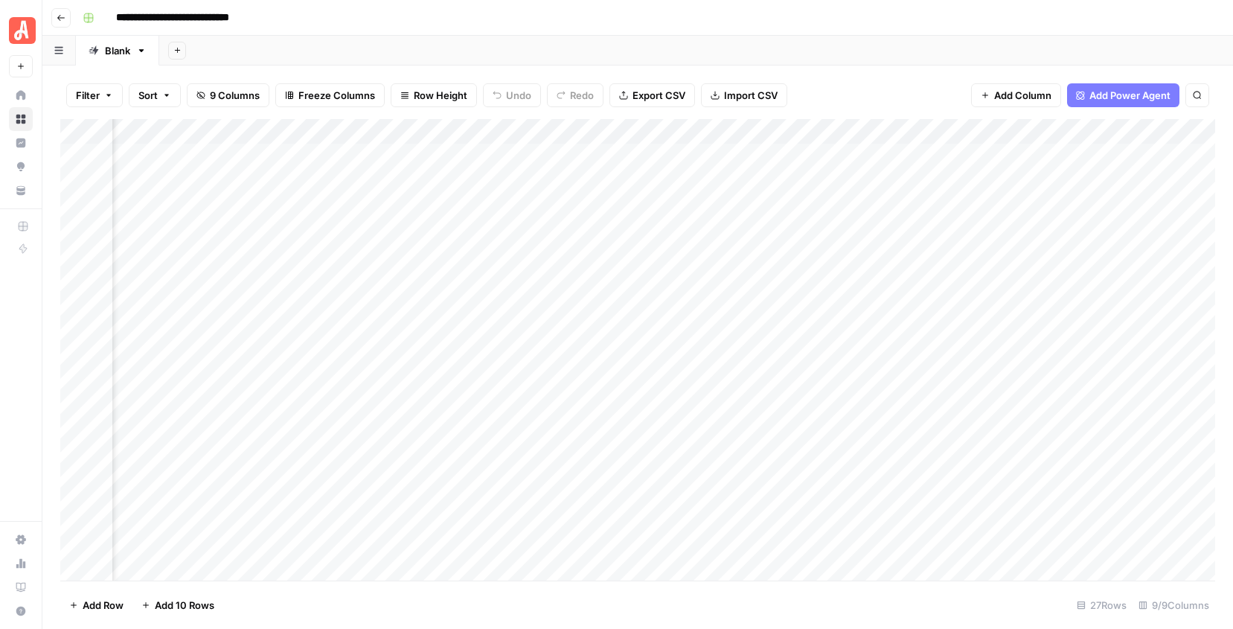
scroll to position [0, 414]
click at [737, 130] on div "Add Column" at bounding box center [637, 349] width 1155 height 461
click at [737, 130] on div at bounding box center [796, 134] width 215 height 30
click at [971, 135] on div "Add Column" at bounding box center [637, 349] width 1155 height 461
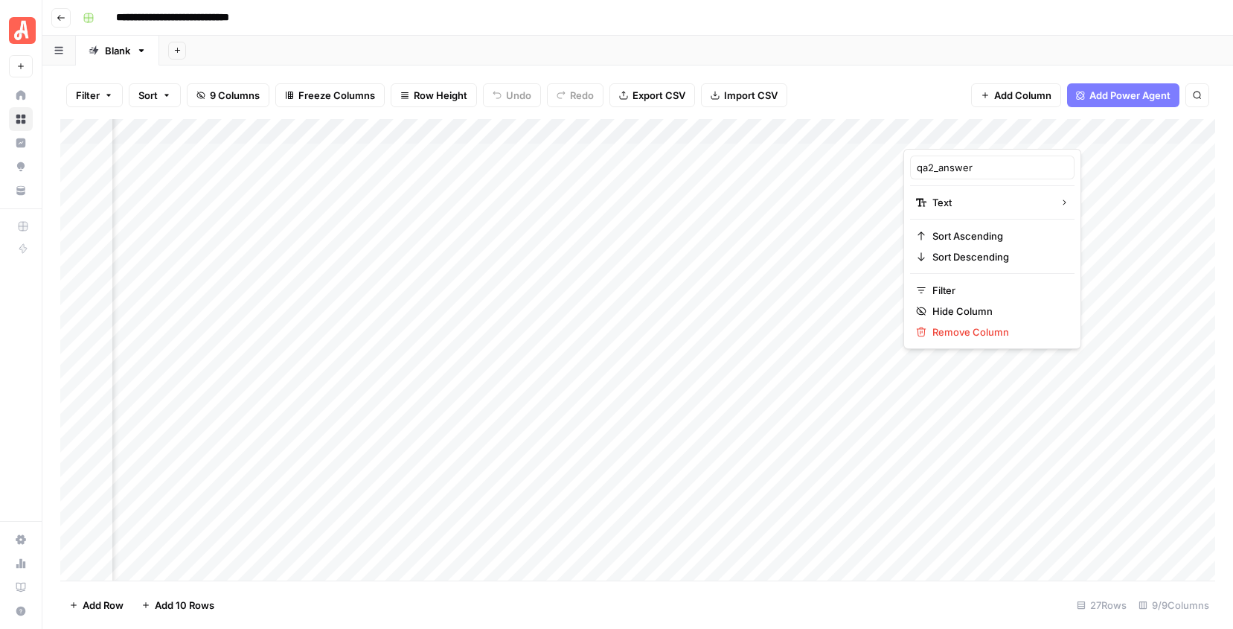
click at [970, 134] on div at bounding box center [1010, 134] width 215 height 30
click at [958, 166] on input "qa2_answer" at bounding box center [992, 167] width 151 height 15
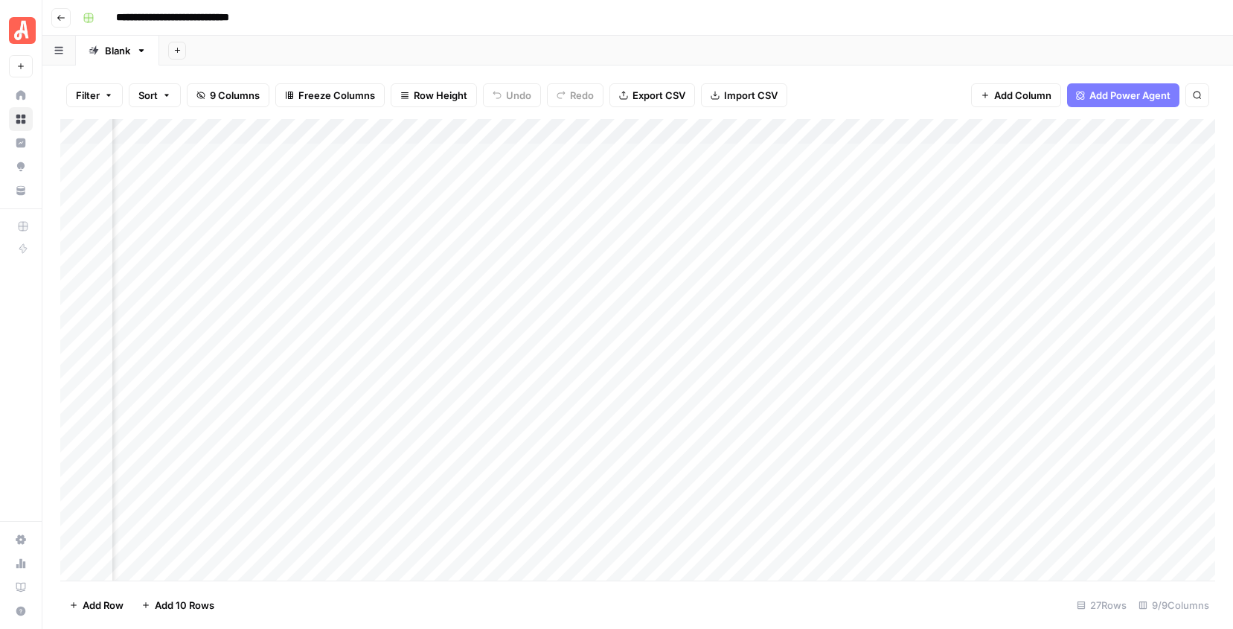
scroll to position [1, 0]
click at [57, 13] on icon "button" at bounding box center [61, 17] width 9 height 9
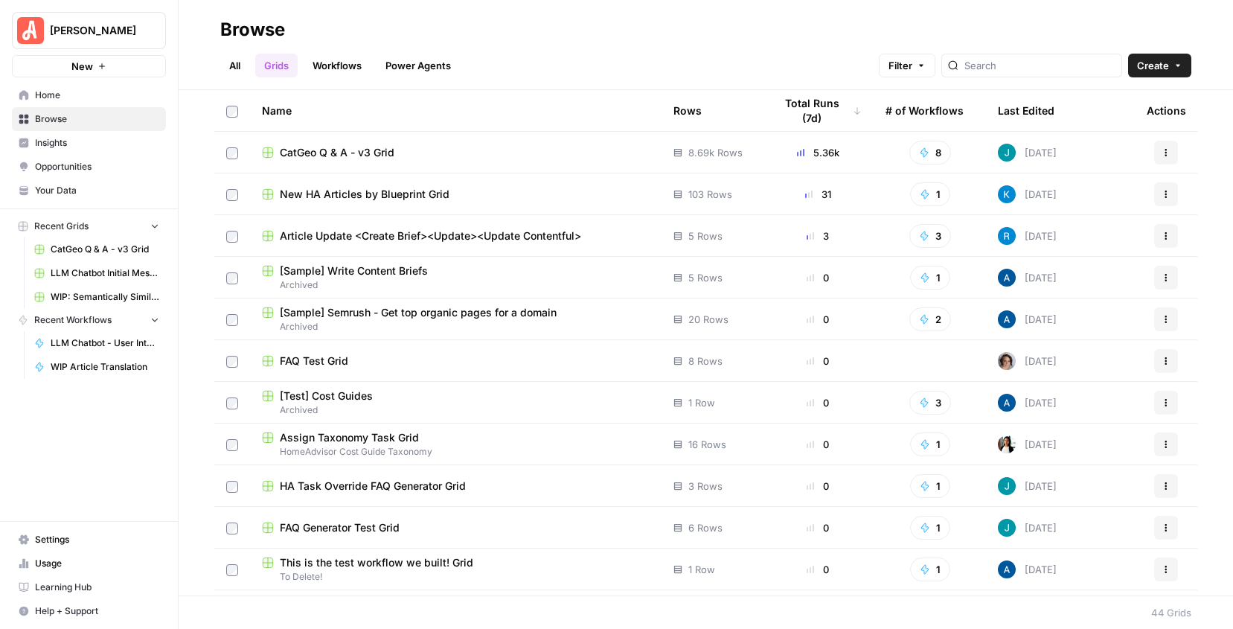
click at [240, 57] on link "All" at bounding box center [234, 66] width 29 height 24
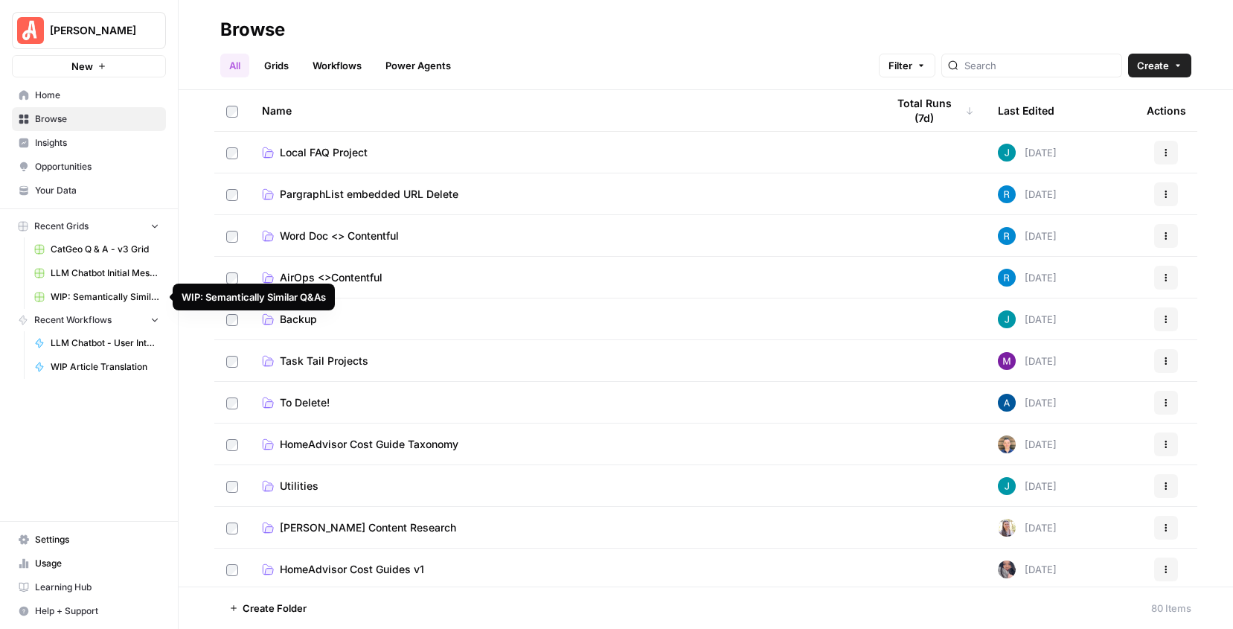
click at [295, 60] on link "Grids" at bounding box center [276, 66] width 42 height 24
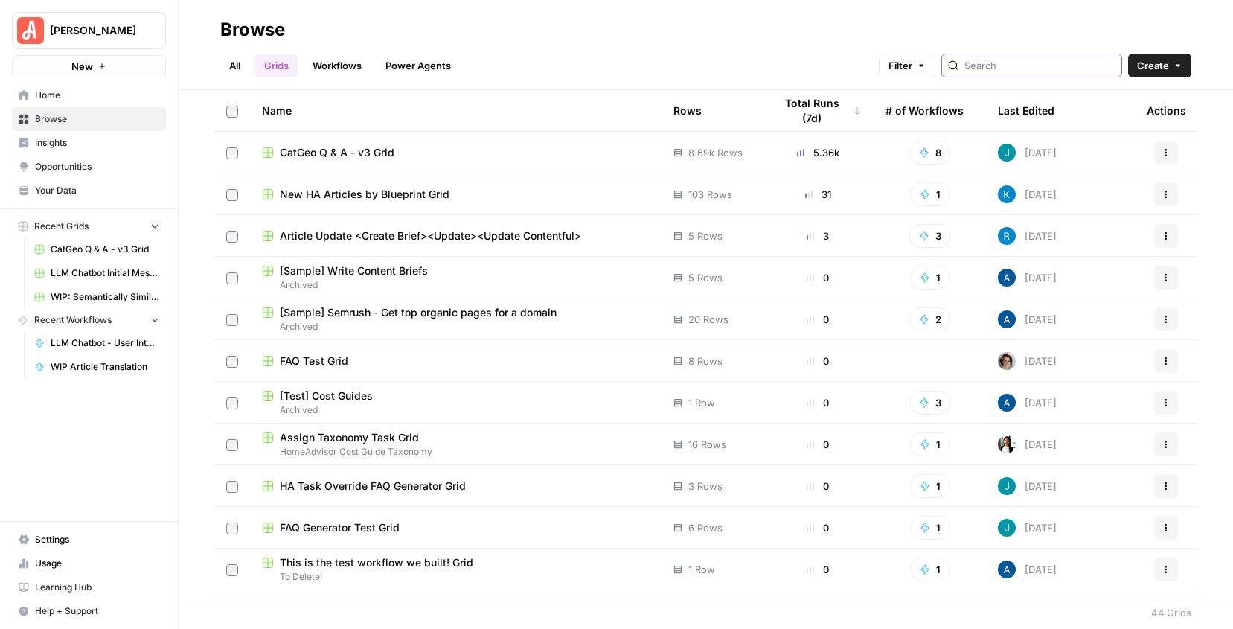
click at [1034, 64] on input "search" at bounding box center [1039, 65] width 151 height 15
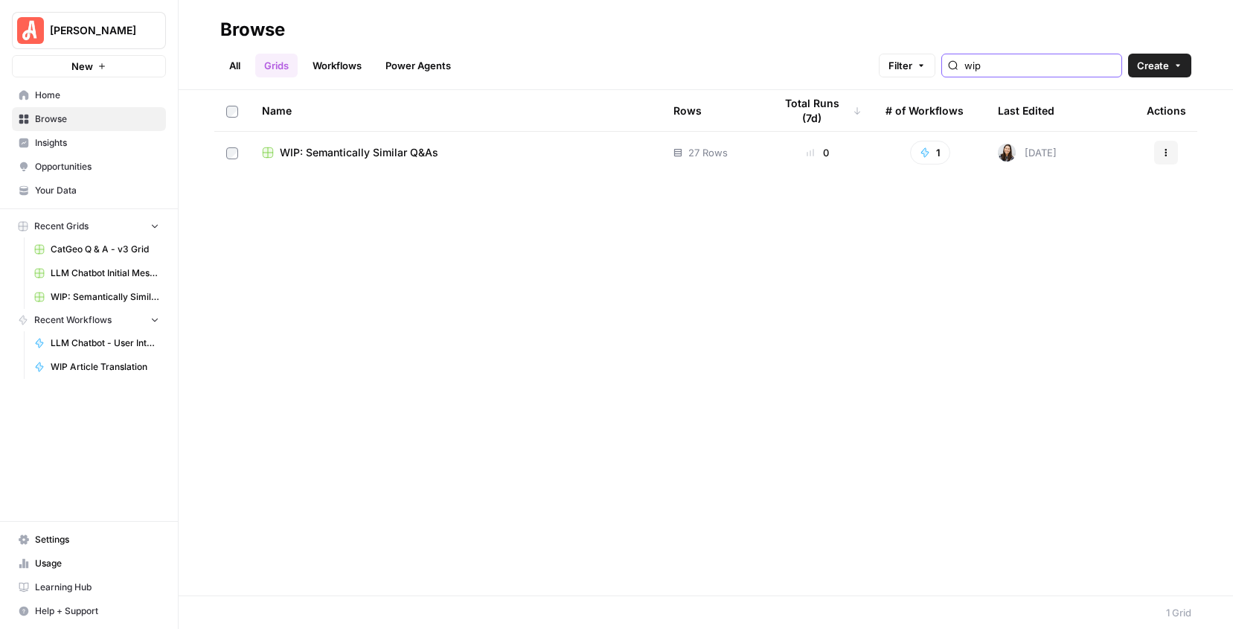
type input "wip"
click at [1178, 159] on div "Actions" at bounding box center [1165, 153] width 39 height 24
click at [1168, 156] on icon "button" at bounding box center [1165, 152] width 9 height 9
click at [740, 254] on div "Name Rows Total Runs (7d) # of Workflows Last Edited Actions WIP: Semantically …" at bounding box center [706, 342] width 1054 height 505
click at [386, 153] on span "WIP: Semantically Similar Q&As" at bounding box center [359, 152] width 158 height 15
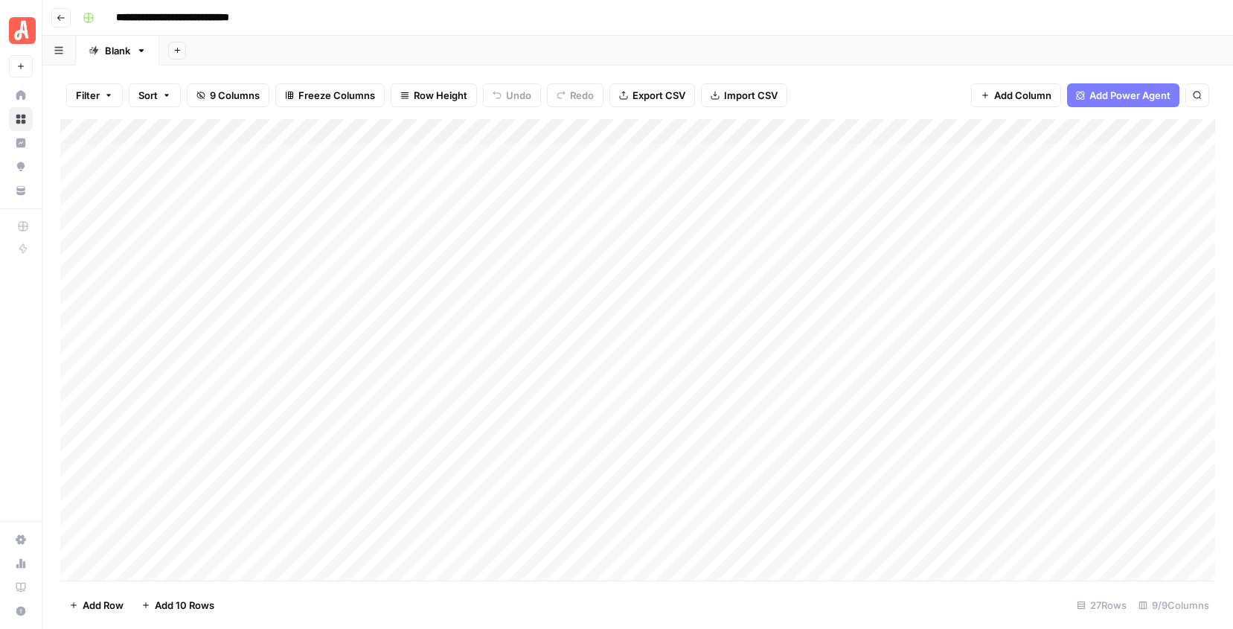
click at [320, 133] on div "Add Column" at bounding box center [637, 349] width 1155 height 461
click at [180, 329] on span "Remove Column" at bounding box center [206, 331] width 130 height 15
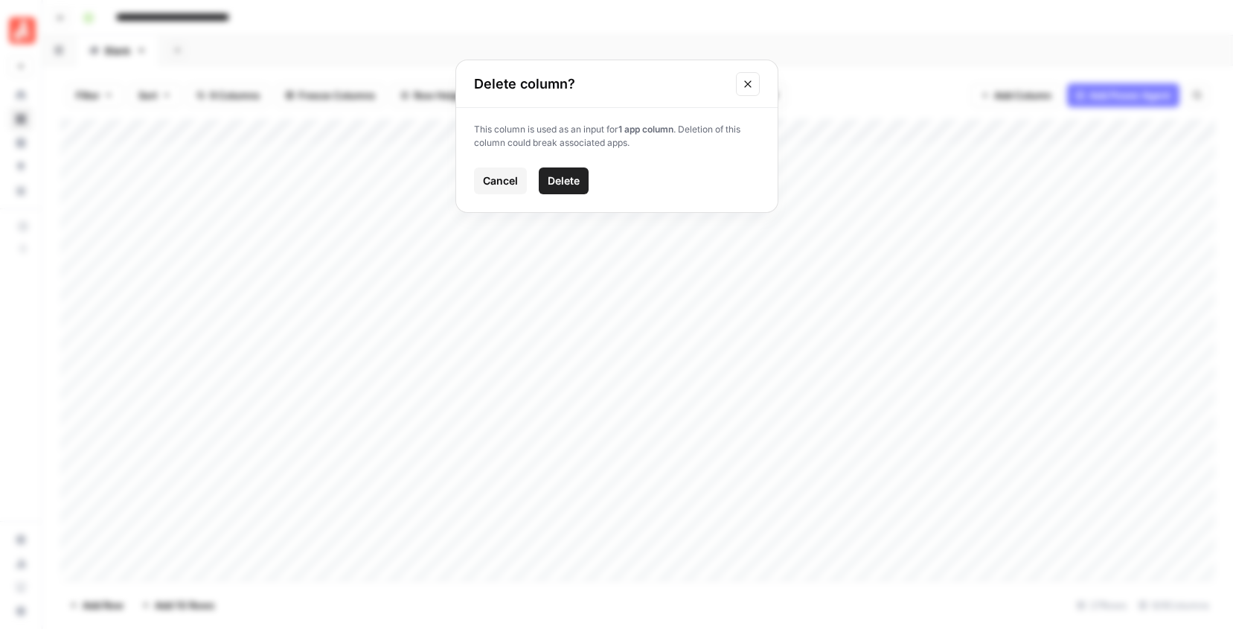
click at [574, 183] on span "Delete" at bounding box center [564, 180] width 32 height 15
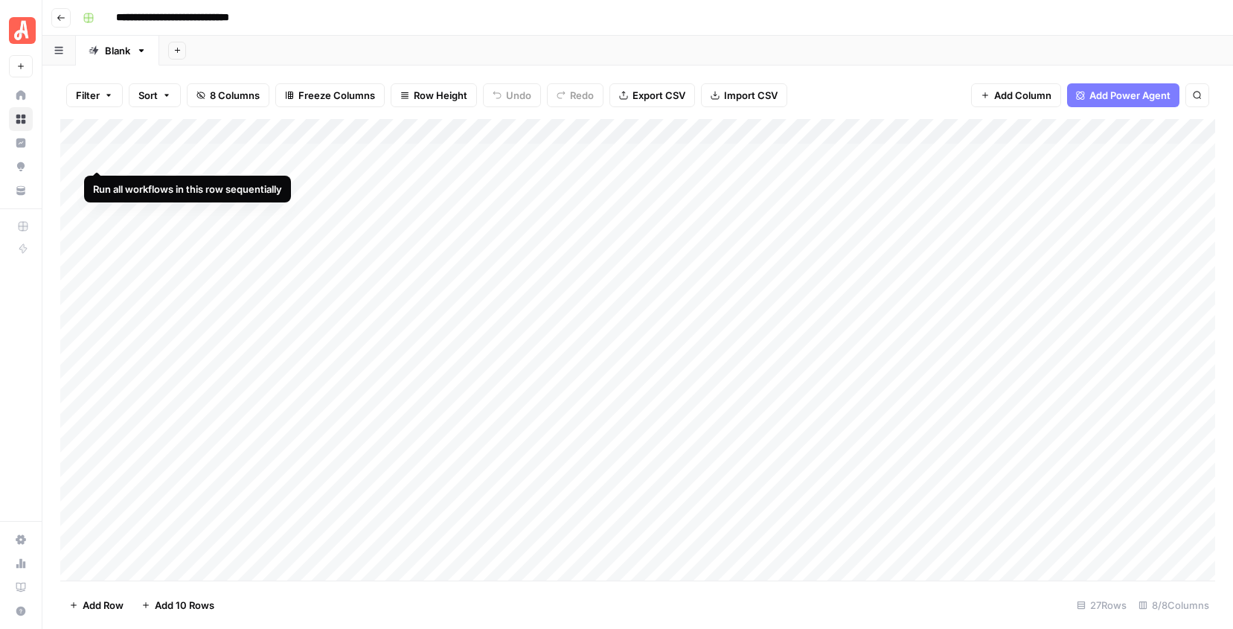
click at [77, 155] on div "Add Column" at bounding box center [637, 349] width 1155 height 461
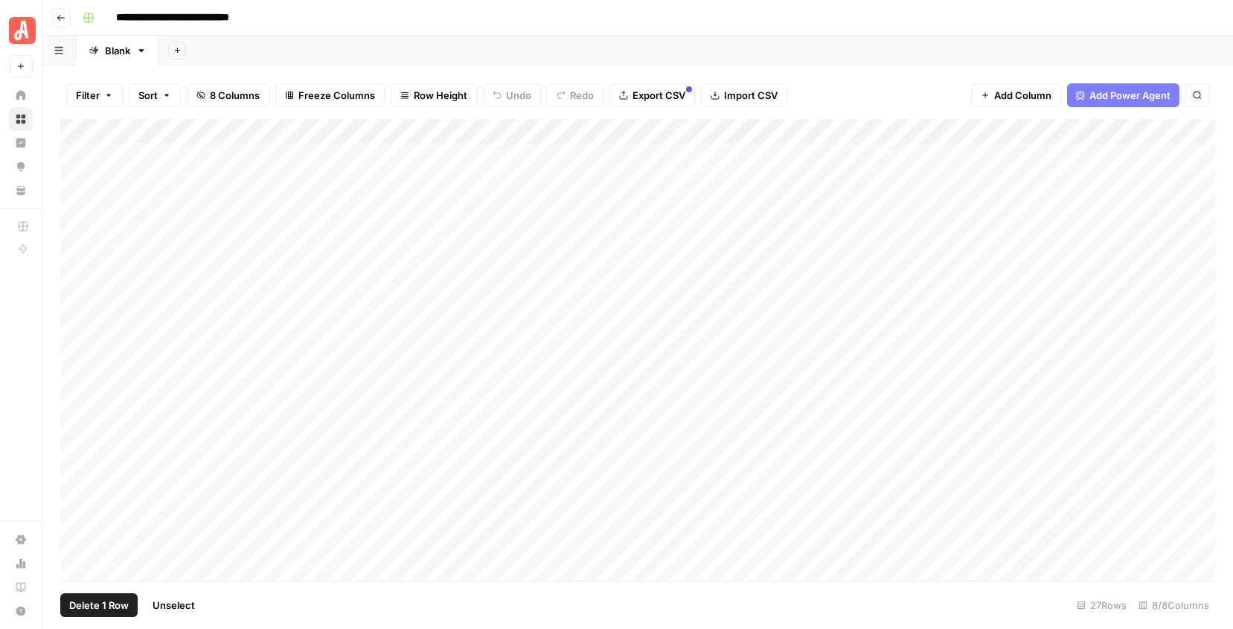
click at [77, 185] on div "Add Column" at bounding box center [637, 349] width 1155 height 461
click at [77, 208] on div "Add Column" at bounding box center [637, 349] width 1155 height 461
click at [76, 238] on div "Add Column" at bounding box center [637, 349] width 1155 height 461
click at [75, 263] on div "Add Column" at bounding box center [637, 349] width 1155 height 461
click at [107, 602] on span "Delete 5 Rows" at bounding box center [102, 604] width 66 height 15
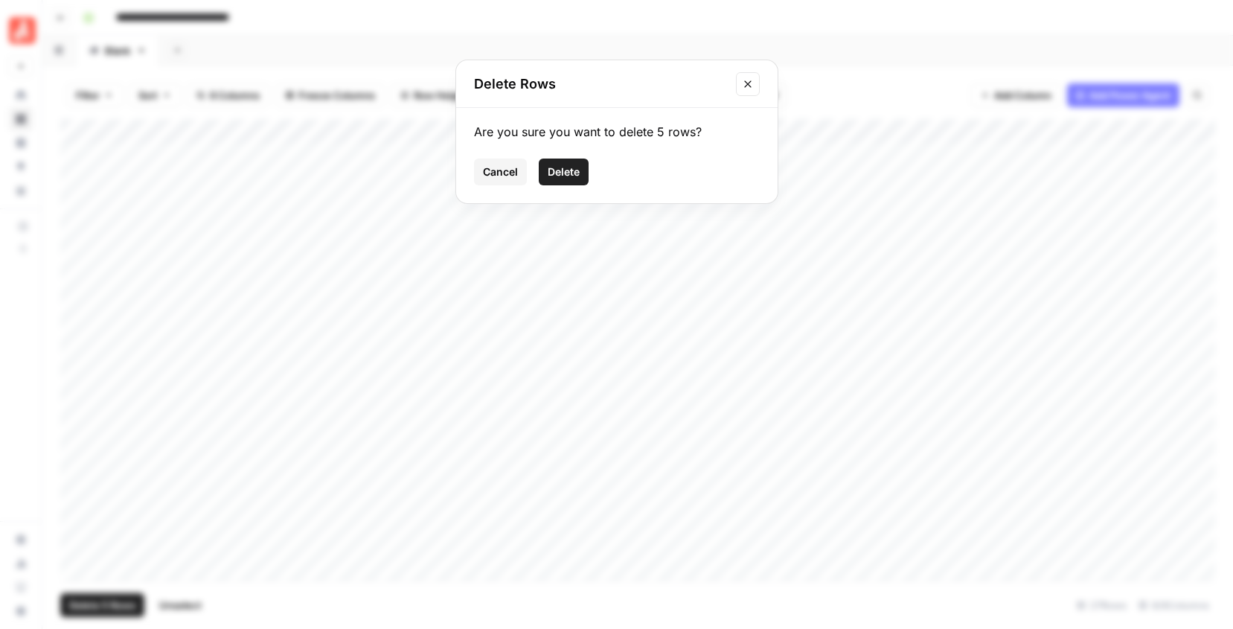
click at [562, 183] on button "Delete" at bounding box center [564, 171] width 50 height 27
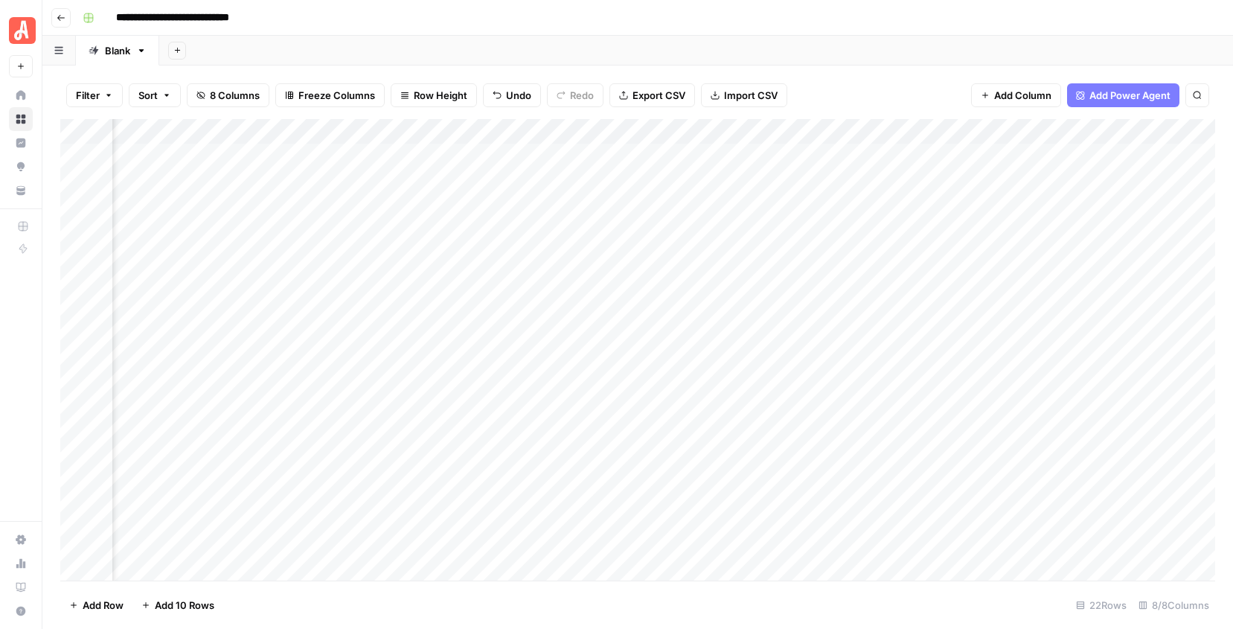
scroll to position [0, 616]
click at [927, 131] on div "Add Column" at bounding box center [637, 349] width 1155 height 461
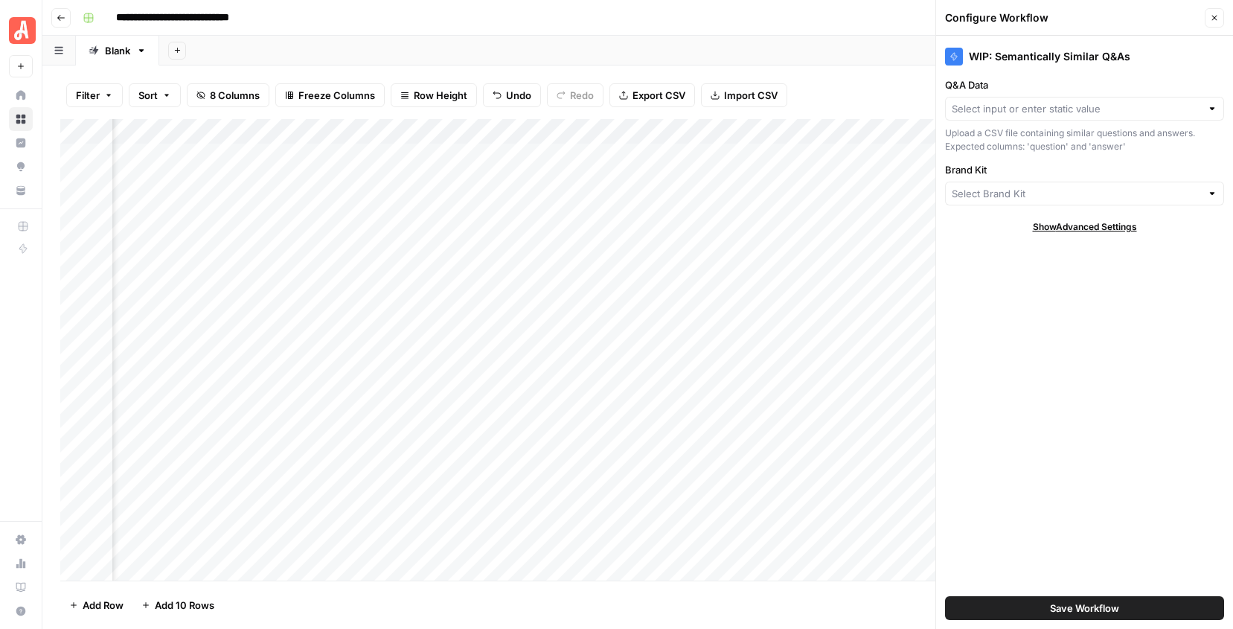
type input "Angi - FAQs"
click at [969, 112] on input "Q&A Data" at bounding box center [1076, 108] width 249 height 15
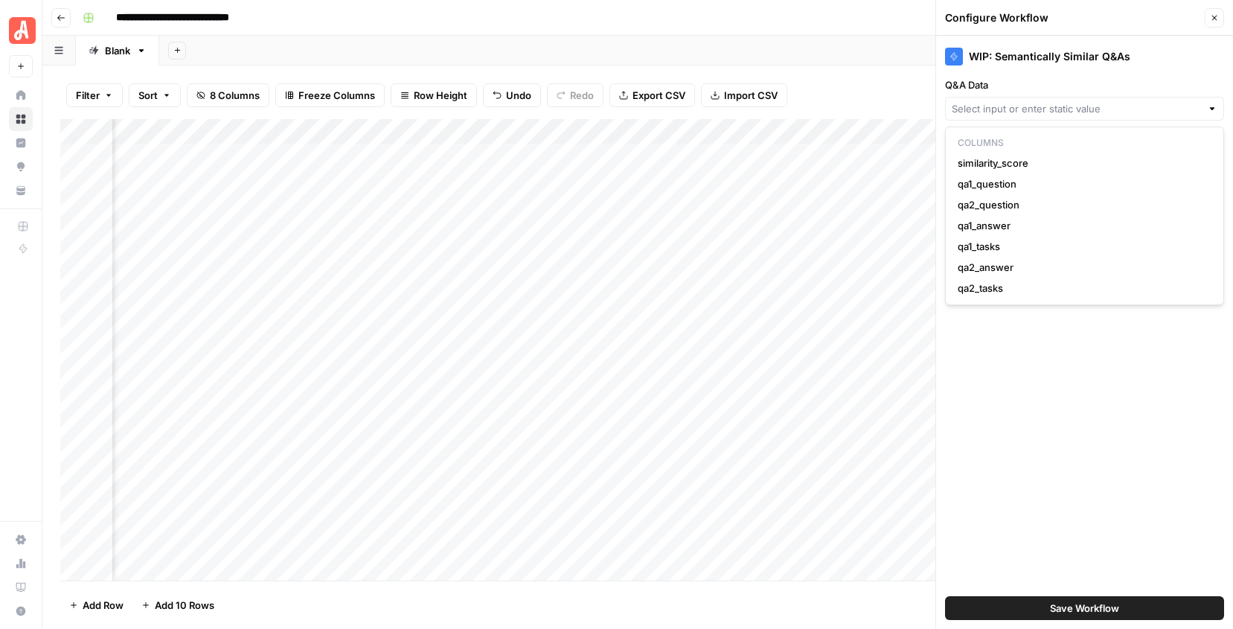
click at [1214, 22] on icon "button" at bounding box center [1214, 17] width 9 height 9
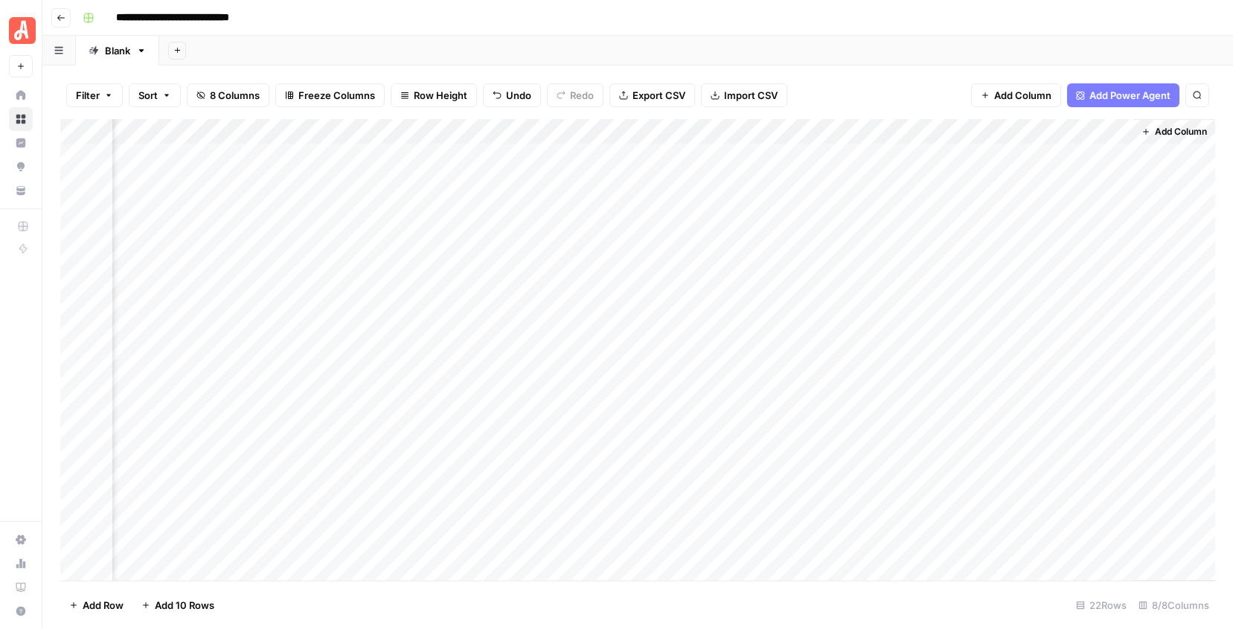
click at [1101, 129] on div "Add Column" at bounding box center [637, 349] width 1155 height 461
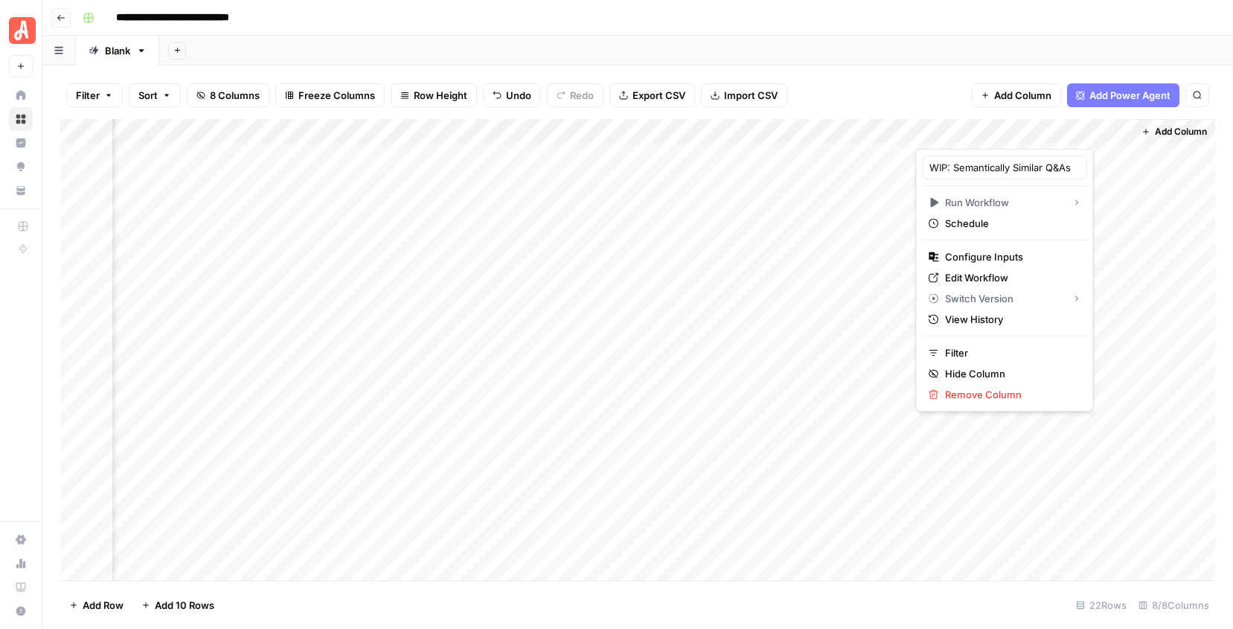
click at [862, 52] on div "Add Sheet" at bounding box center [696, 51] width 1074 height 30
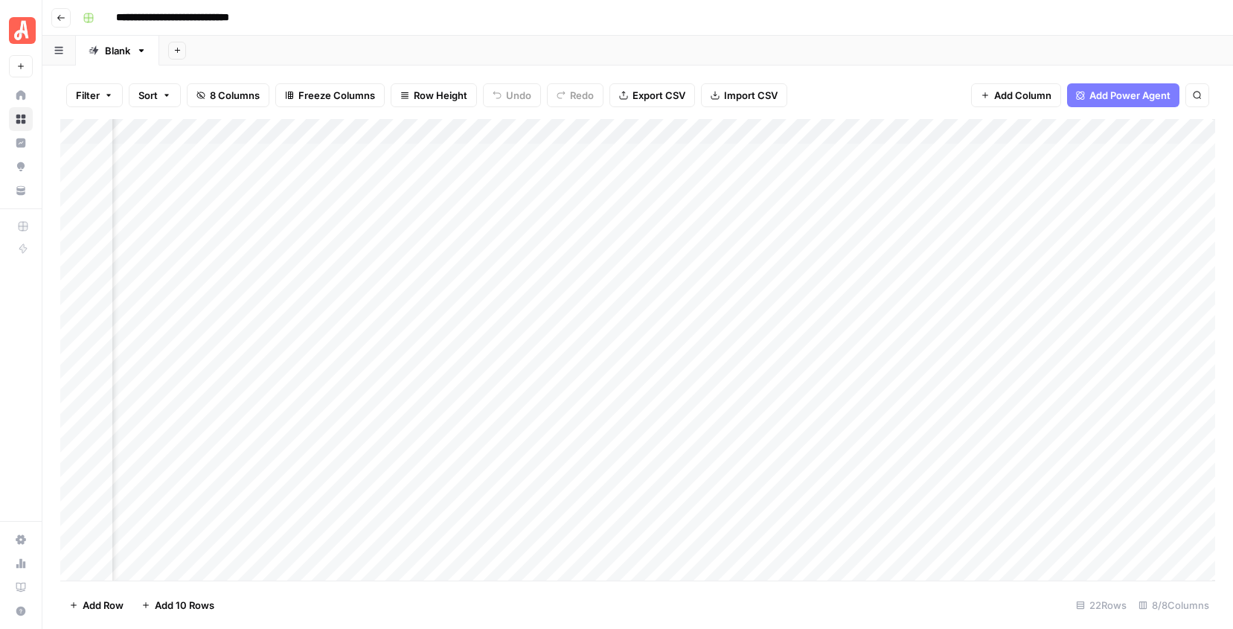
scroll to position [0, 616]
click at [1021, 153] on div "Add Column" at bounding box center [637, 349] width 1155 height 461
click at [1026, 154] on div "Add Column" at bounding box center [637, 349] width 1155 height 461
click at [1117, 130] on div "Add Column" at bounding box center [637, 349] width 1155 height 461
click at [900, 41] on div "Add Sheet" at bounding box center [696, 51] width 1074 height 30
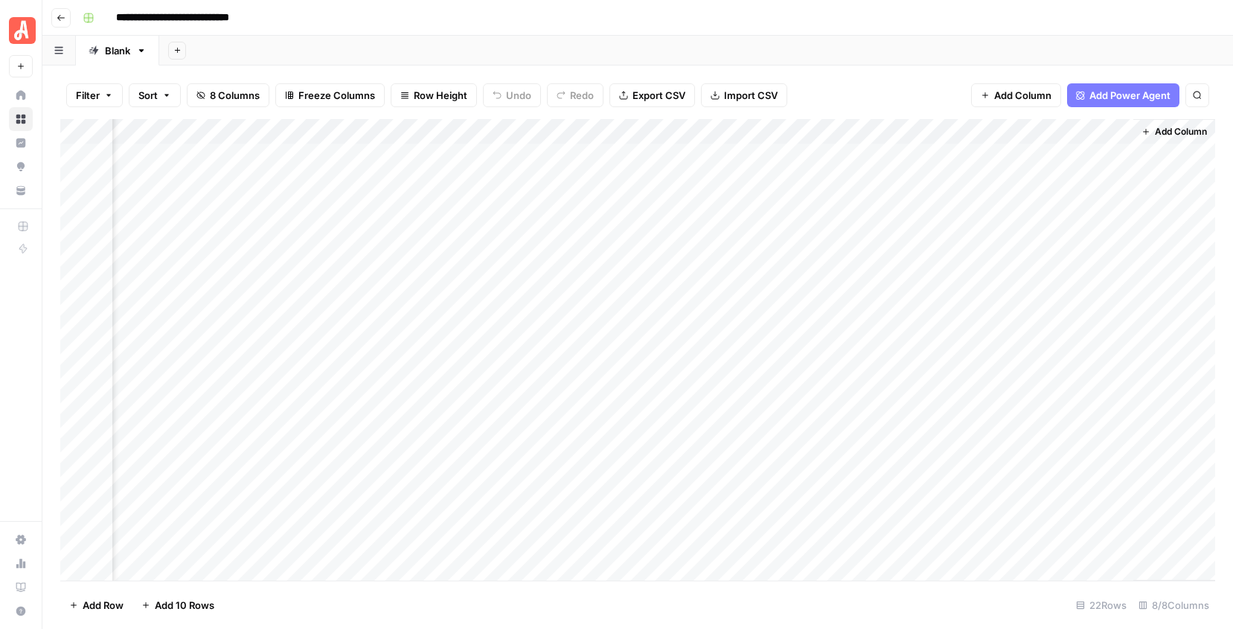
click at [1120, 131] on div "Add Column" at bounding box center [637, 349] width 1155 height 461
click at [905, 85] on div "Filter Sort 8 Columns Freeze Columns Row Height Undo Redo Export CSV Import CSV…" at bounding box center [637, 95] width 1155 height 48
click at [1102, 133] on div "Add Column" at bounding box center [637, 349] width 1155 height 461
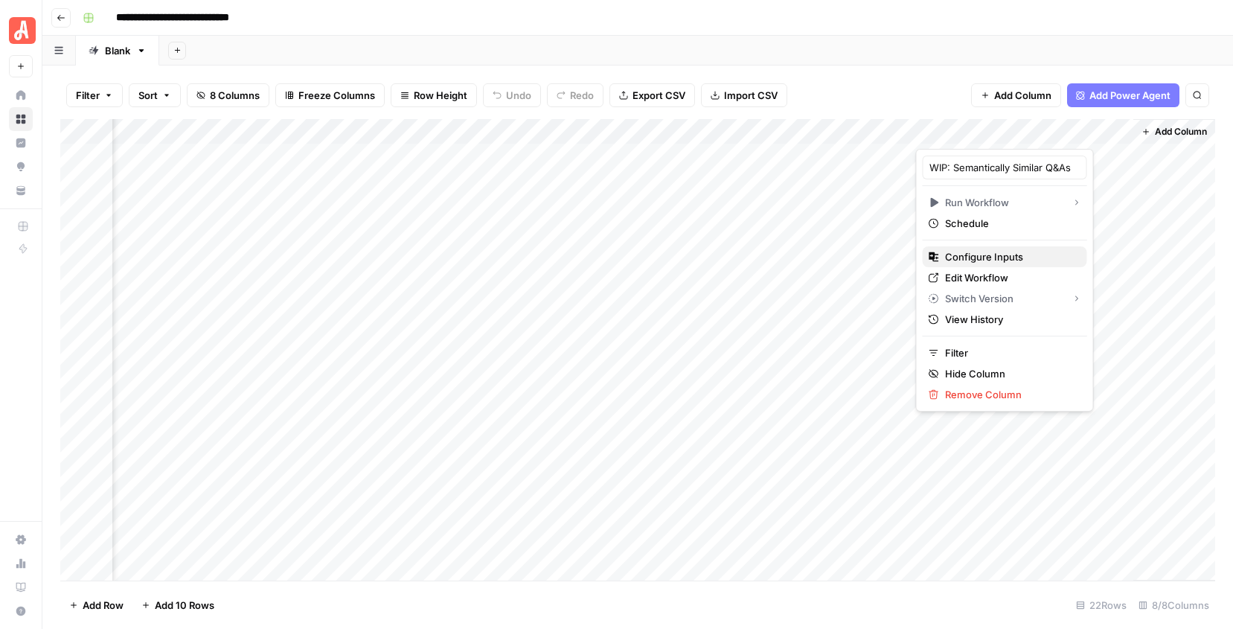
click at [970, 263] on span "Configure Inputs" at bounding box center [1010, 256] width 130 height 15
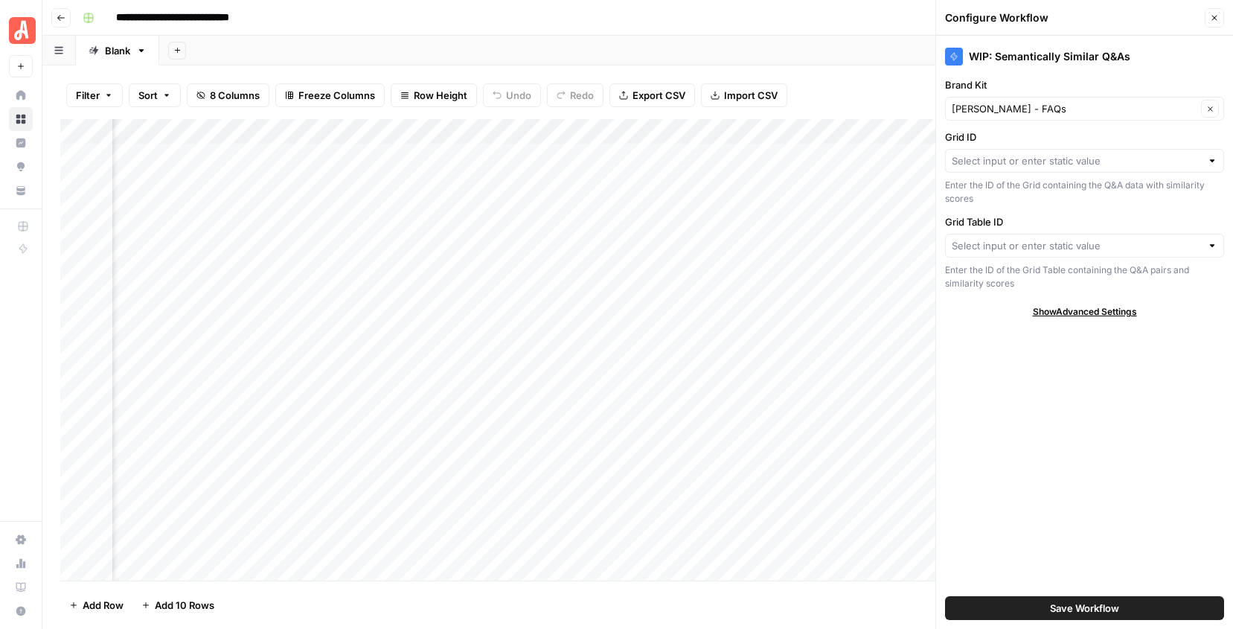
click at [1000, 149] on div at bounding box center [1084, 161] width 279 height 24
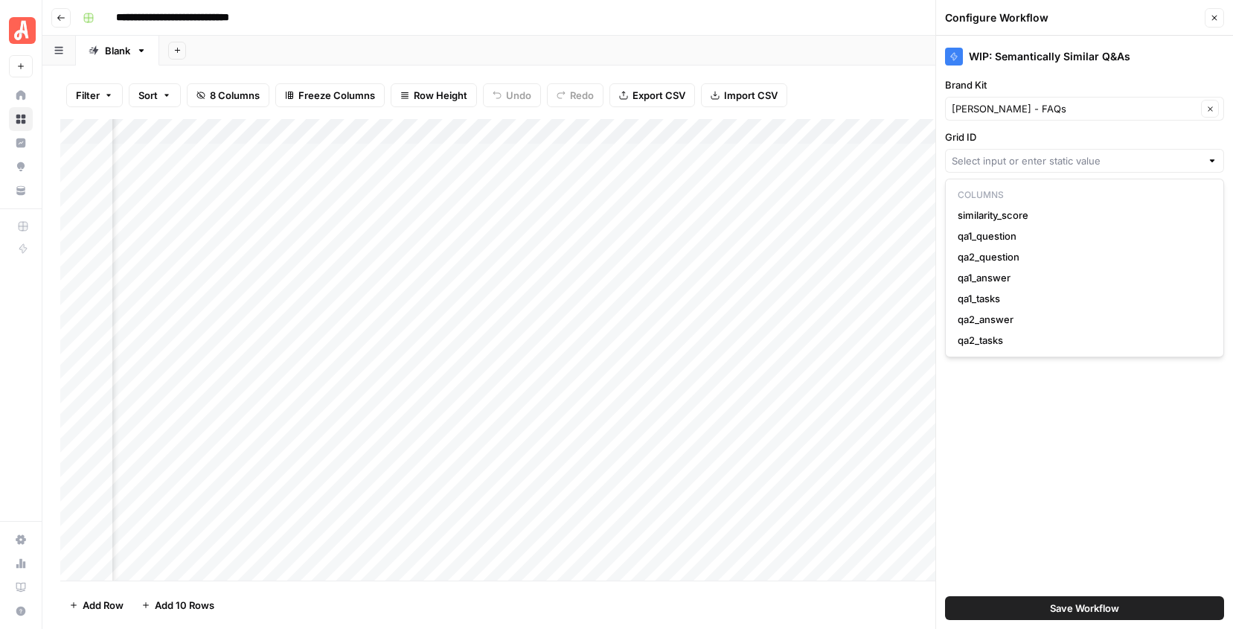
click at [1013, 434] on div "WIP: Semantically Similar Q&As Brand Kit Angi - FAQs Clear Grid ID Enter the ID…" at bounding box center [1084, 332] width 297 height 593
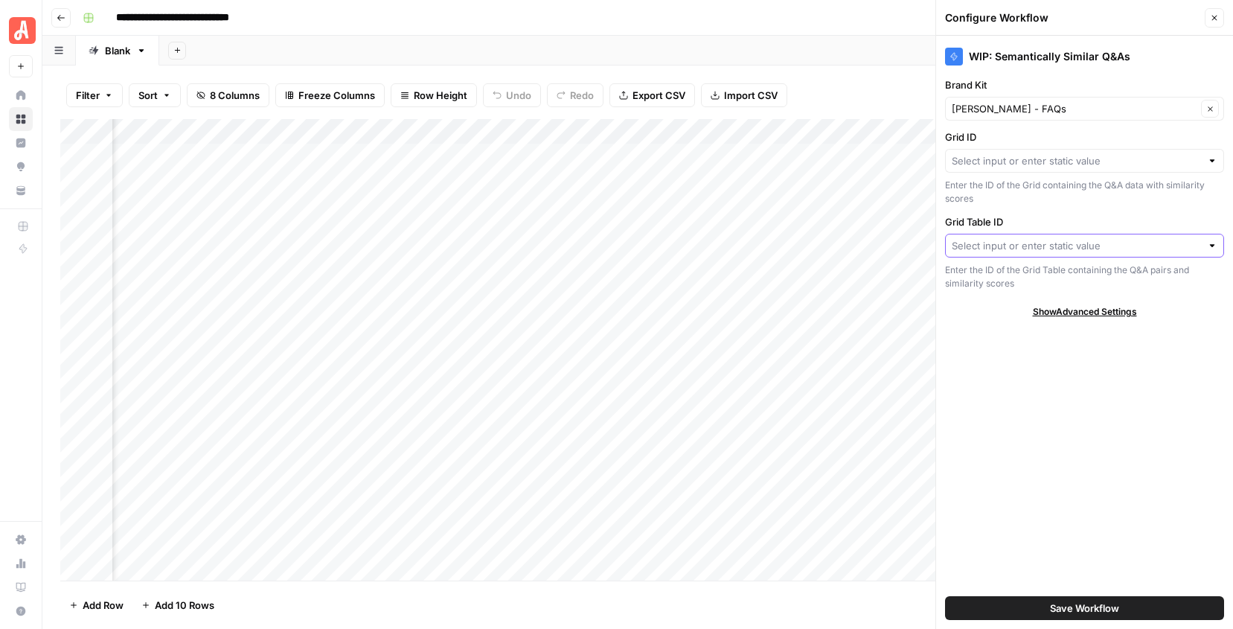
click at [1024, 244] on input "Grid Table ID" at bounding box center [1076, 245] width 249 height 15
click at [1043, 215] on label "Grid Table ID" at bounding box center [1084, 221] width 279 height 15
click at [1043, 238] on input "Grid Table ID" at bounding box center [1076, 245] width 249 height 15
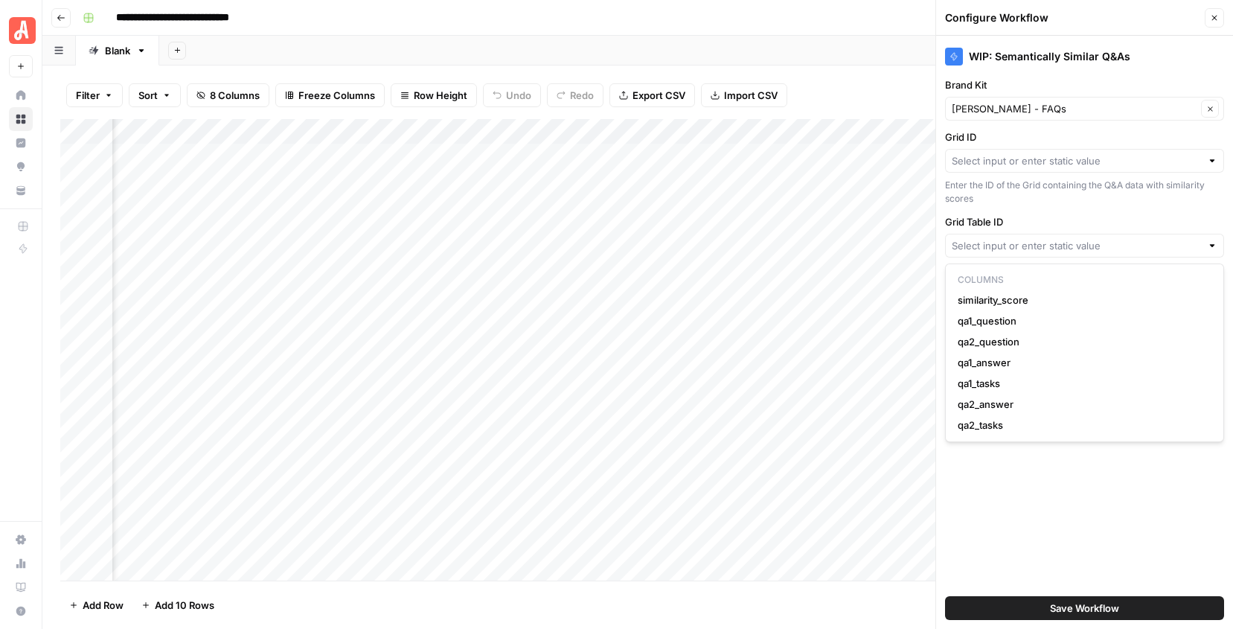
click at [1012, 503] on div "WIP: Semantically Similar Q&As Brand Kit Angi - FAQs Clear Grid ID Enter the ID…" at bounding box center [1084, 332] width 297 height 593
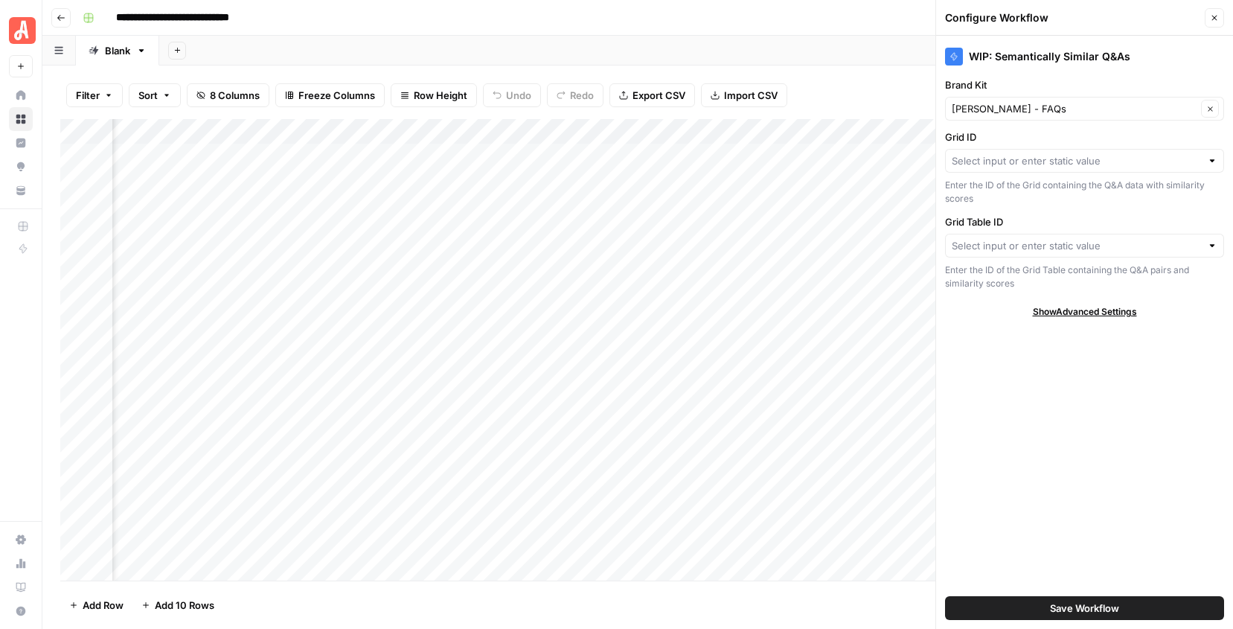
click at [1091, 311] on span "Show Advanced Settings" at bounding box center [1085, 311] width 104 height 13
click at [1091, 311] on span "Hide Advanced Settings" at bounding box center [1084, 311] width 100 height 13
click at [1213, 16] on icon "button" at bounding box center [1214, 17] width 9 height 9
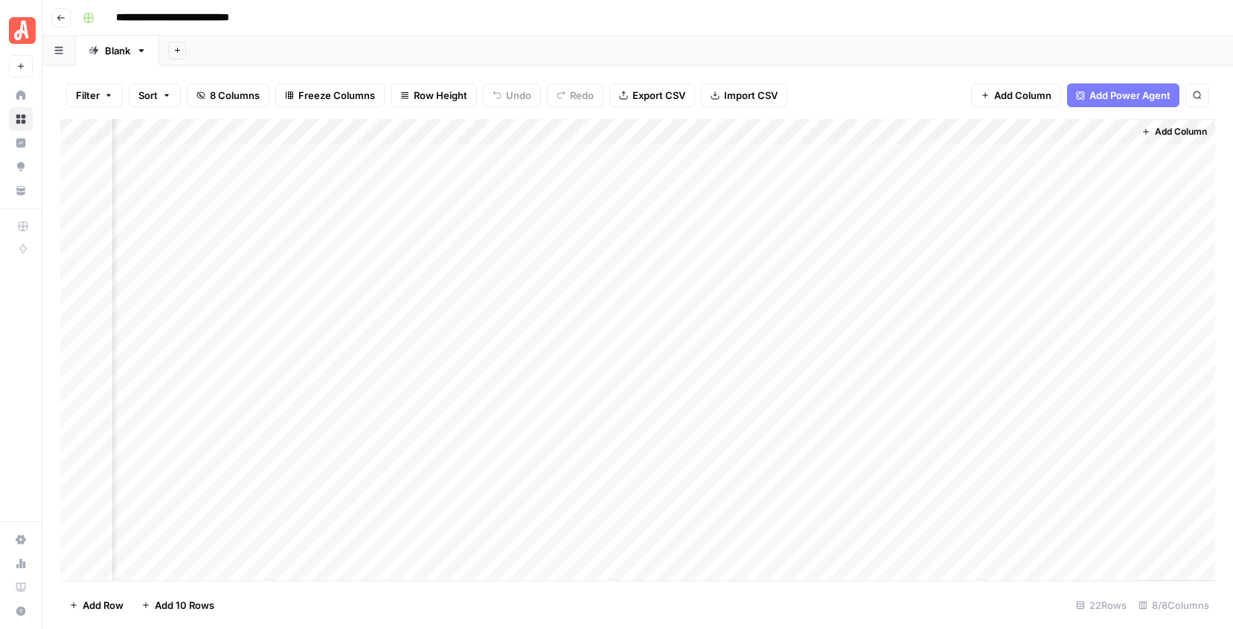
scroll to position [0, 0]
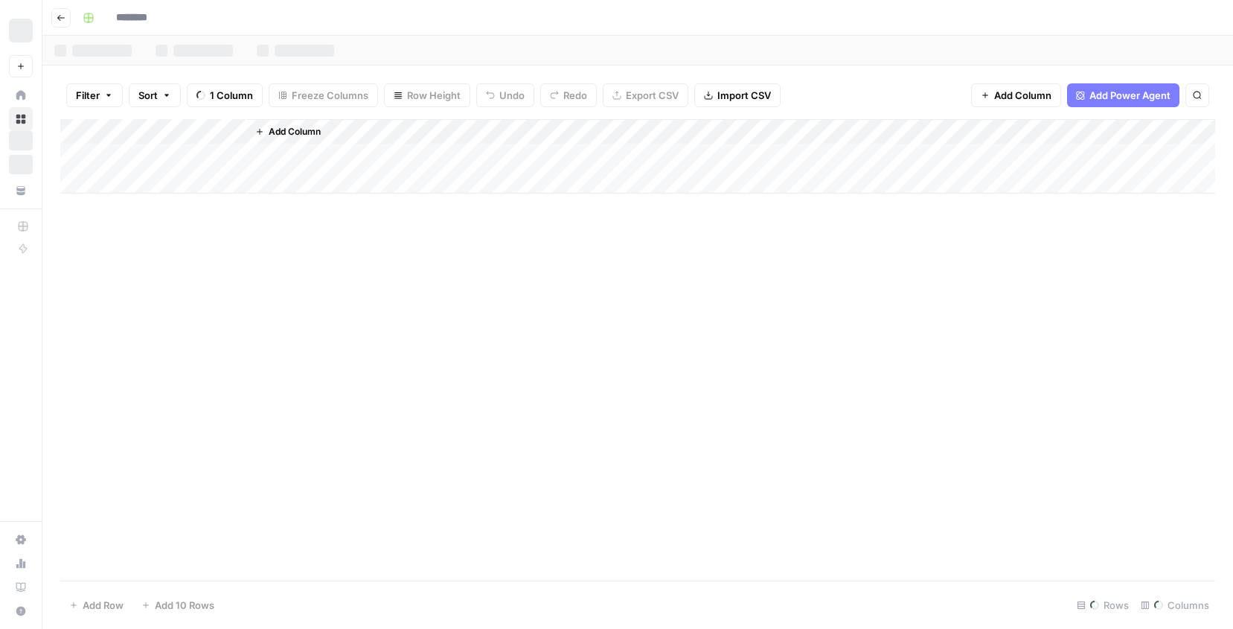
type input "**********"
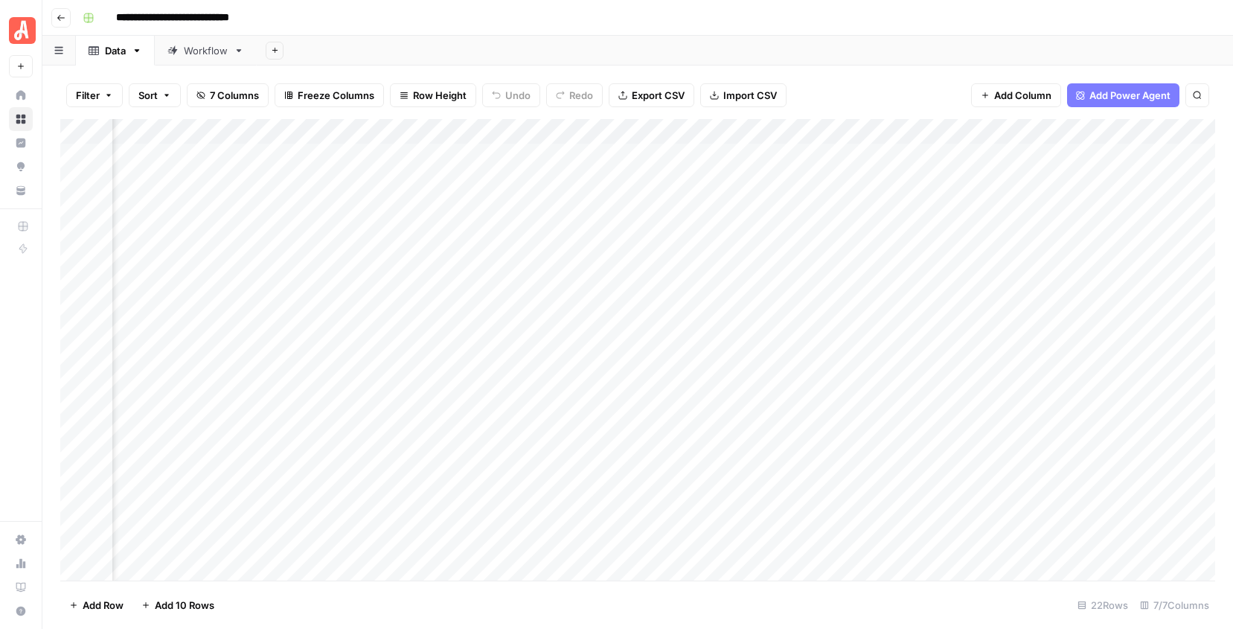
scroll to position [0, 400]
click at [1168, 128] on span "Add Column" at bounding box center [1181, 131] width 52 height 13
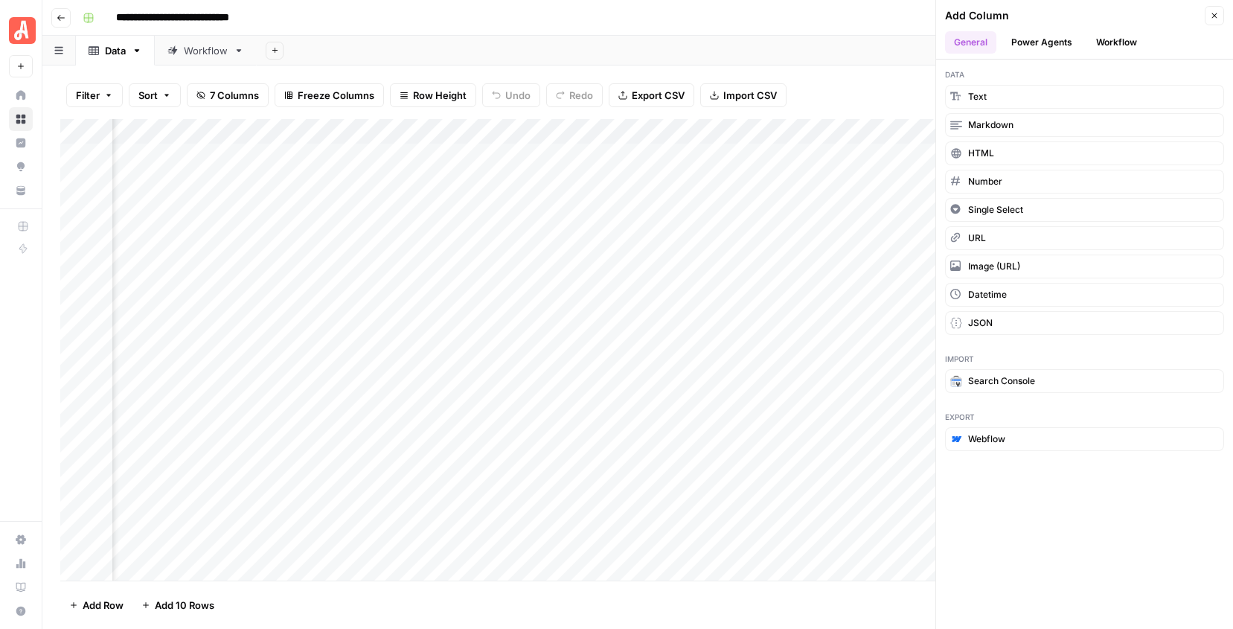
click at [1130, 46] on button "Workflow" at bounding box center [1116, 42] width 59 height 22
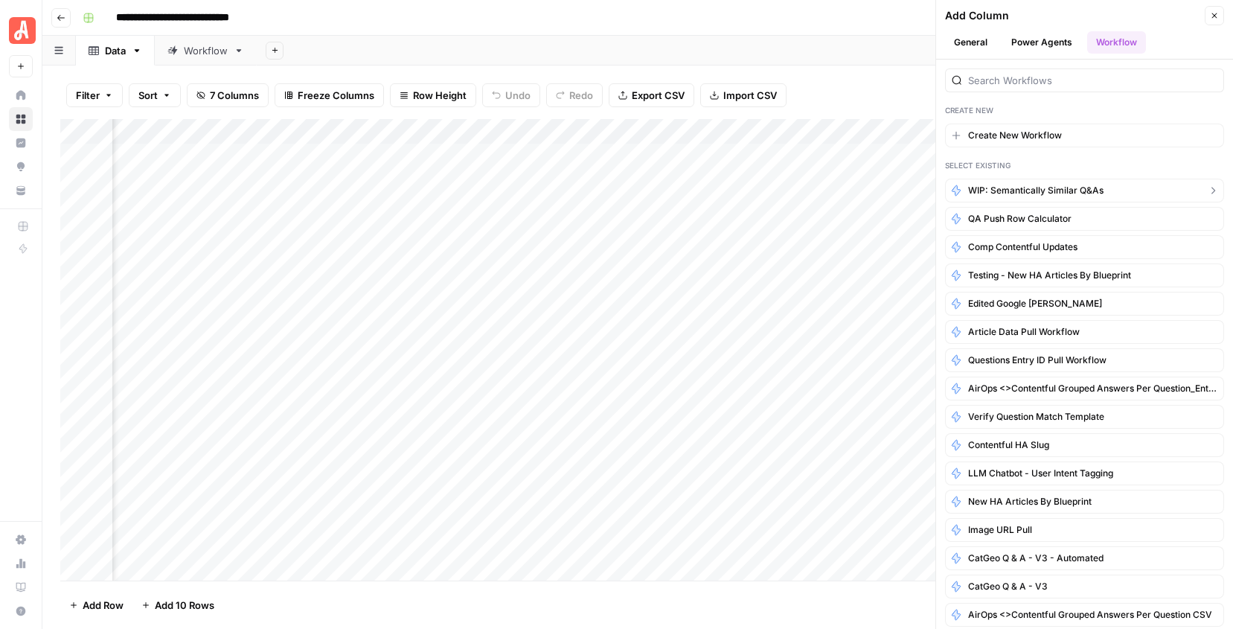
click at [1051, 186] on span "WIP: Semantically Similar Q&As" at bounding box center [1035, 190] width 135 height 13
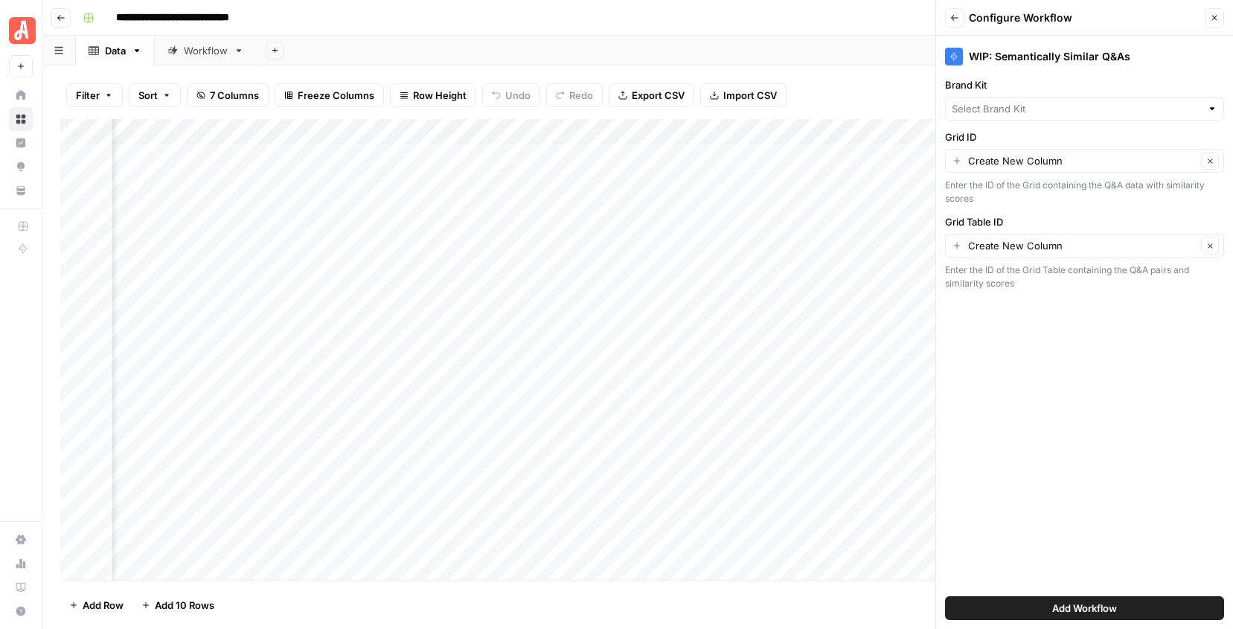
type input "[PERSON_NAME] - FAQs"
click at [1205, 163] on button "Clear" at bounding box center [1210, 161] width 18 height 18
click at [1173, 165] on input "Grid ID" at bounding box center [1076, 160] width 249 height 15
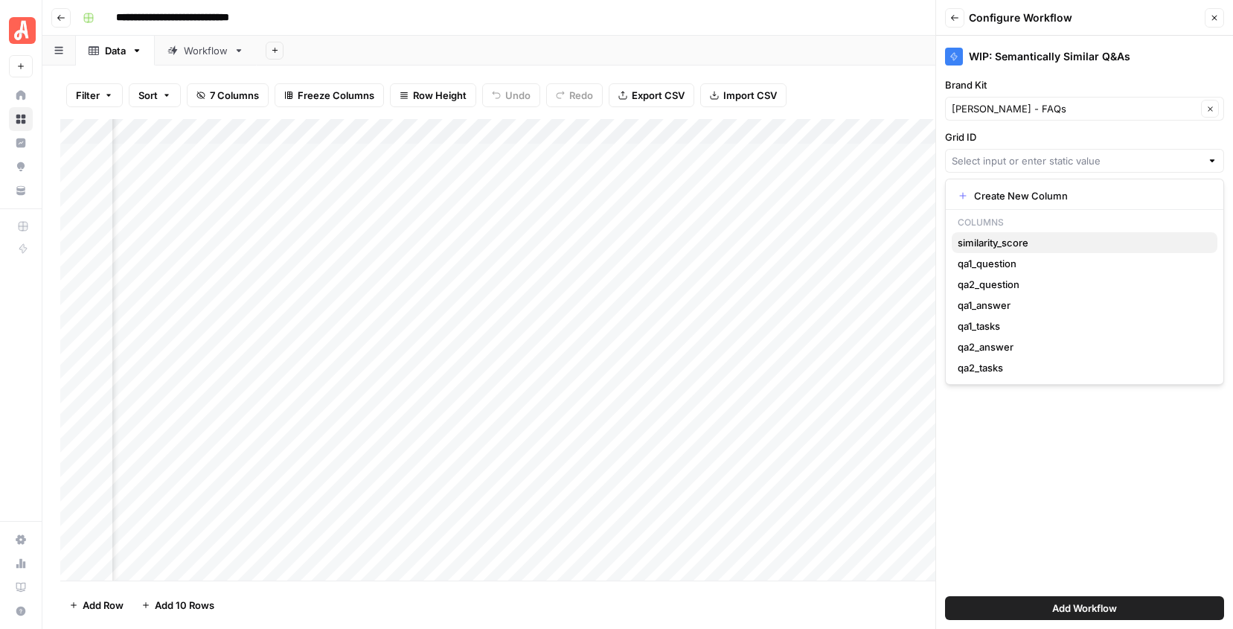
click at [1083, 237] on span "similarity_score" at bounding box center [1082, 242] width 248 height 15
type input "similarity_score"
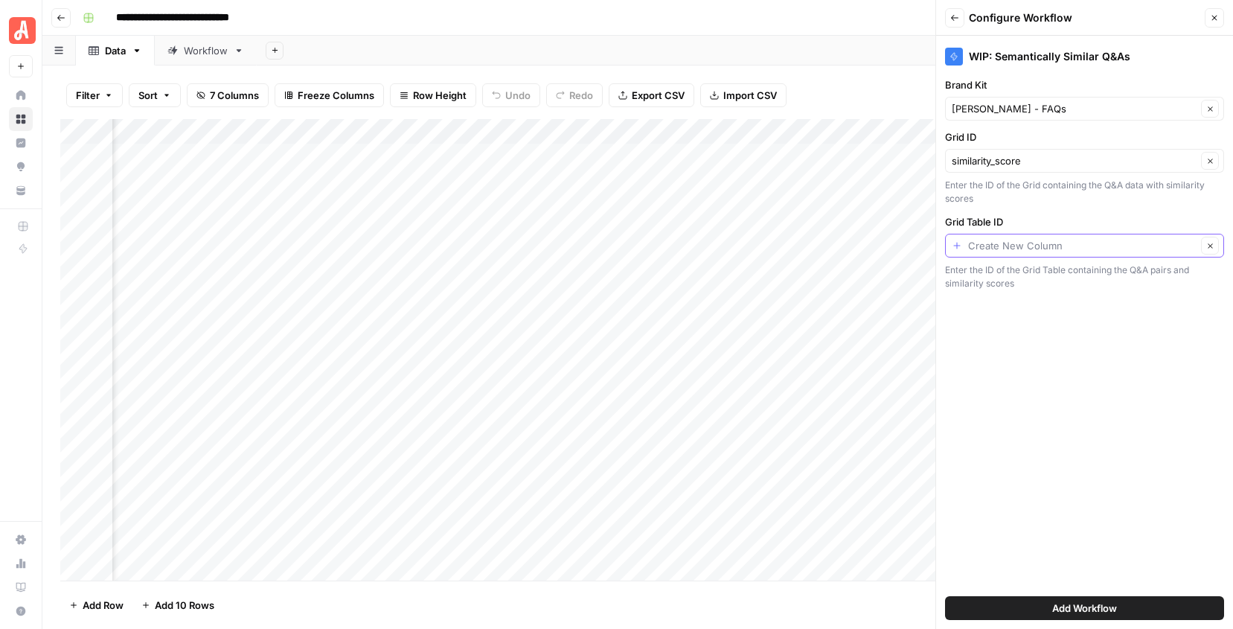
click at [1066, 248] on input "Grid Table ID" at bounding box center [1082, 245] width 228 height 15
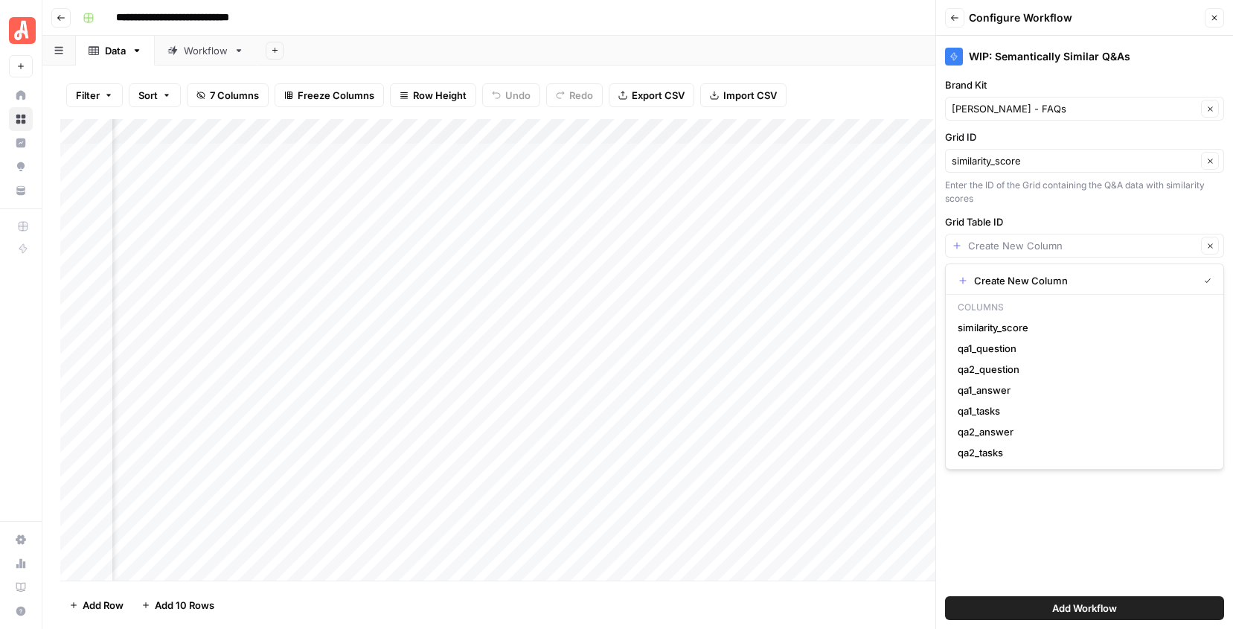
click at [1039, 309] on p "Columns" at bounding box center [1085, 307] width 266 height 19
click at [1036, 322] on span "similarity_score" at bounding box center [1082, 327] width 248 height 15
type input "similarity_score"
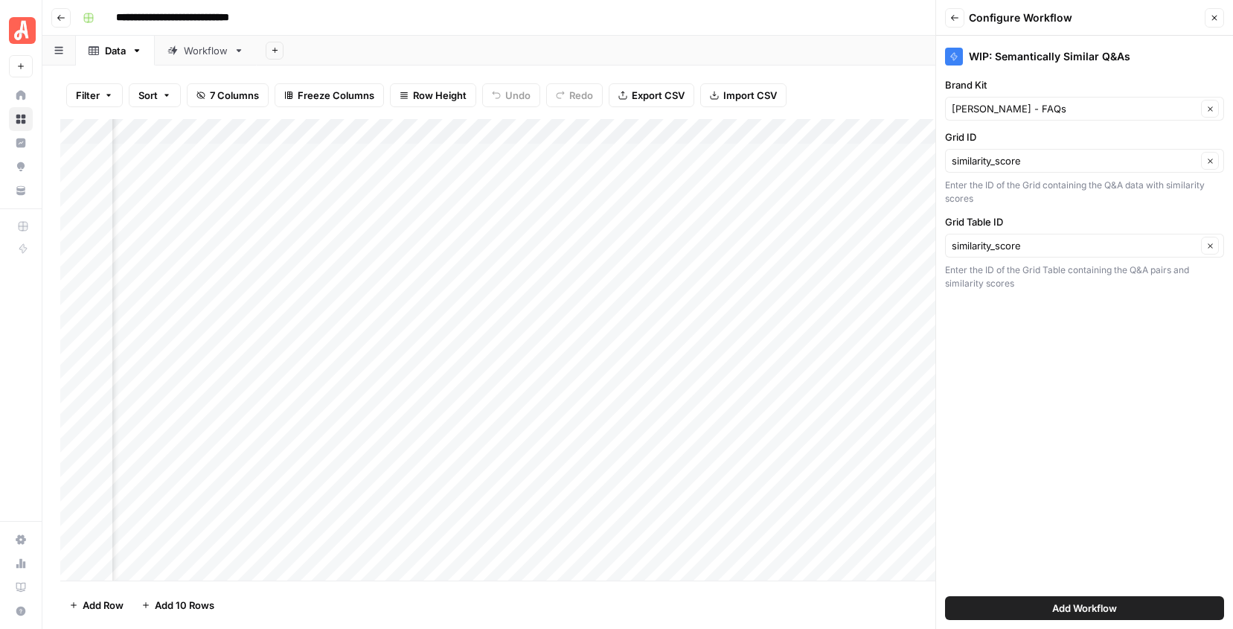
click at [1048, 612] on button "Add Workflow" at bounding box center [1084, 608] width 279 height 24
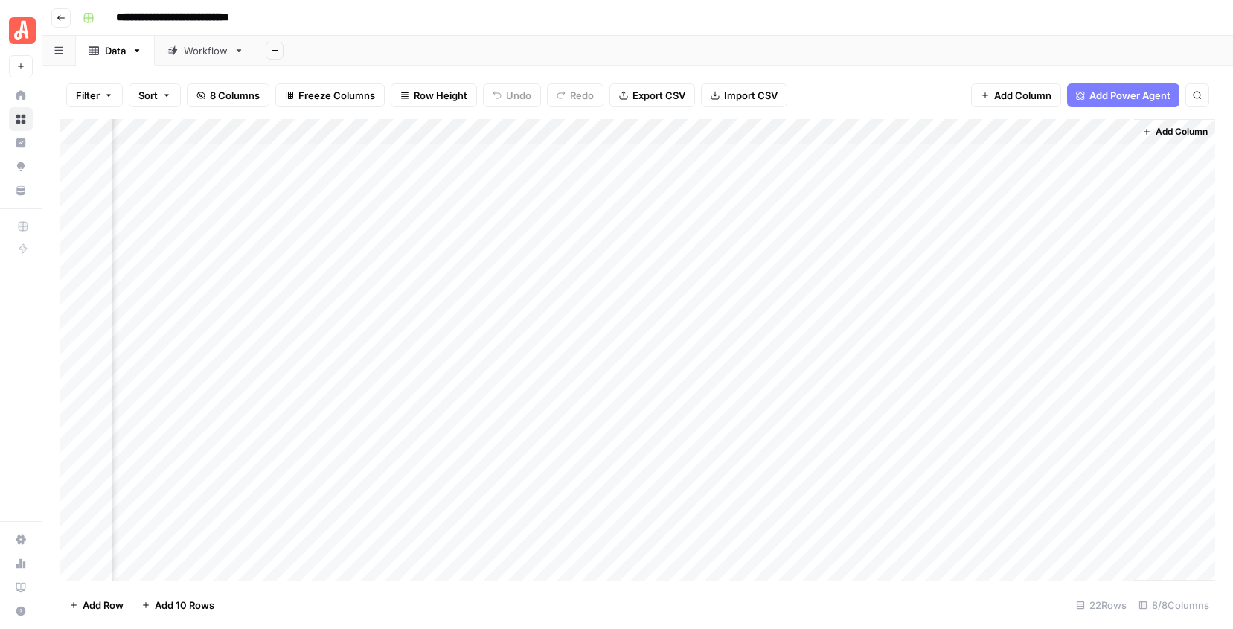
scroll to position [0, 616]
click at [1021, 153] on div "Add Column" at bounding box center [637, 349] width 1155 height 461
click at [929, 155] on div "Add Column" at bounding box center [637, 349] width 1155 height 461
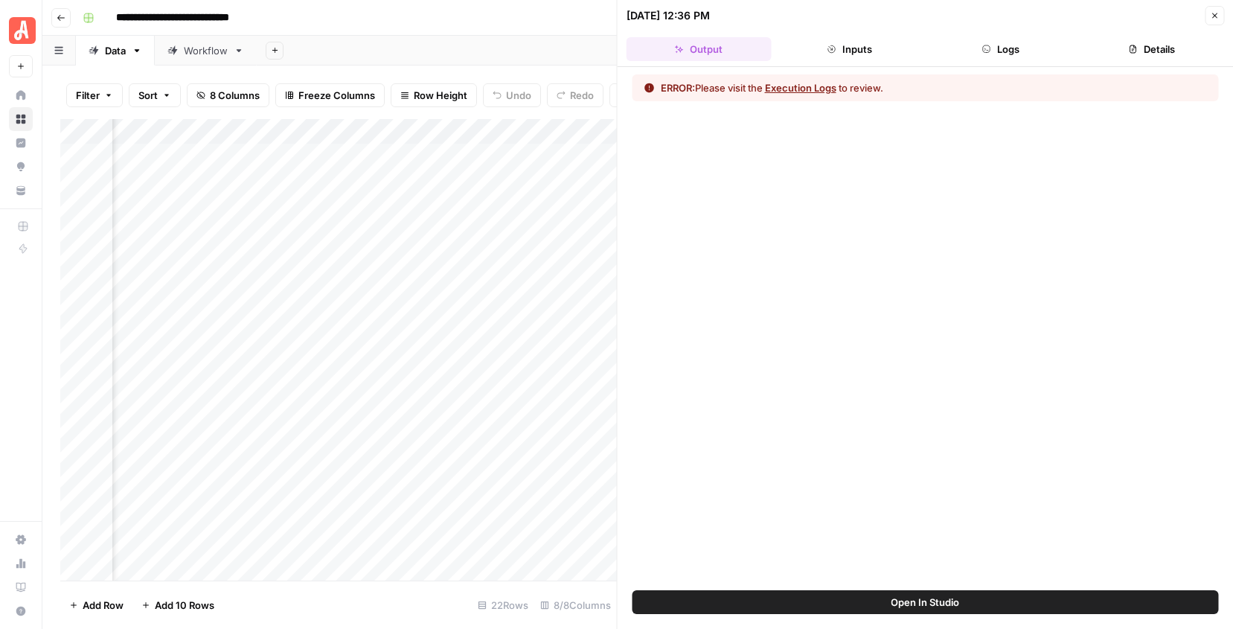
click at [671, 86] on span "ERROR:" at bounding box center [678, 88] width 34 height 12
click at [821, 91] on button "Execution Logs" at bounding box center [800, 87] width 71 height 15
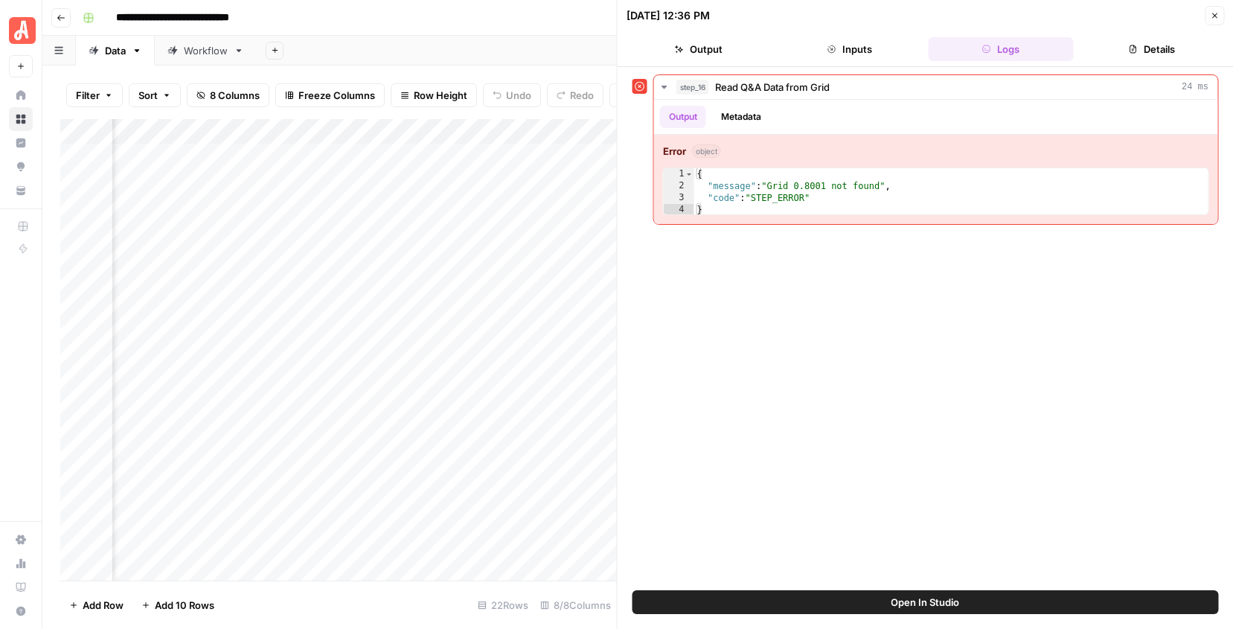
click at [1216, 12] on icon "button" at bounding box center [1214, 15] width 9 height 9
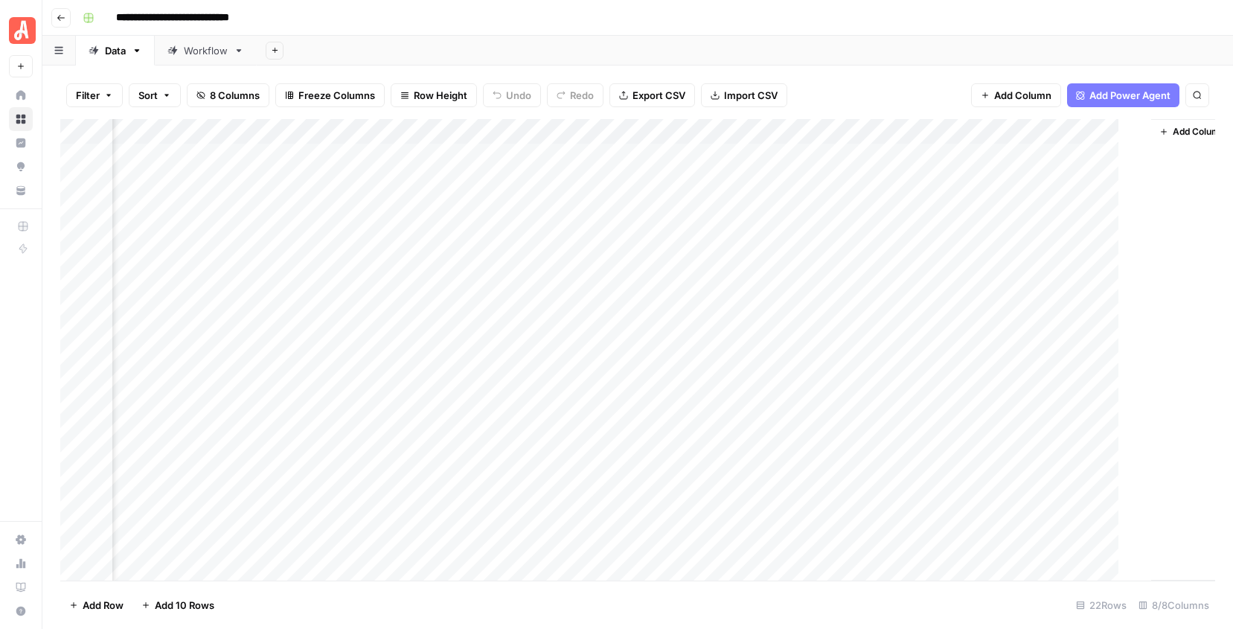
scroll to position [0, 598]
click at [1039, 181] on div "Add Column" at bounding box center [637, 349] width 1155 height 461
click at [989, 179] on div "Add Column" at bounding box center [637, 349] width 1155 height 461
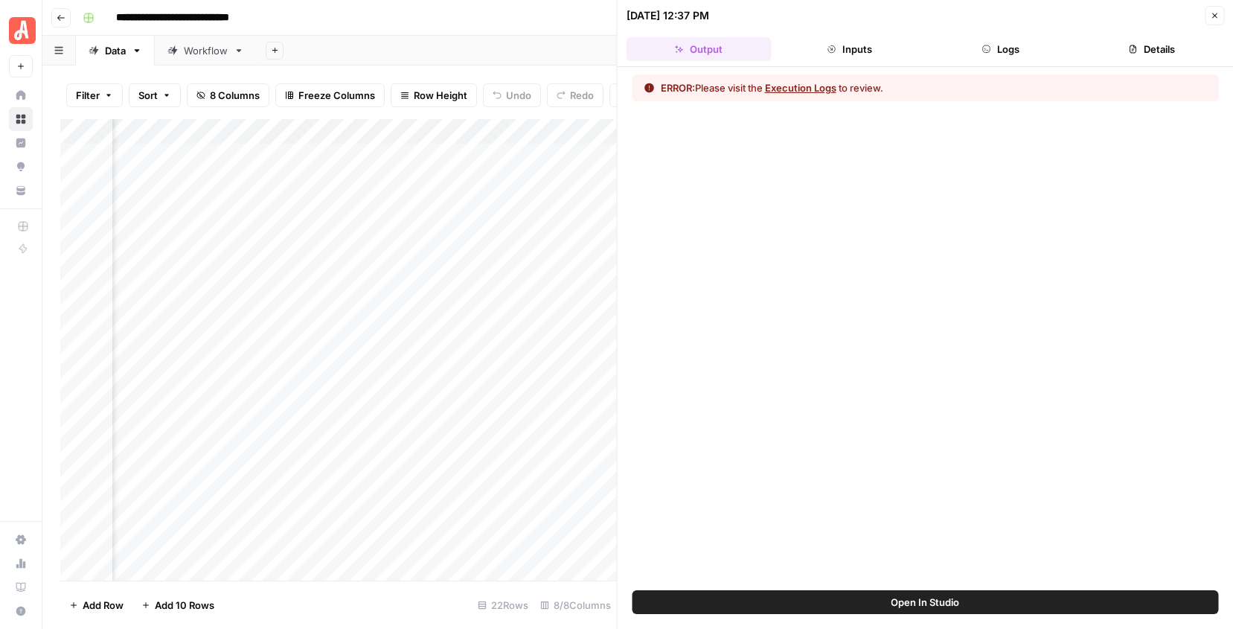
click at [1214, 21] on button "Close" at bounding box center [1214, 15] width 19 height 19
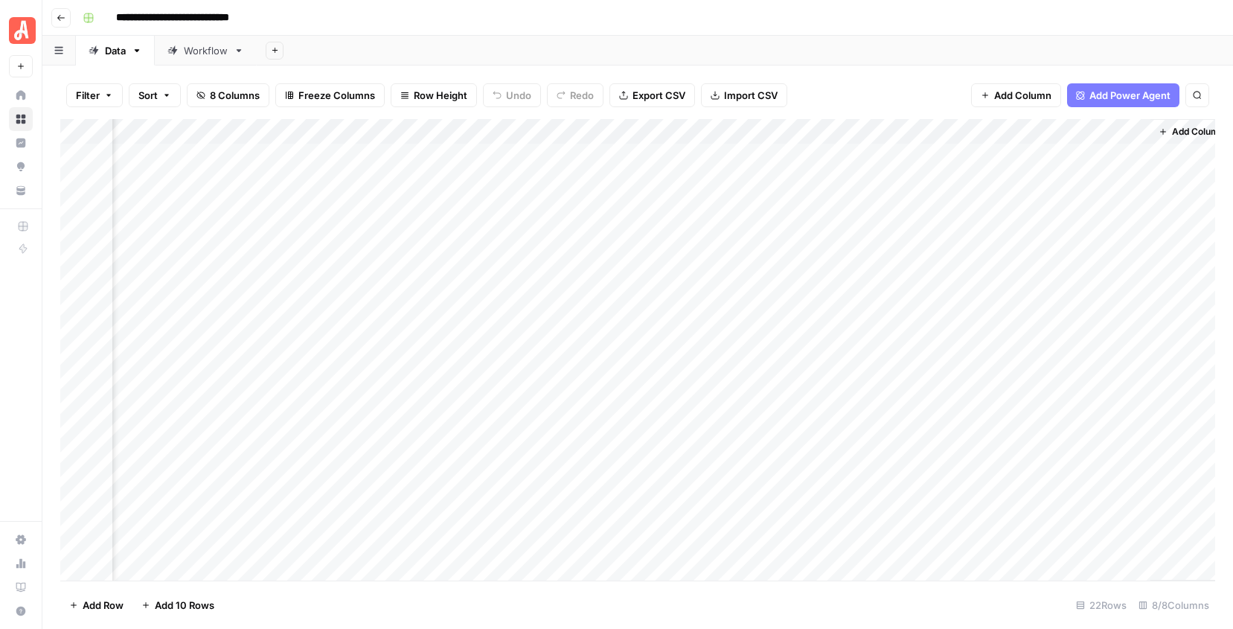
scroll to position [0, 597]
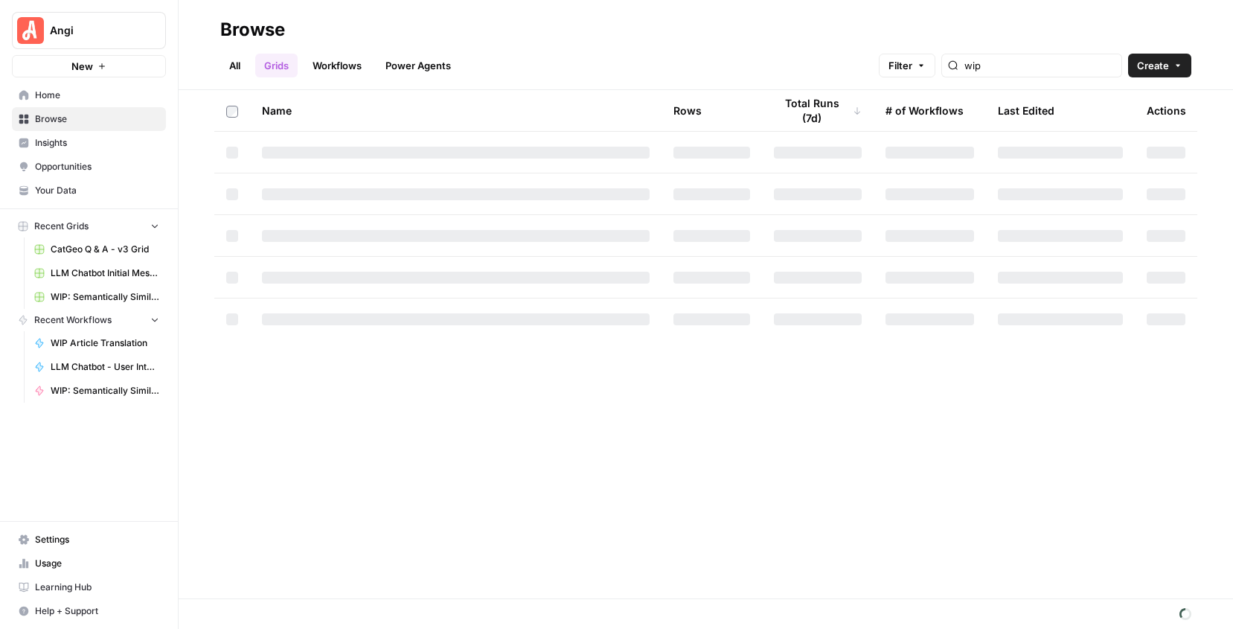
click at [542, 48] on div "All Grids Workflows Power Agents Filter wip Create" at bounding box center [705, 60] width 971 height 36
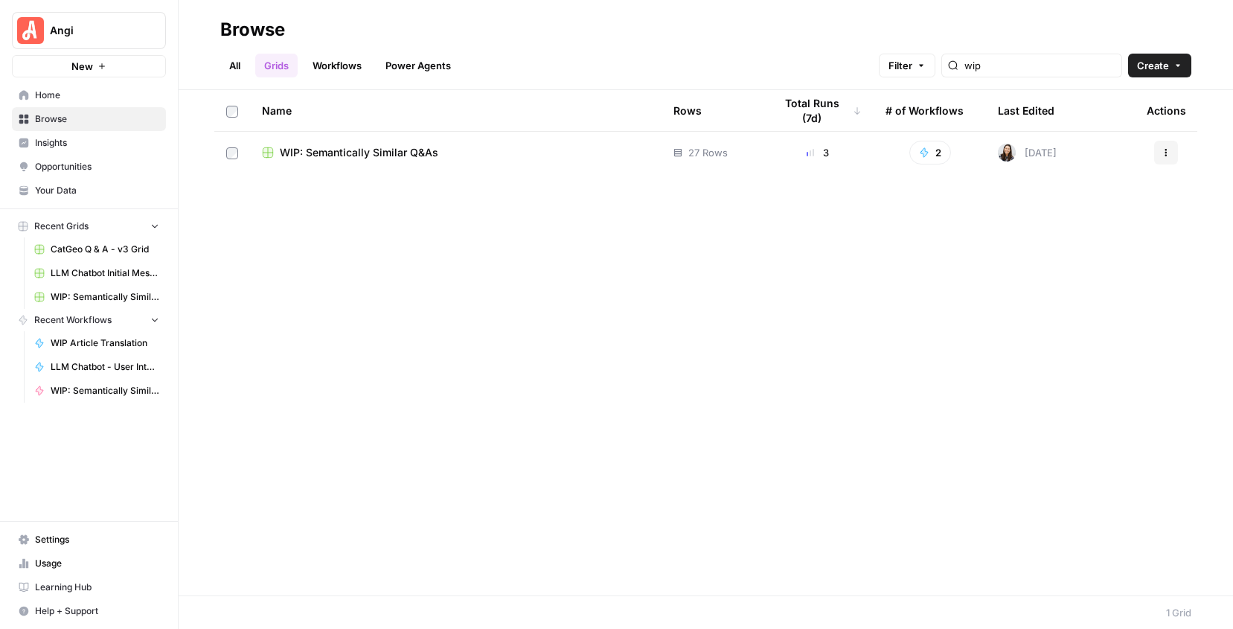
click at [395, 153] on span "WIP: Semantically Similar Q&As" at bounding box center [359, 152] width 158 height 15
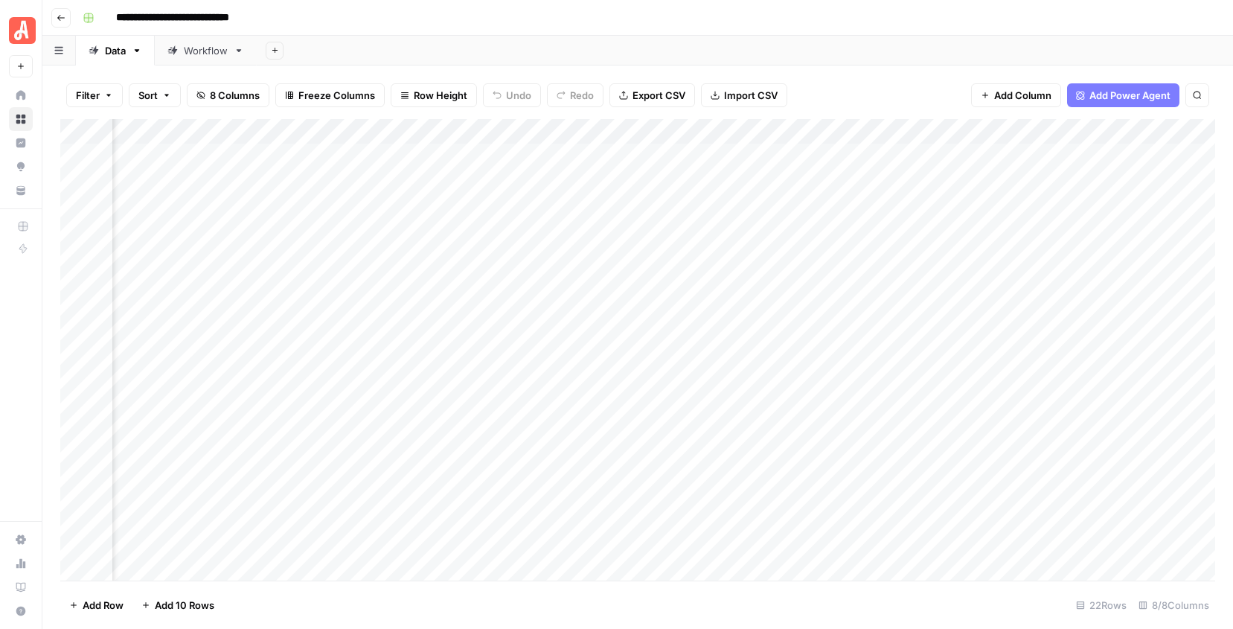
scroll to position [0, 616]
click at [1022, 205] on div "Add Column" at bounding box center [637, 349] width 1155 height 461
click at [1101, 129] on div "Add Column" at bounding box center [637, 349] width 1155 height 461
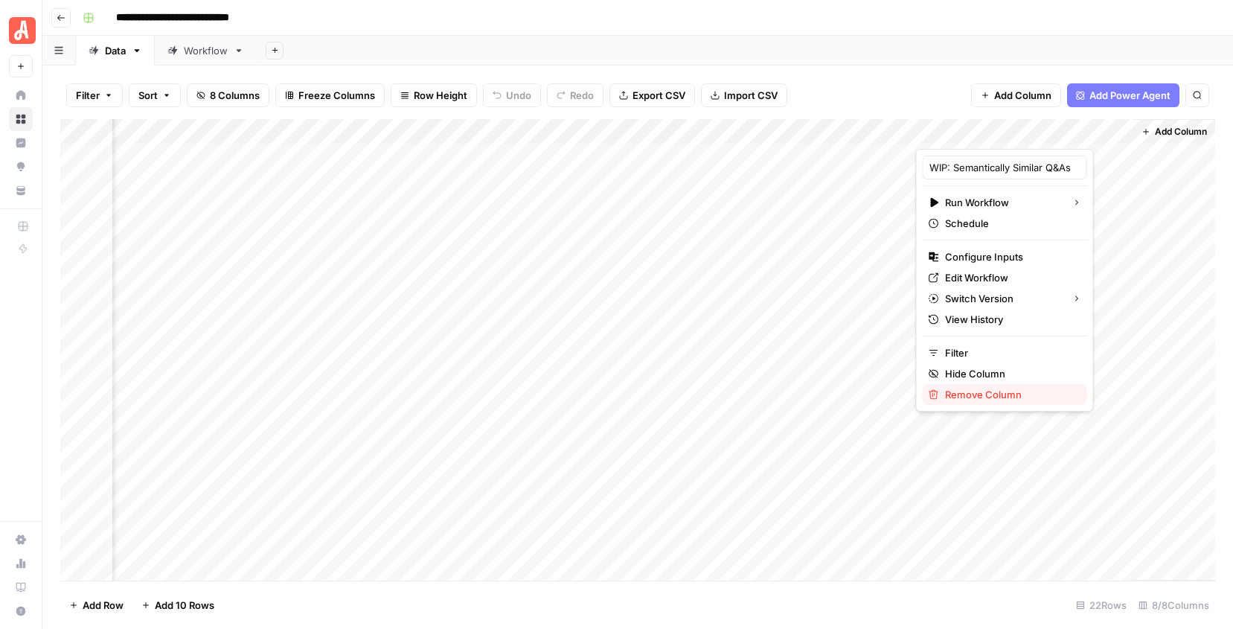
click at [966, 398] on span "Remove Column" at bounding box center [1010, 394] width 130 height 15
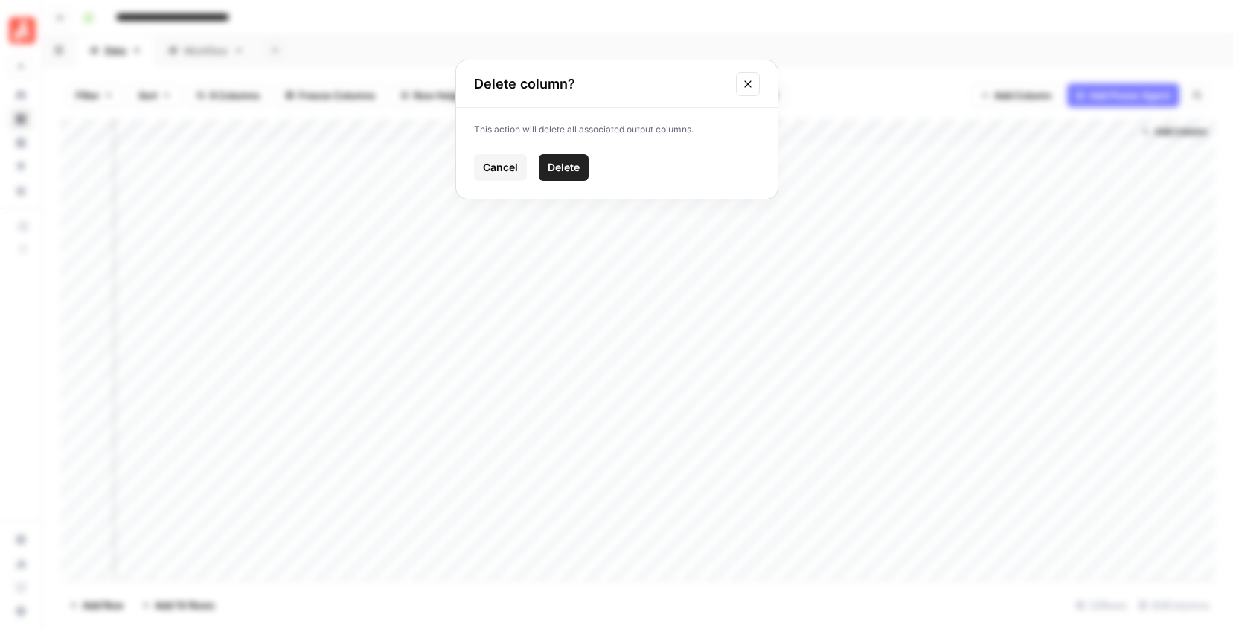
click at [561, 151] on div "This action will delete all associated output columns. Cancel Delete" at bounding box center [616, 153] width 321 height 91
click at [561, 163] on span "Delete" at bounding box center [564, 167] width 32 height 15
click at [231, 56] on link "Workflow" at bounding box center [206, 51] width 102 height 30
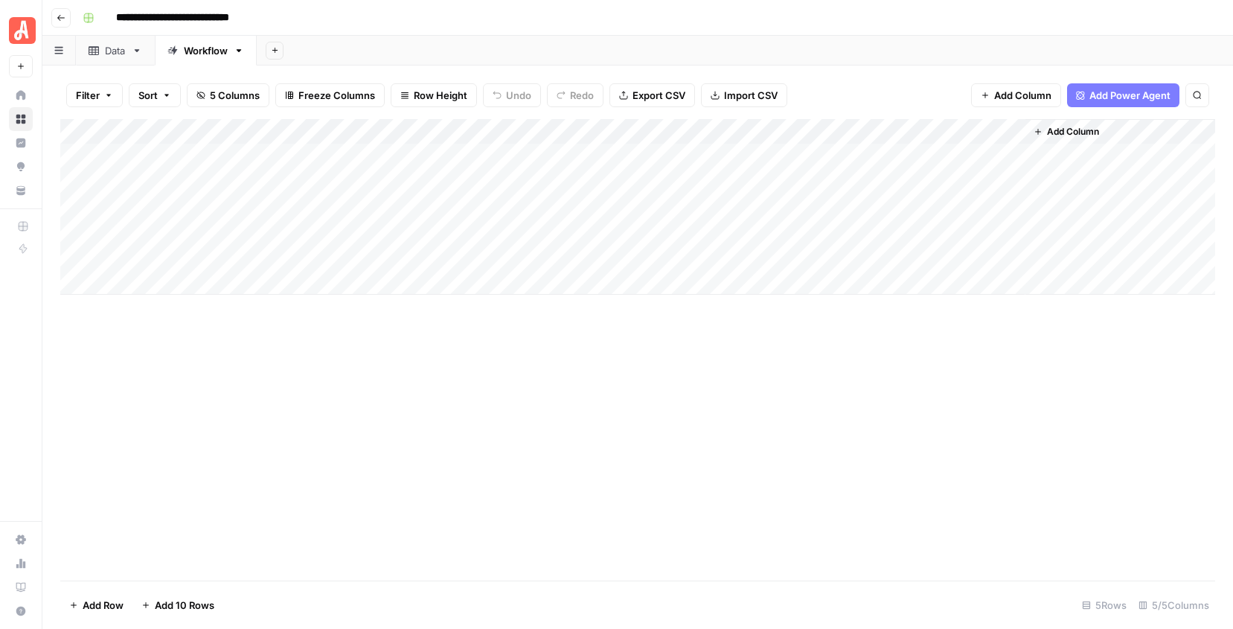
click at [106, 53] on div "Data" at bounding box center [115, 50] width 21 height 15
click at [214, 55] on div "Workflow" at bounding box center [206, 50] width 44 height 15
click at [833, 155] on div "Add Column" at bounding box center [637, 207] width 1155 height 176
click at [773, 389] on div "Add Column" at bounding box center [637, 349] width 1155 height 461
click at [125, 56] on div "Data" at bounding box center [115, 50] width 21 height 15
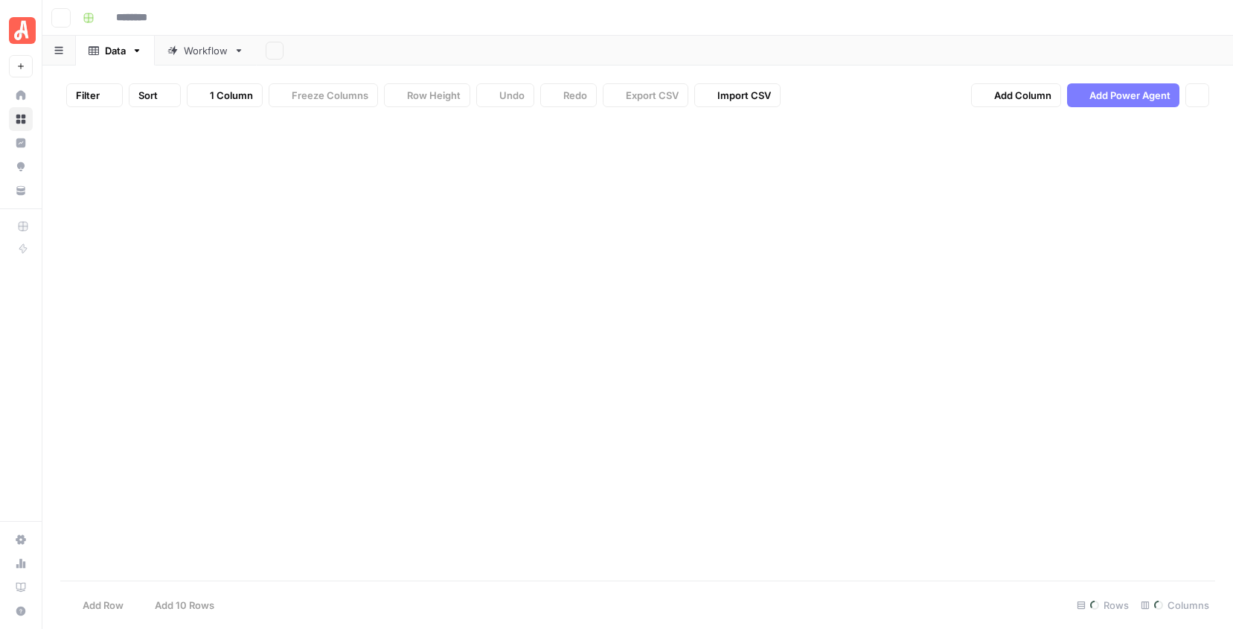
type input "**********"
